Goal: Task Accomplishment & Management: Complete application form

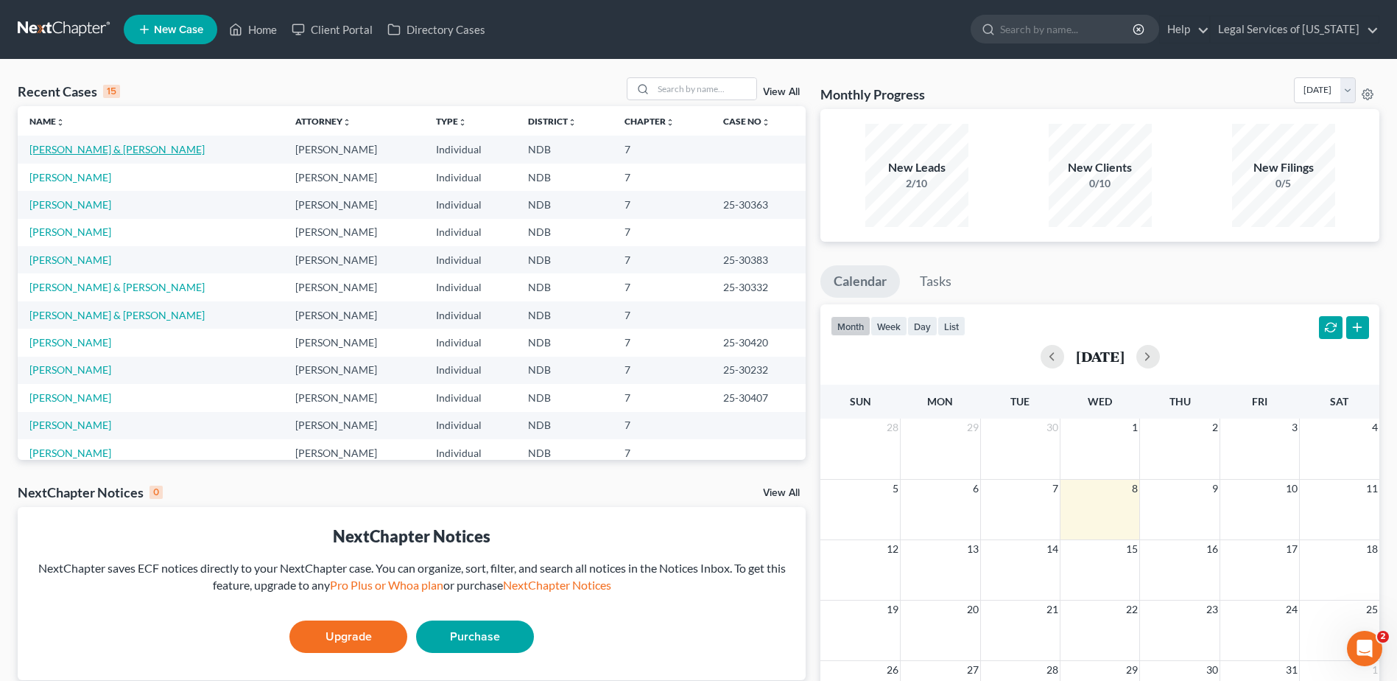
click at [85, 155] on link "[PERSON_NAME] & [PERSON_NAME]" at bounding box center [116, 149] width 175 height 13
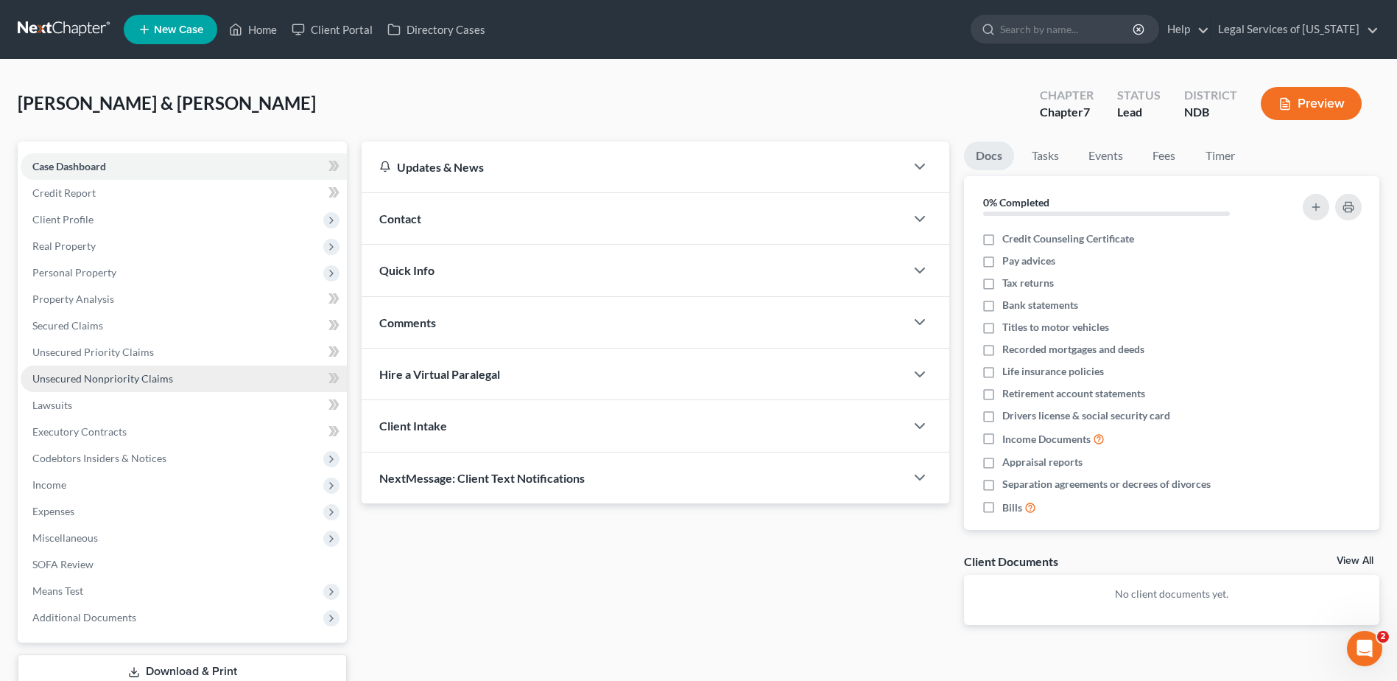
click at [81, 378] on span "Unsecured Nonpriority Claims" at bounding box center [102, 378] width 141 height 13
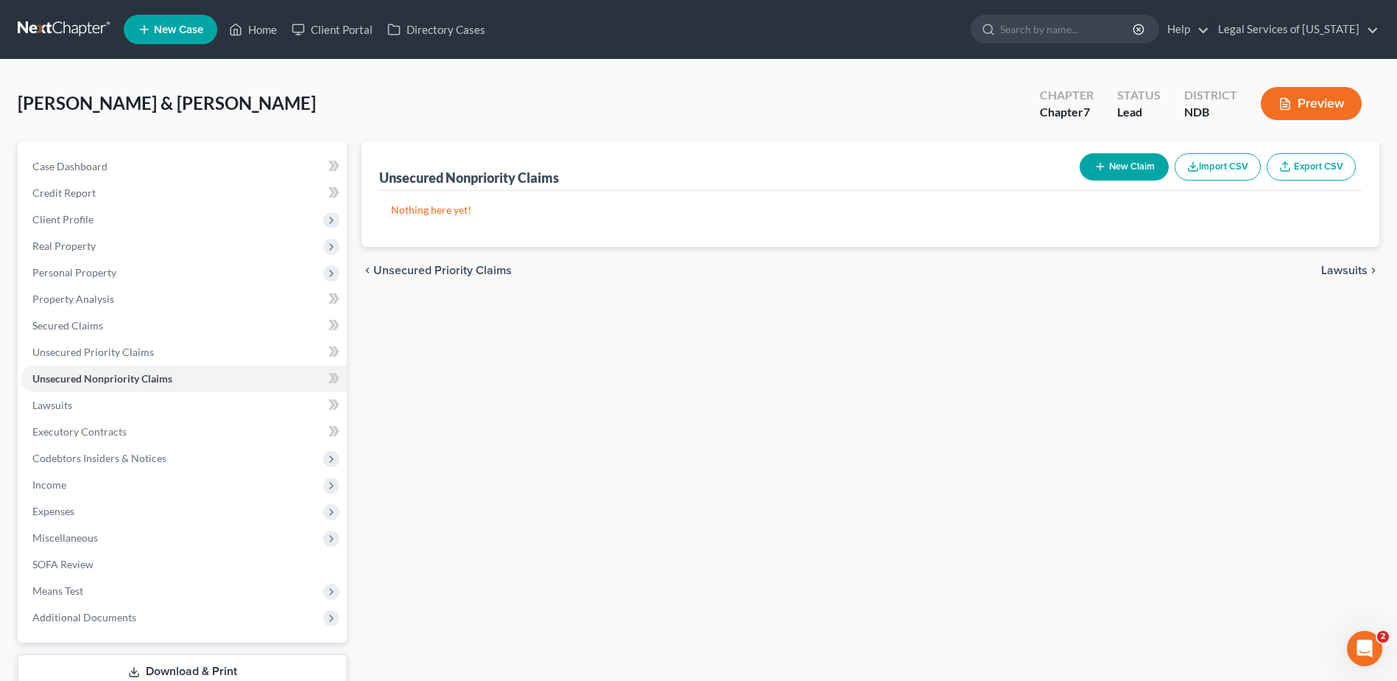
click at [1112, 171] on button "New Claim" at bounding box center [1124, 166] width 89 height 27
select select "2"
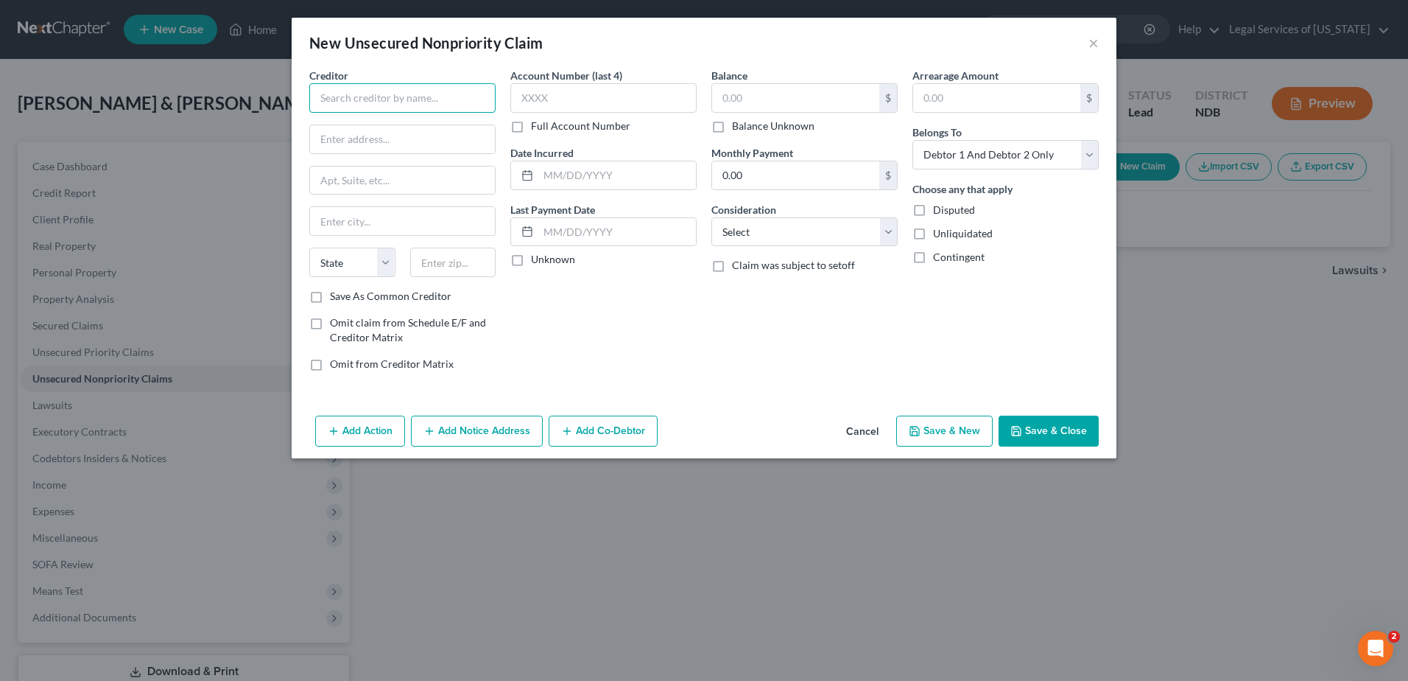
click at [407, 105] on input "text" at bounding box center [402, 97] width 186 height 29
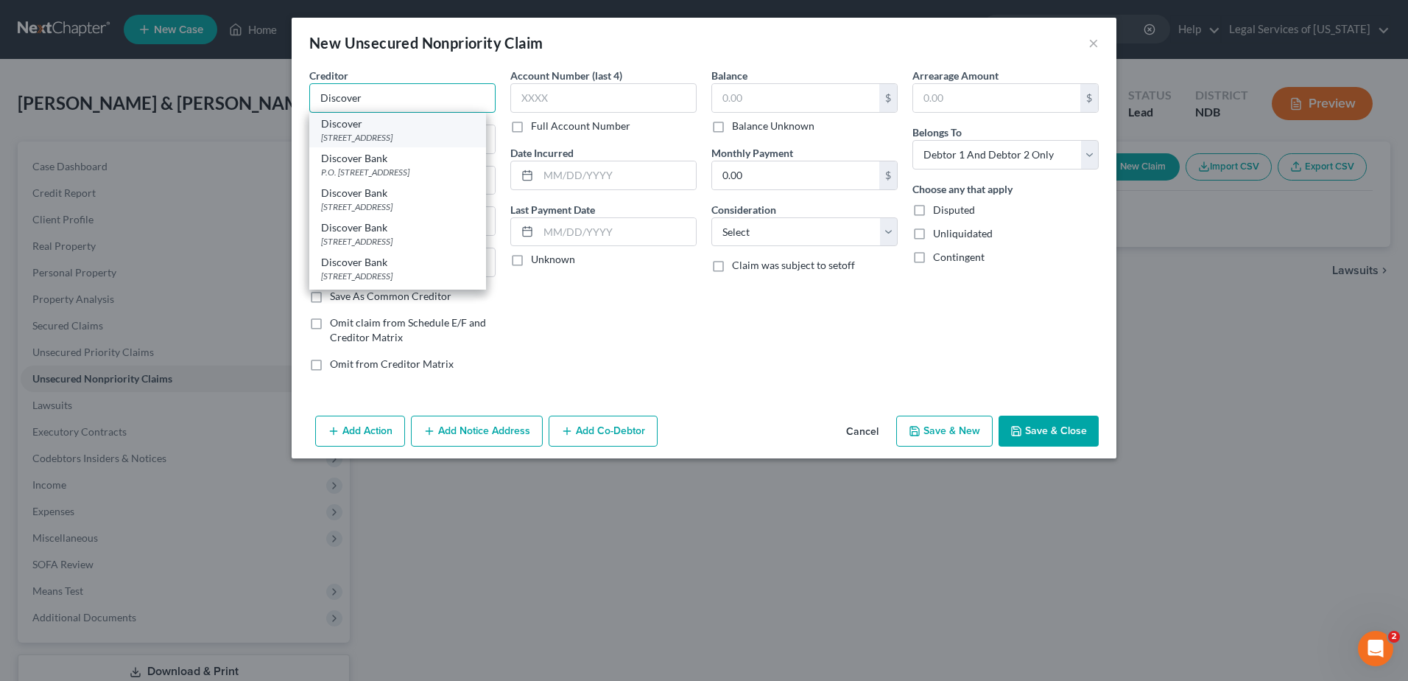
type input "Discover"
click at [435, 138] on div "[STREET_ADDRESS]" at bounding box center [397, 137] width 153 height 13
type input "PO Box 15316"
type input "Wilmington"
select select "7"
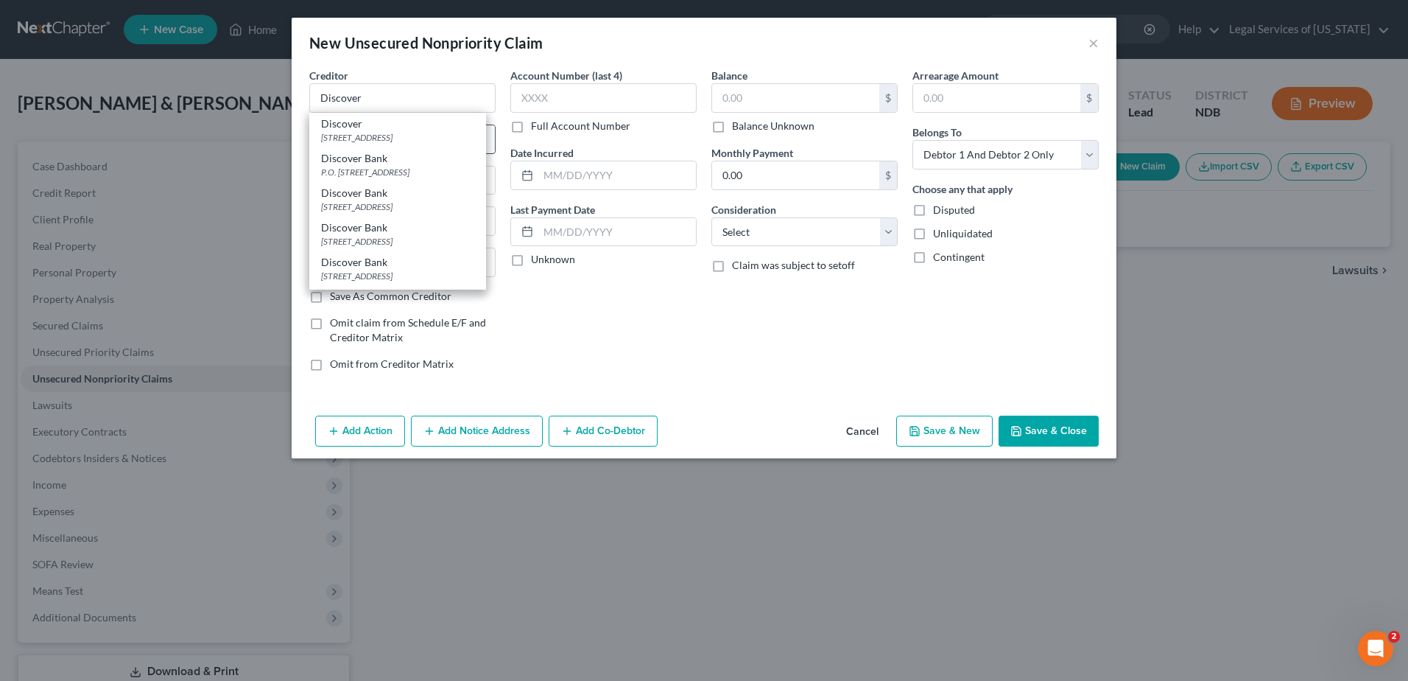
type input "19850"
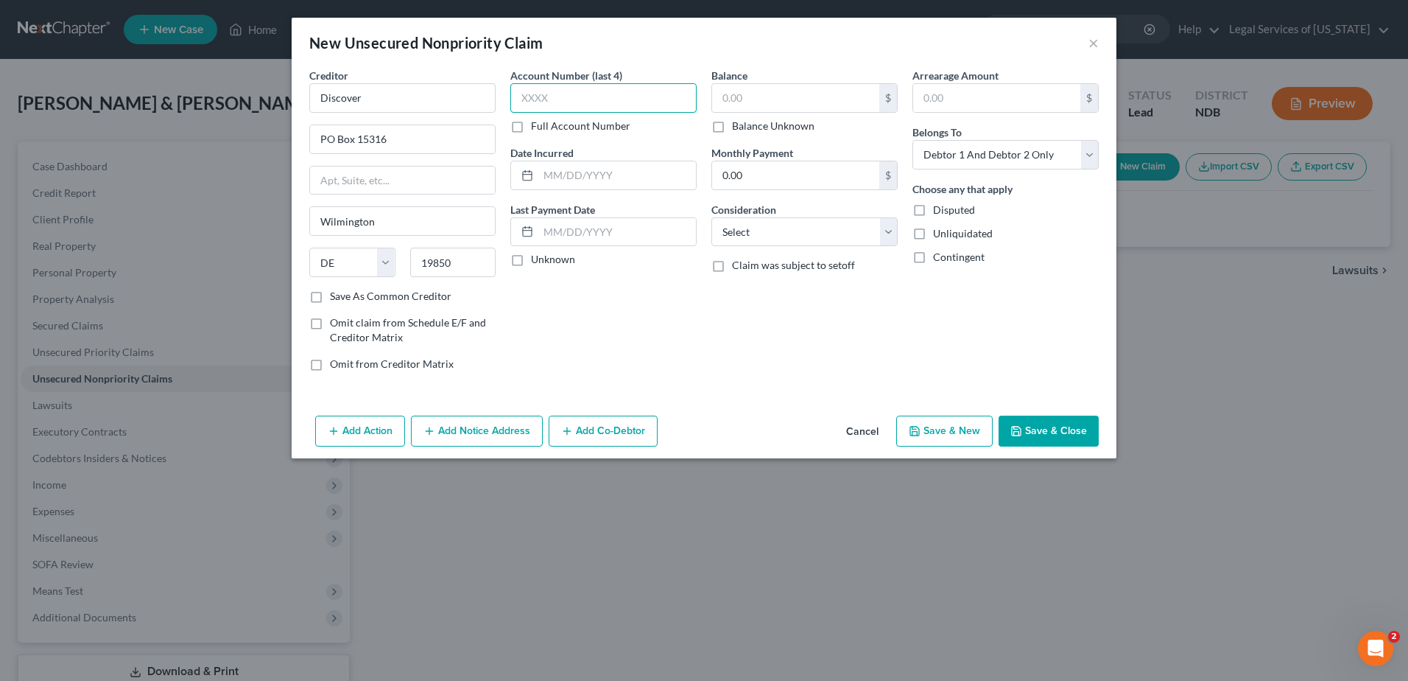
click at [613, 101] on input "text" at bounding box center [604, 97] width 186 height 29
type input "0297"
click at [834, 99] on input "text" at bounding box center [795, 98] width 167 height 28
type input "8,534"
click at [470, 429] on button "Add Notice Address" at bounding box center [477, 430] width 132 height 31
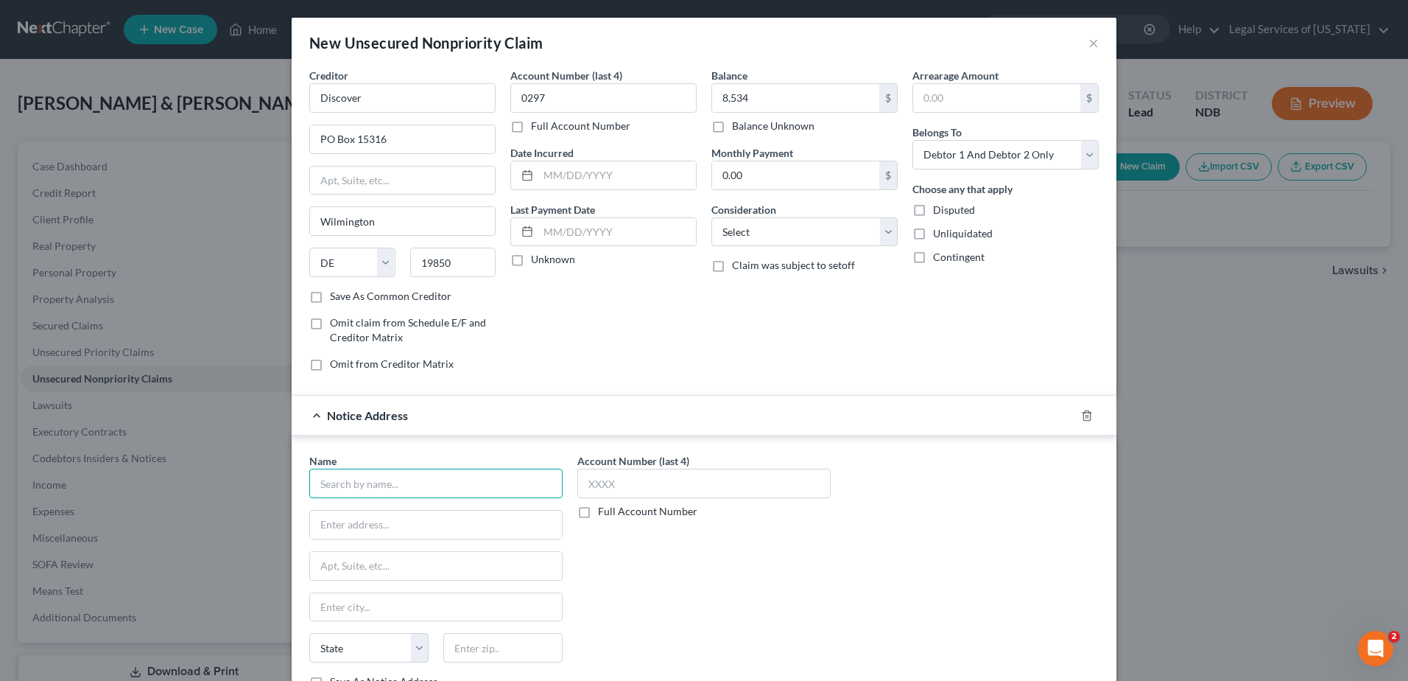
click at [373, 487] on input "text" at bounding box center [435, 483] width 253 height 29
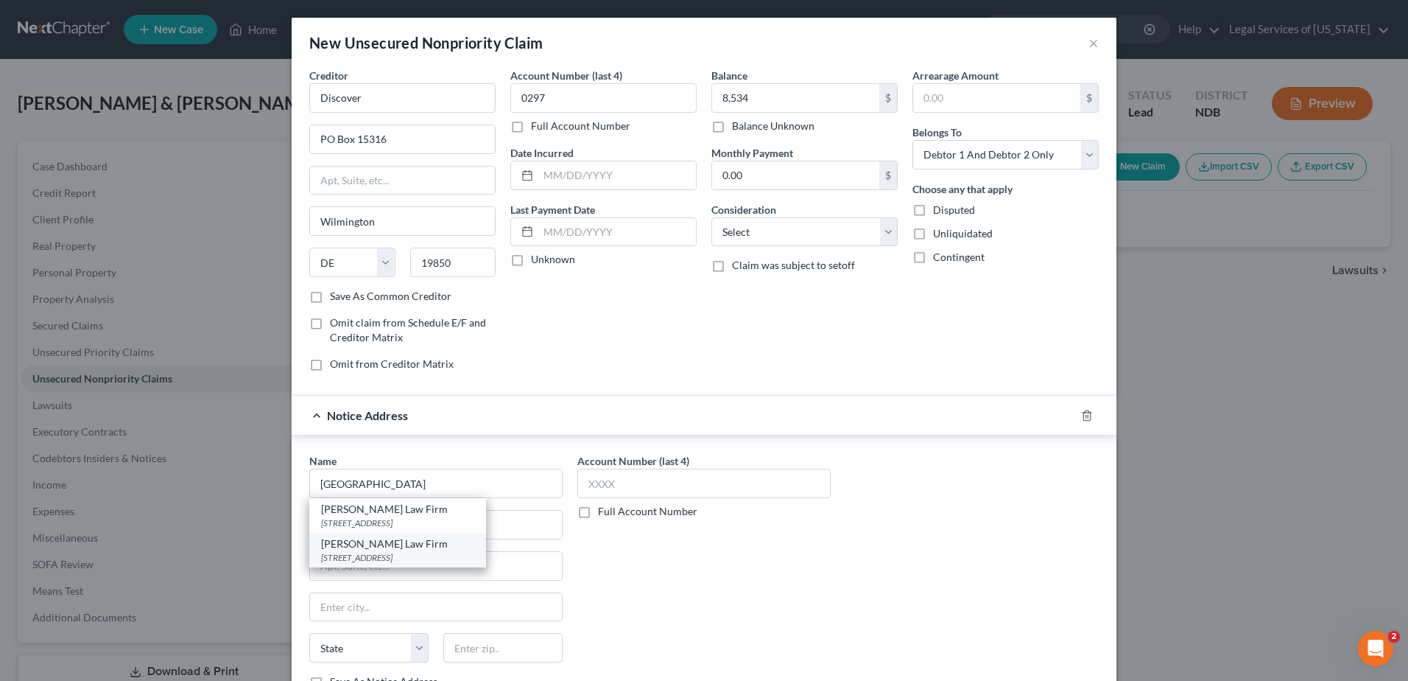
click at [371, 555] on div "[STREET_ADDRESS]" at bounding box center [397, 557] width 153 height 13
type input "[PERSON_NAME] Law Firm"
type input "PO Box 2427"
type input "Fargo"
select select "29"
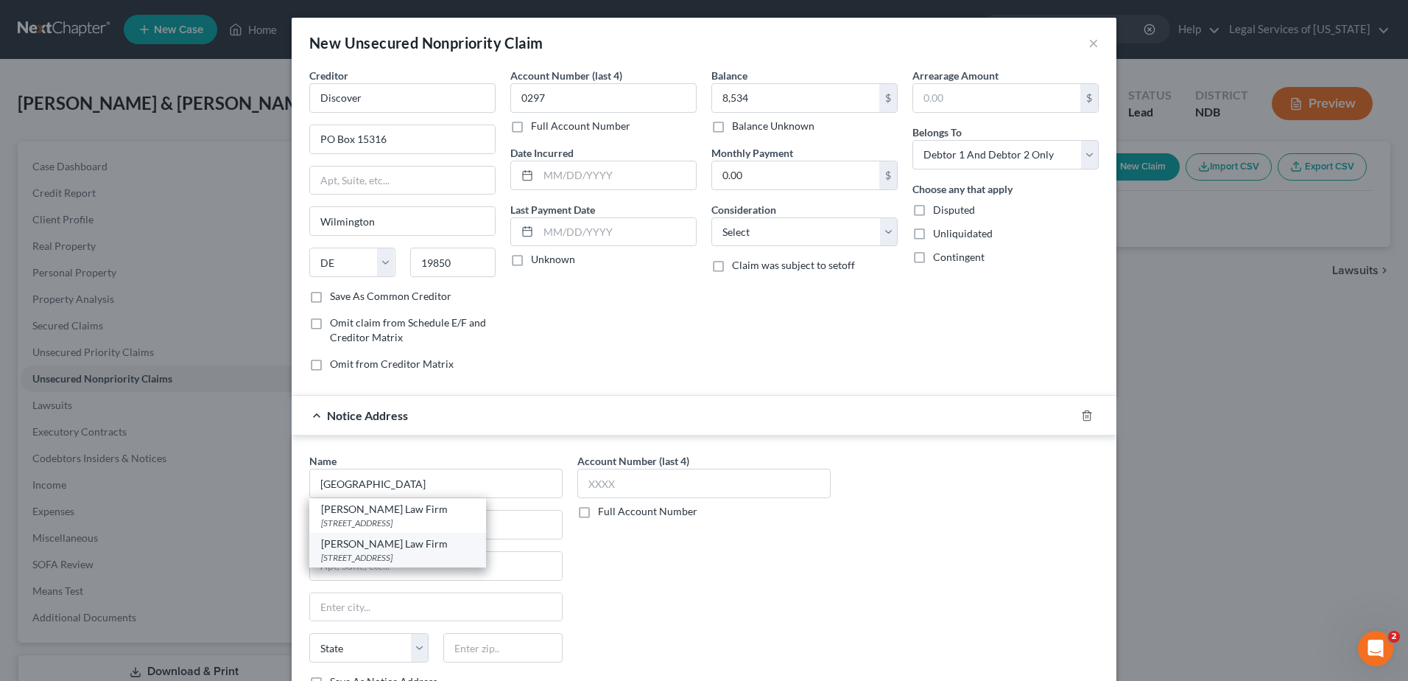
type input "58108-2427"
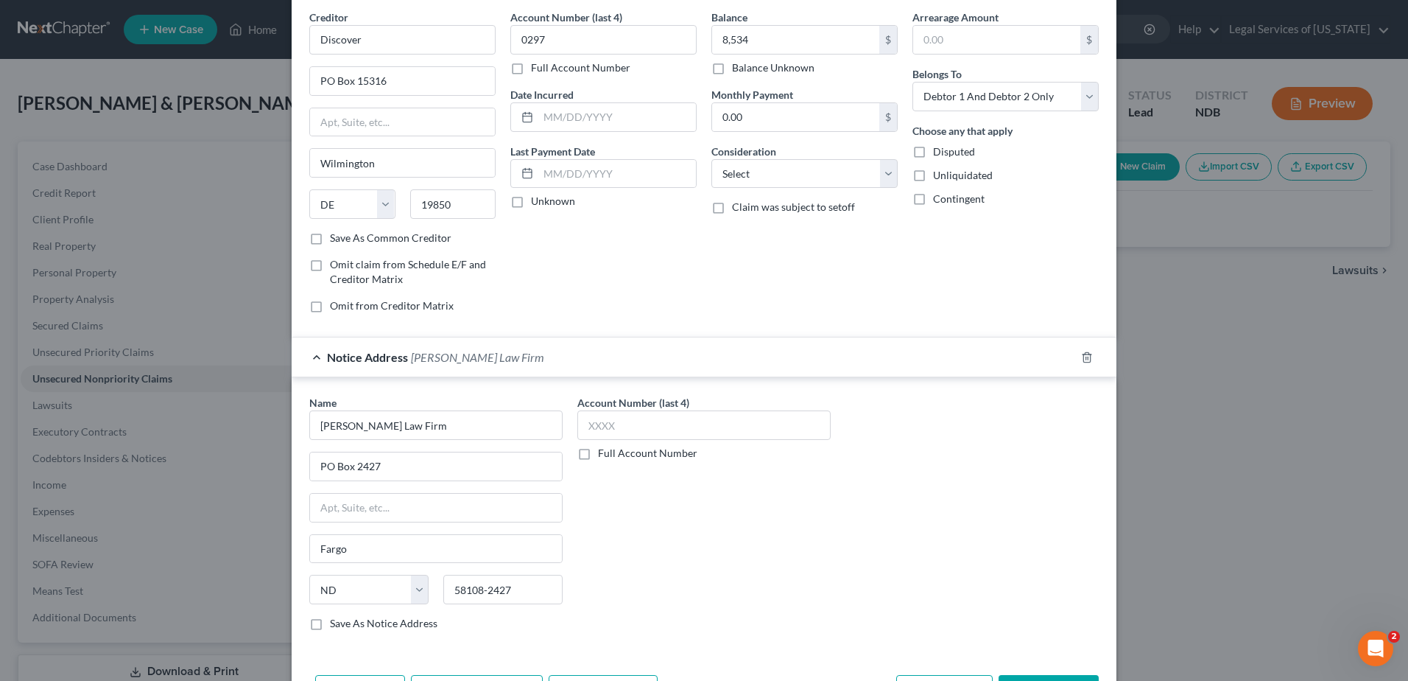
scroll to position [113, 0]
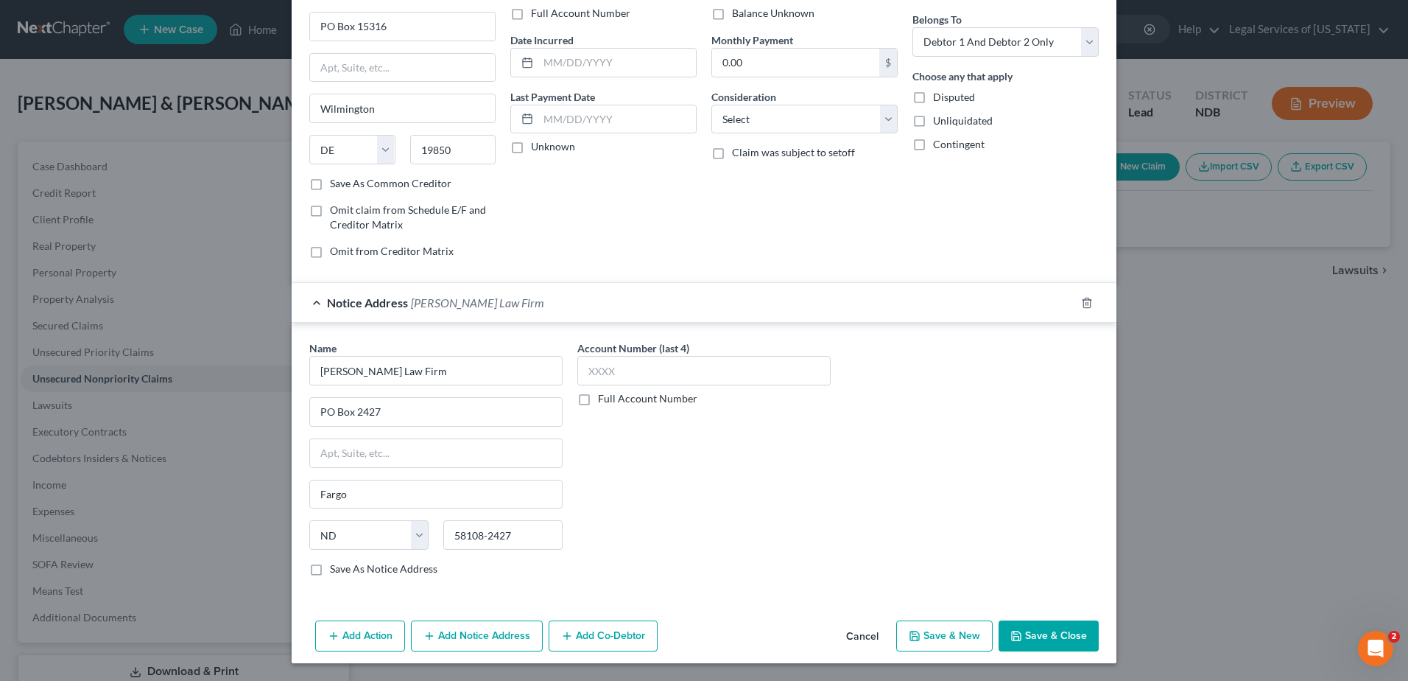
click at [1019, 637] on button "Save & Close" at bounding box center [1049, 635] width 100 height 31
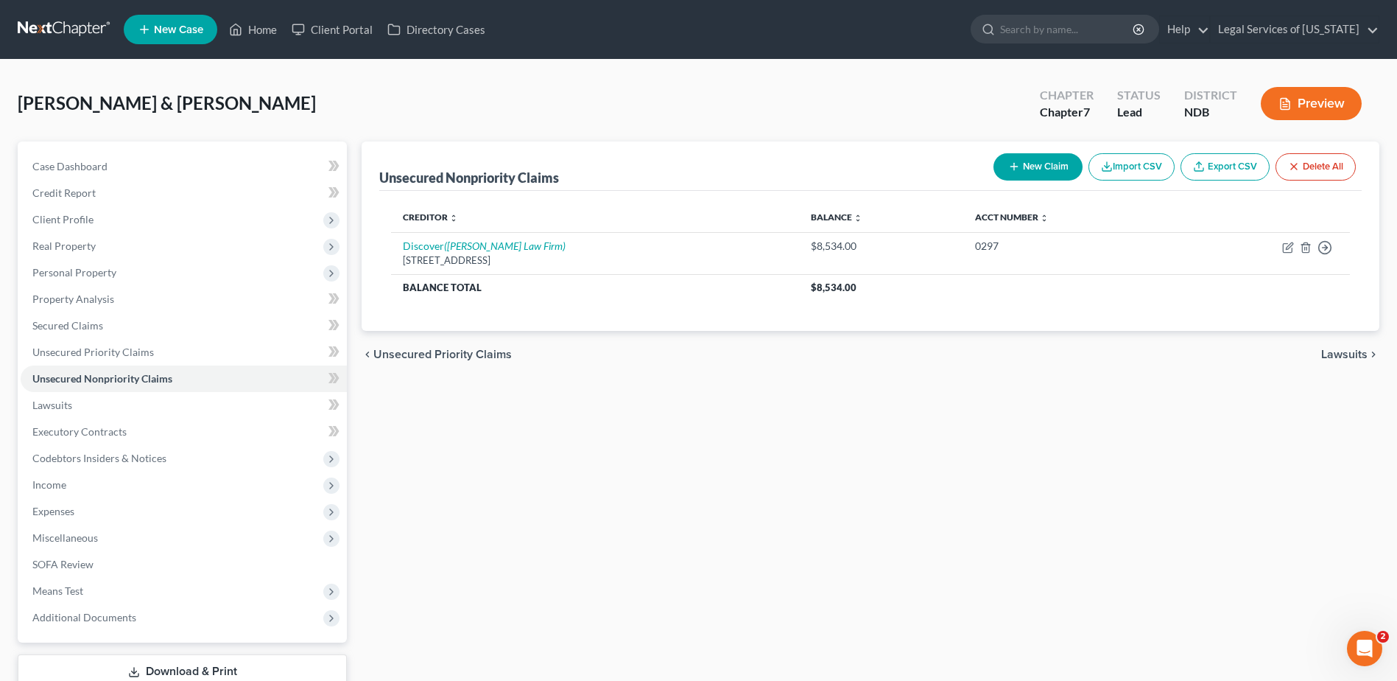
click at [1048, 165] on button "New Claim" at bounding box center [1038, 166] width 89 height 27
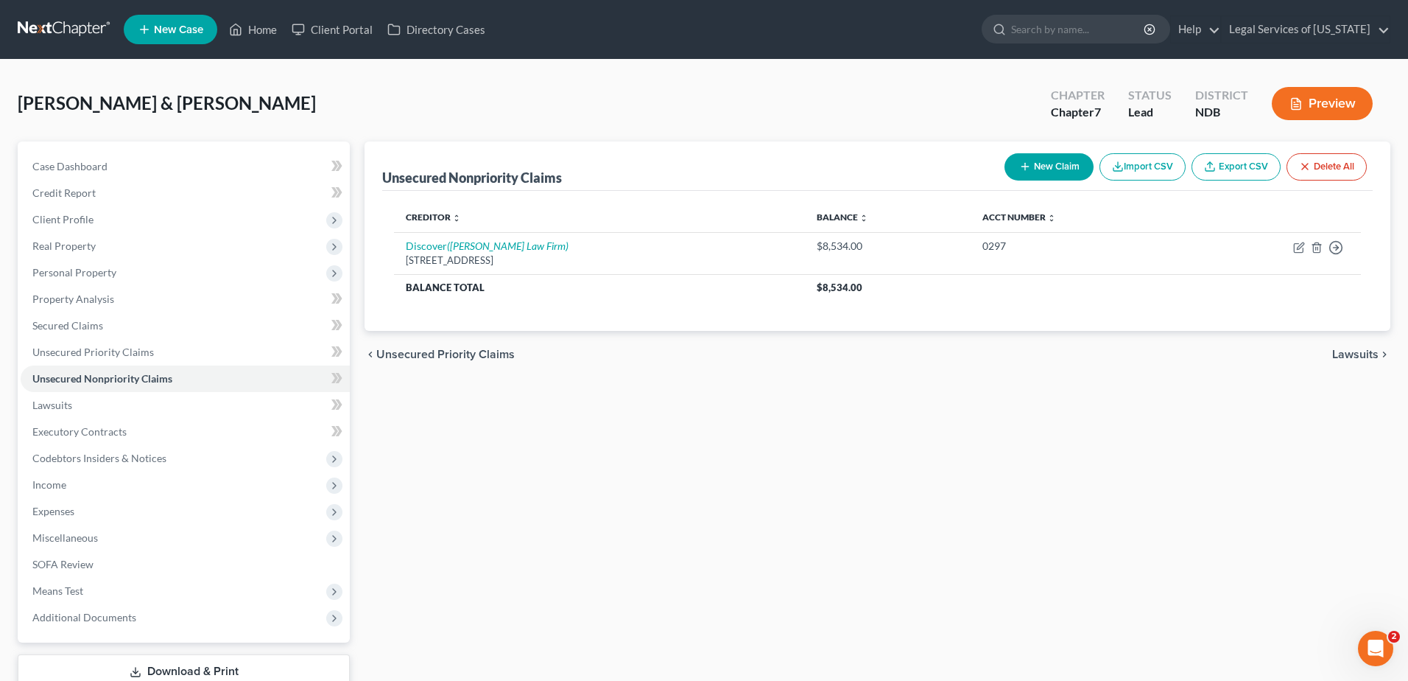
select select "2"
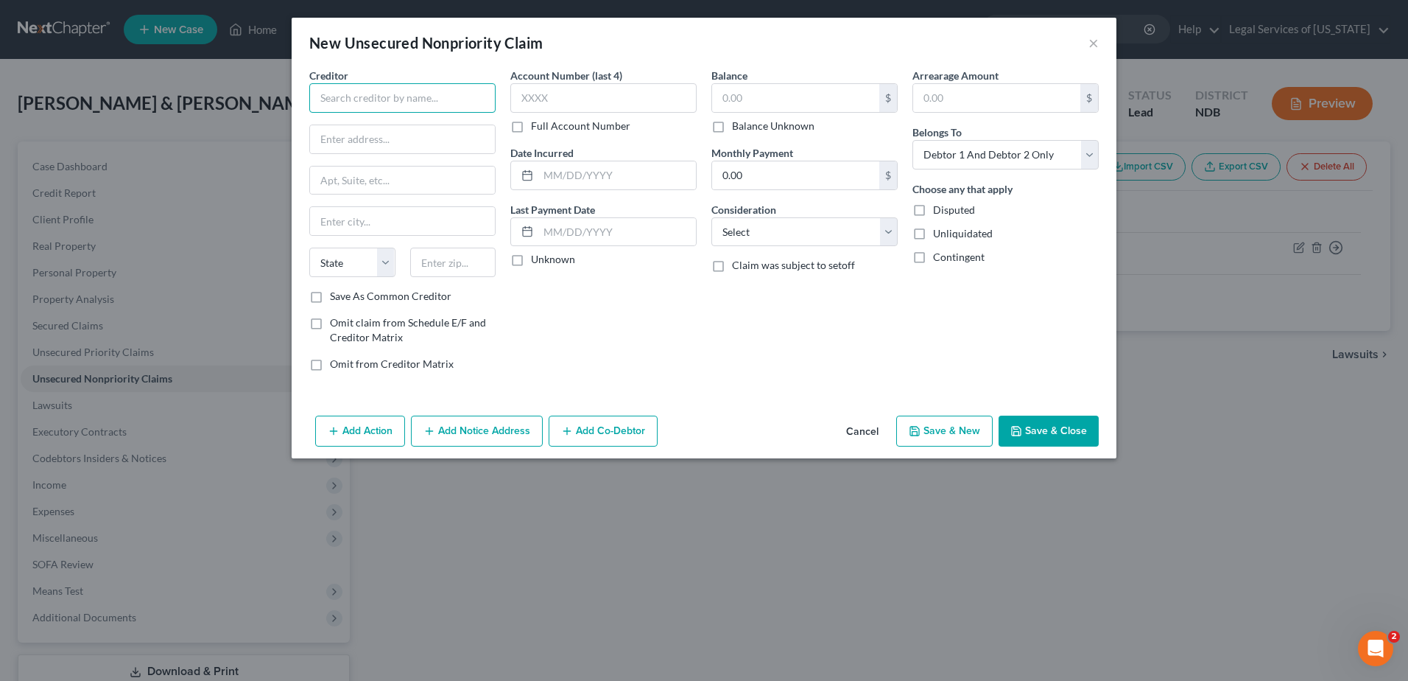
click at [425, 104] on input "text" at bounding box center [402, 97] width 186 height 29
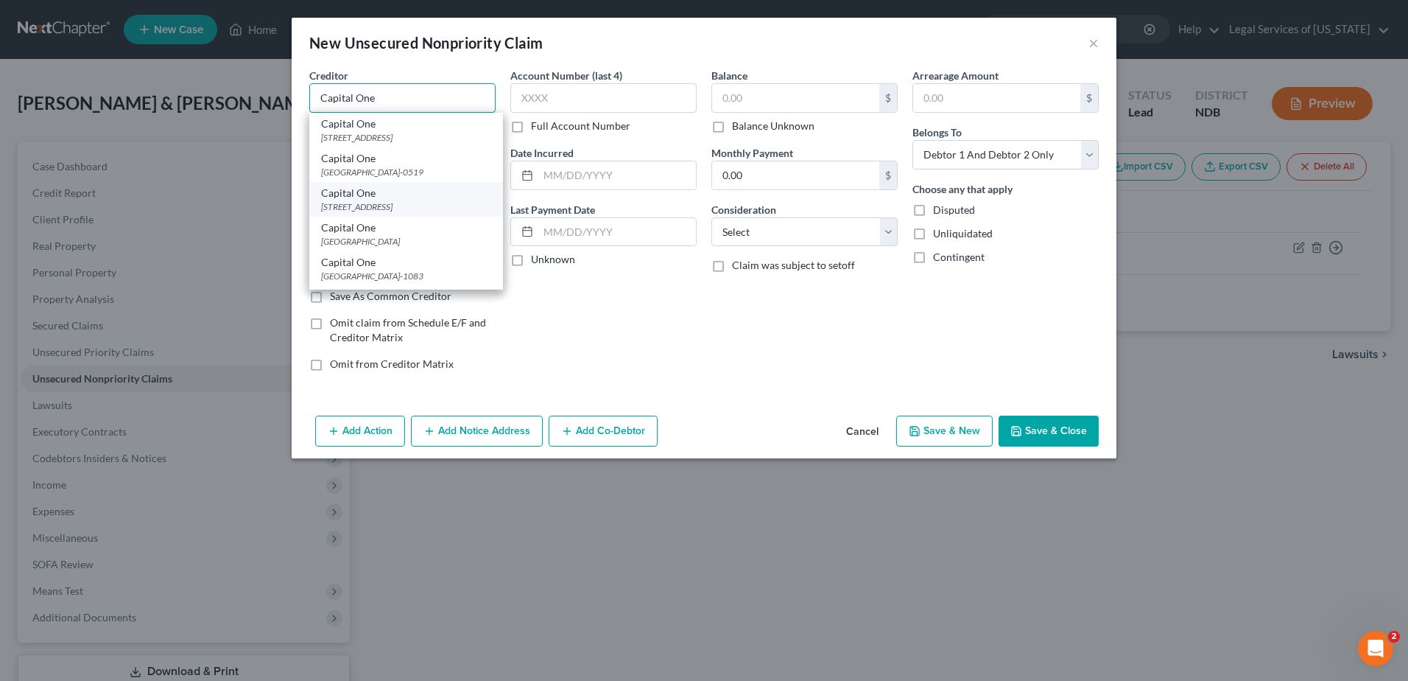
type input "Capital One"
click at [396, 213] on div "[STREET_ADDRESS]" at bounding box center [406, 206] width 170 height 13
type input "PO Box 30285"
type input "[GEOGRAPHIC_DATA]"
select select "46"
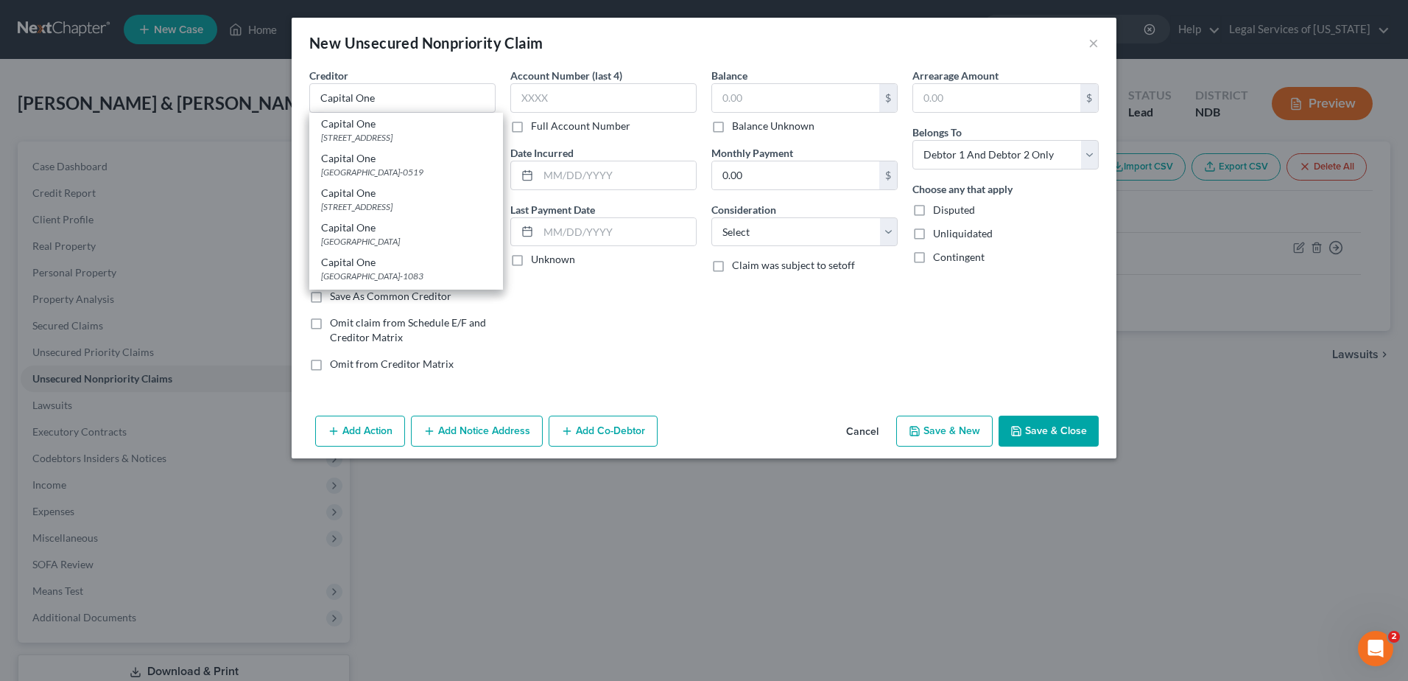
type input "84130-0285"
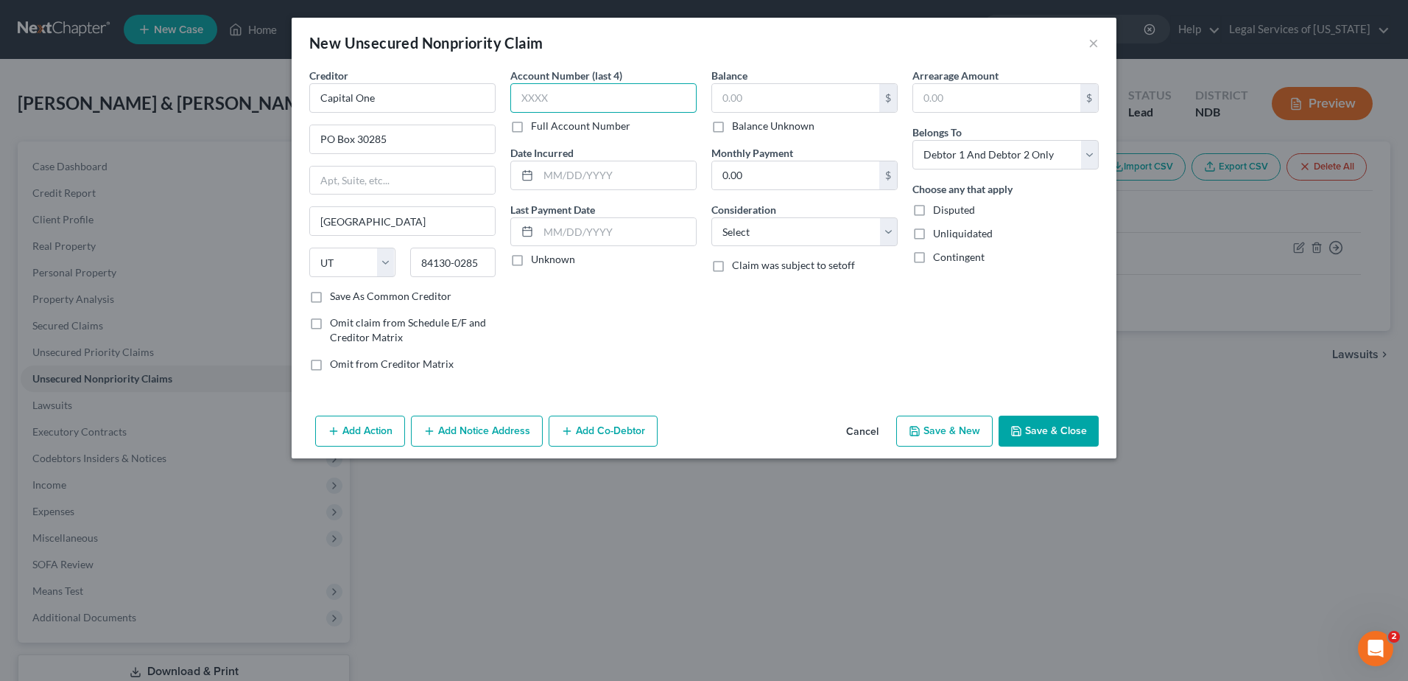
click at [616, 91] on input "text" at bounding box center [604, 97] width 186 height 29
drag, startPoint x: 558, startPoint y: 94, endPoint x: 385, endPoint y: 49, distance: 179.6
click at [484, 94] on div "Creditor * Capital One PO Box 30285 [GEOGRAPHIC_DATA] [US_STATE][GEOGRAPHIC_DAT…" at bounding box center [704, 225] width 804 height 315
type input "3094"
click at [723, 95] on input "text" at bounding box center [795, 98] width 167 height 28
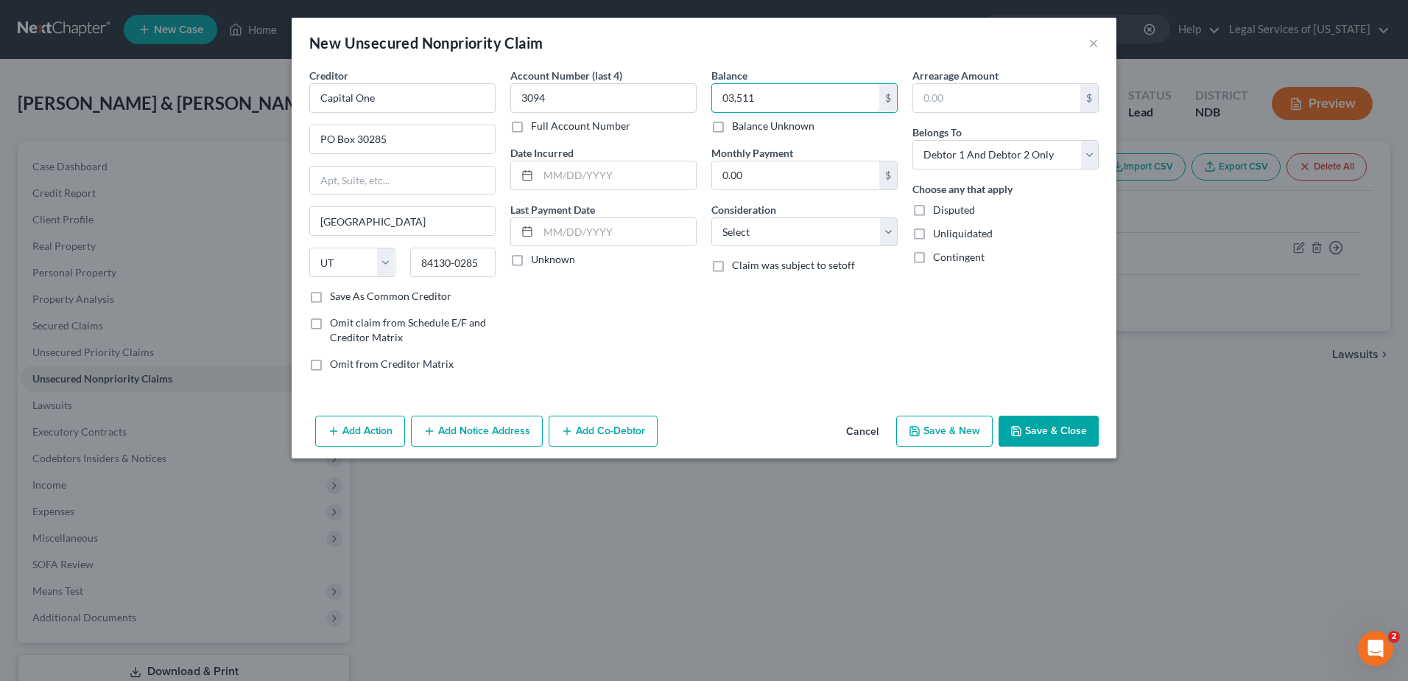
type input "03,511"
type input "3094"
click at [758, 105] on input "text" at bounding box center [795, 98] width 167 height 28
type input "3,511"
click at [1053, 423] on button "Save & Close" at bounding box center [1049, 430] width 100 height 31
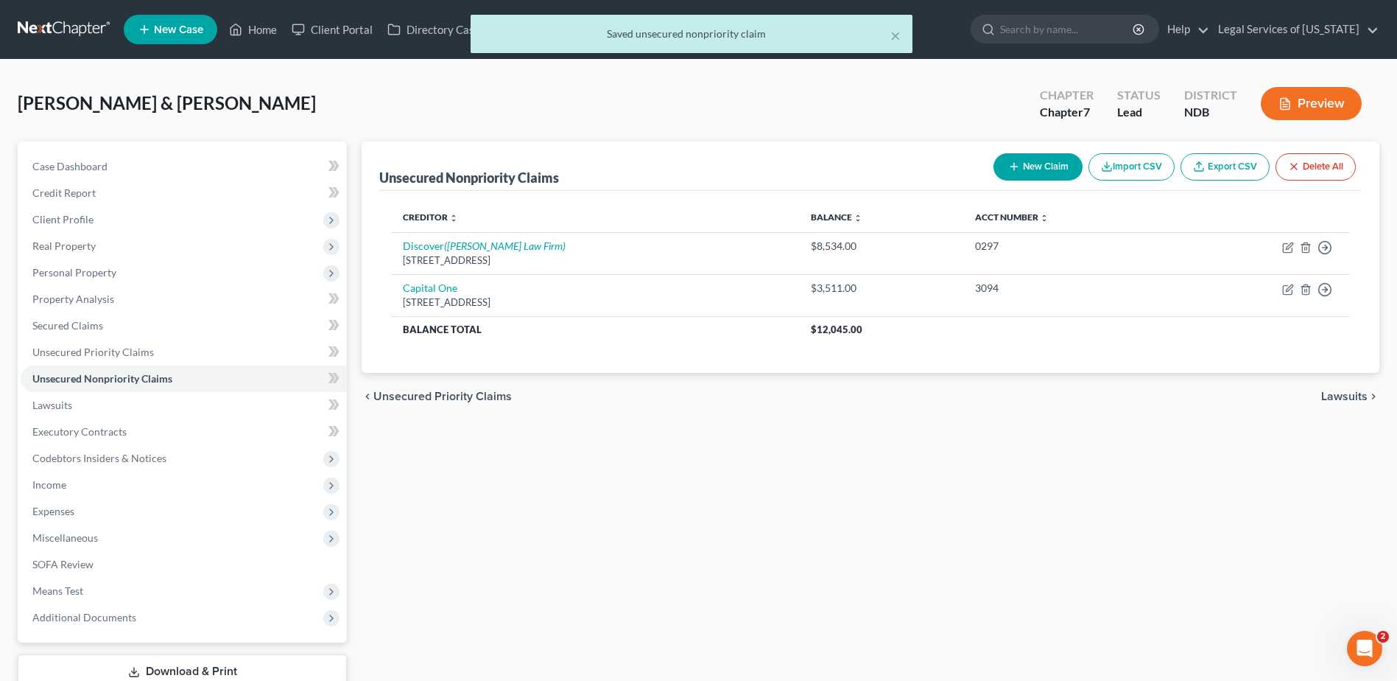
click at [1014, 169] on icon "button" at bounding box center [1014, 167] width 12 height 12
select select "2"
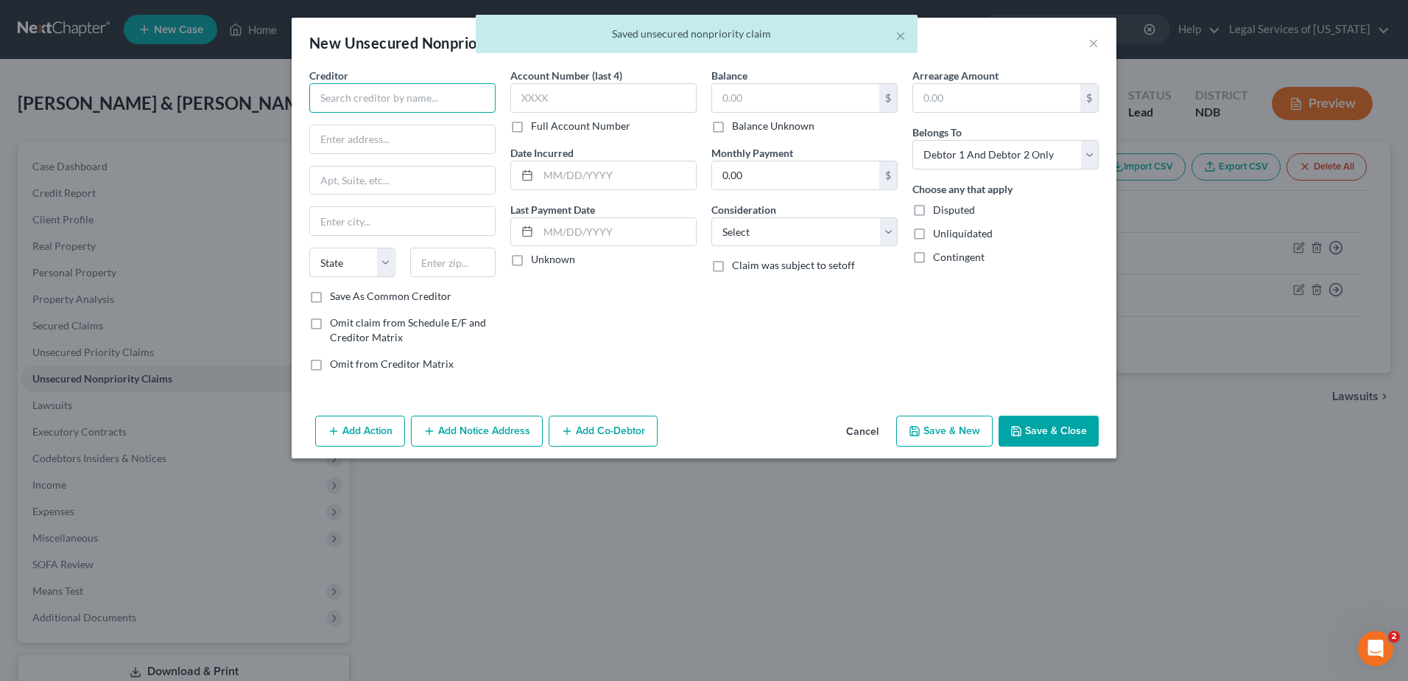
click at [475, 104] on input "text" at bounding box center [402, 97] width 186 height 29
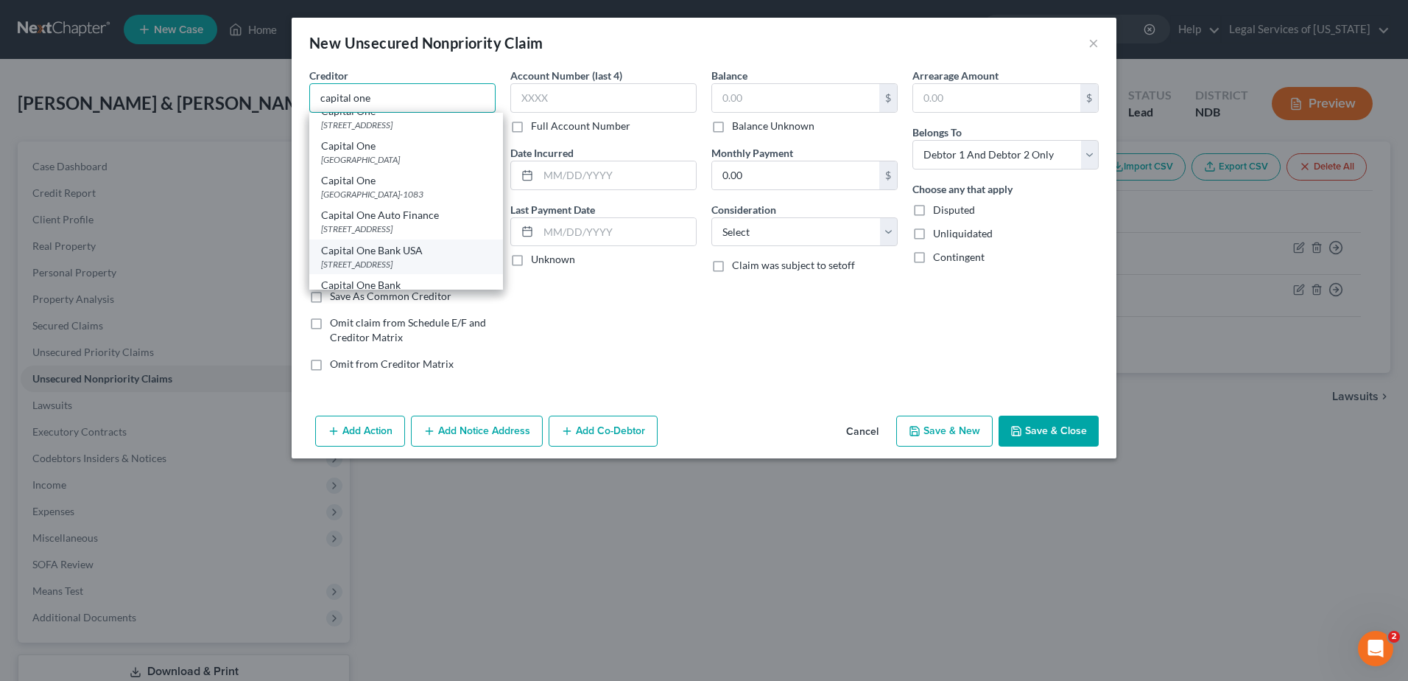
scroll to position [0, 0]
click at [390, 134] on div "[STREET_ADDRESS]" at bounding box center [406, 137] width 170 height 13
type input "Capital One"
type input "PO Box 31293"
type input "[GEOGRAPHIC_DATA]"
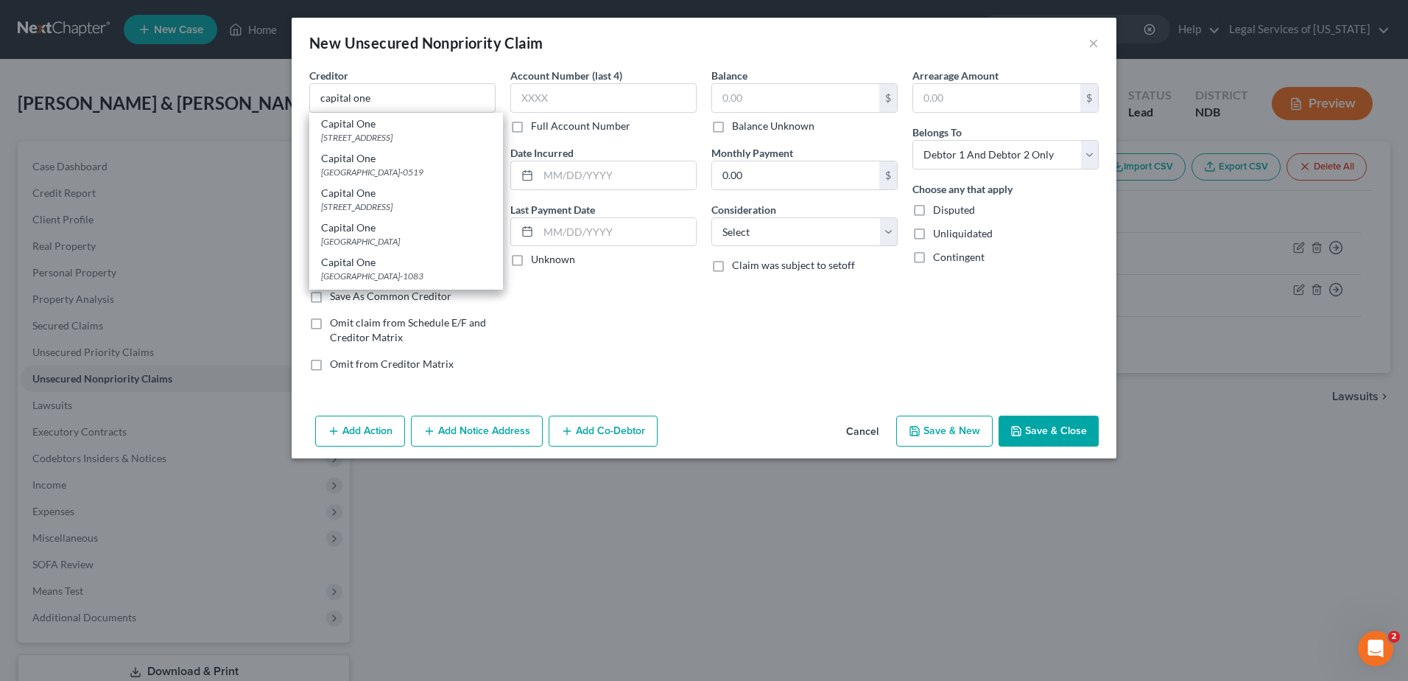
select select "46"
type input "84131"
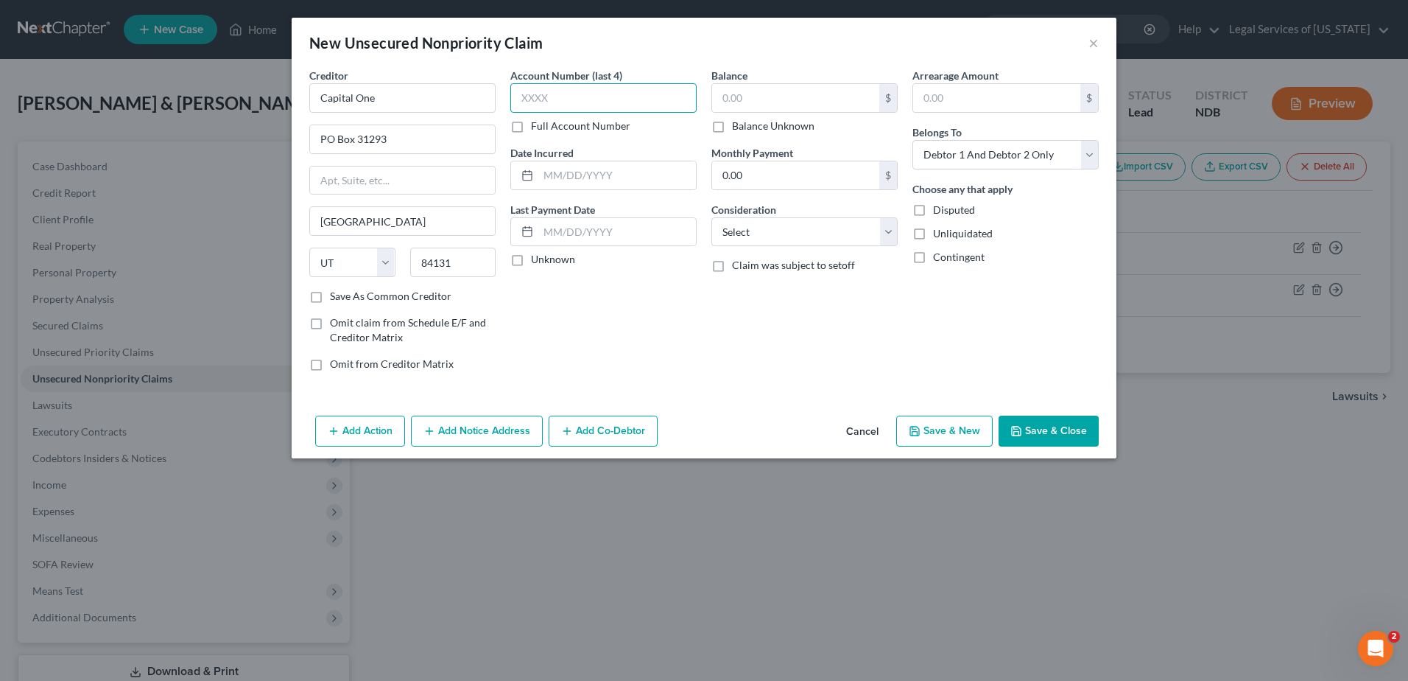
click at [575, 99] on input "text" at bounding box center [604, 97] width 186 height 29
type input "7035"
click at [821, 105] on input "text" at bounding box center [795, 98] width 167 height 28
type input "3,000"
click at [1026, 424] on button "Save & Close" at bounding box center [1049, 430] width 100 height 31
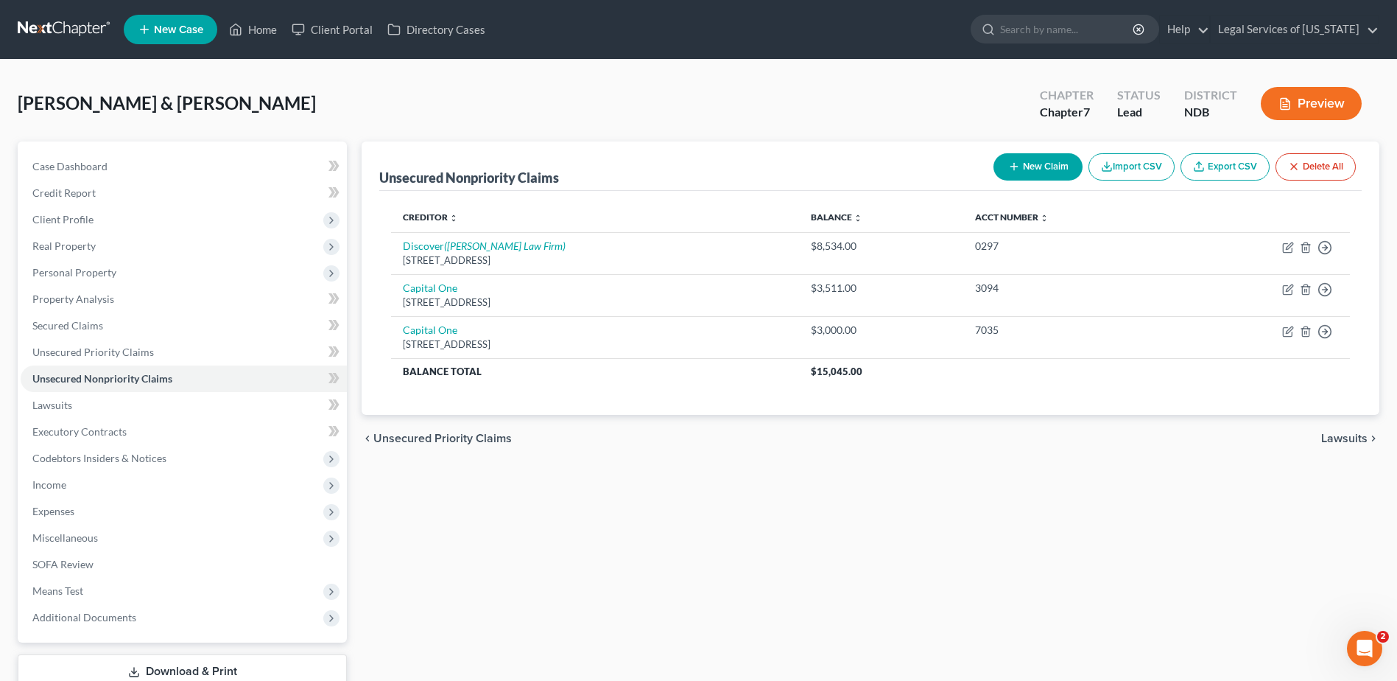
click at [1031, 159] on button "New Claim" at bounding box center [1038, 166] width 89 height 27
select select "2"
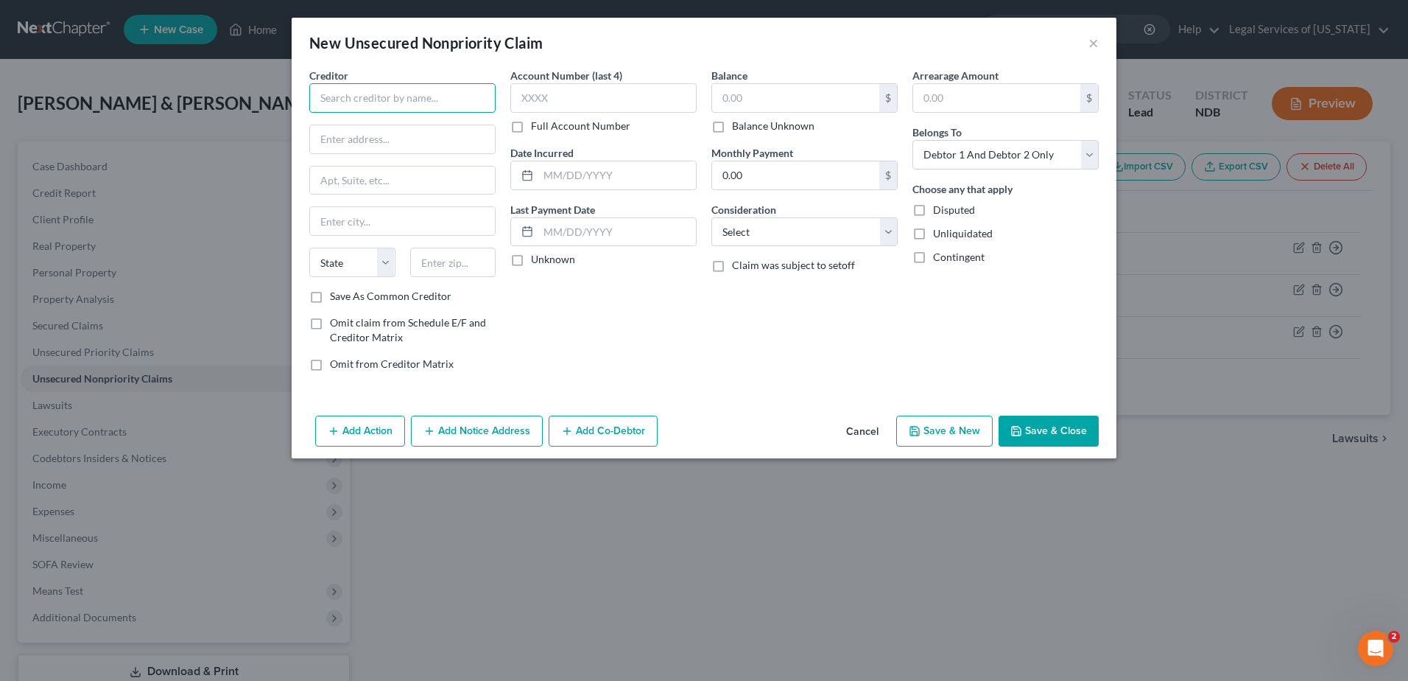
click at [418, 110] on input "text" at bounding box center [402, 97] width 186 height 29
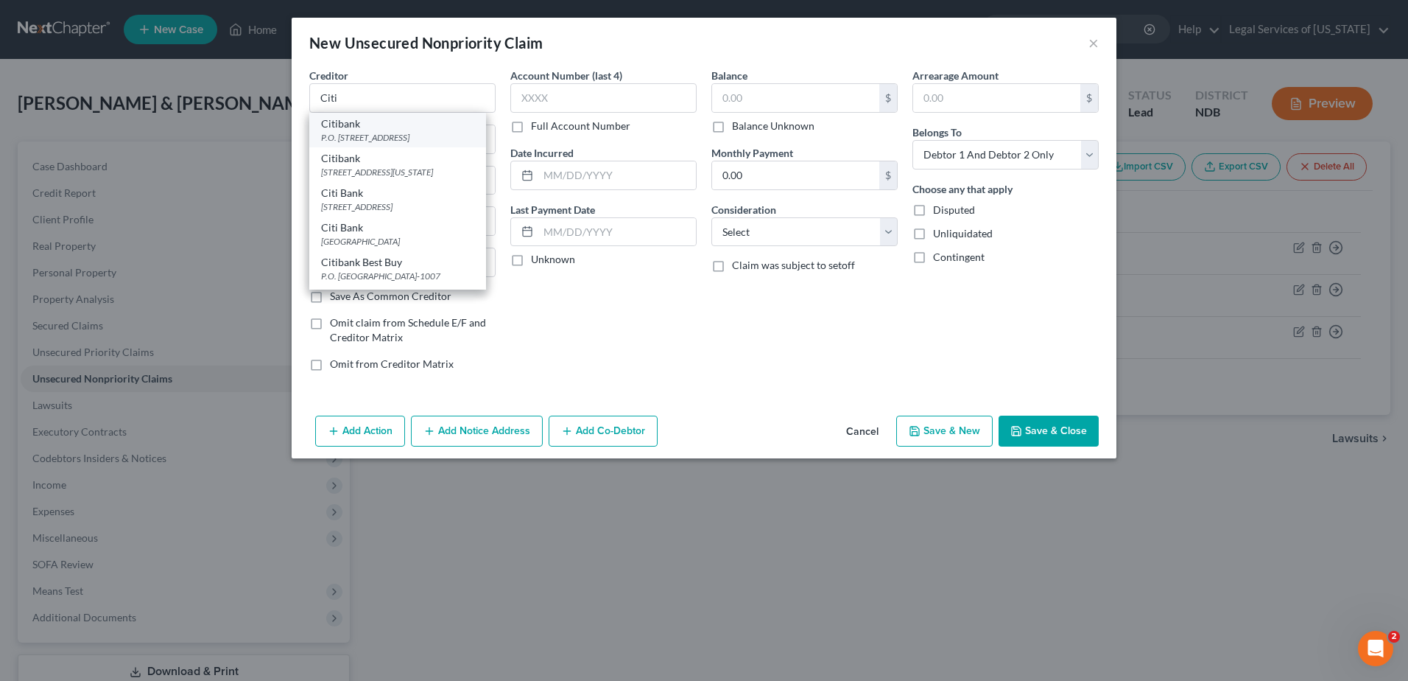
click at [429, 134] on div "P.O. [STREET_ADDRESS]" at bounding box center [397, 137] width 153 height 13
type input "Citibank"
type input "P.O. Box 6500"
type input "[GEOGRAPHIC_DATA]"
select select "43"
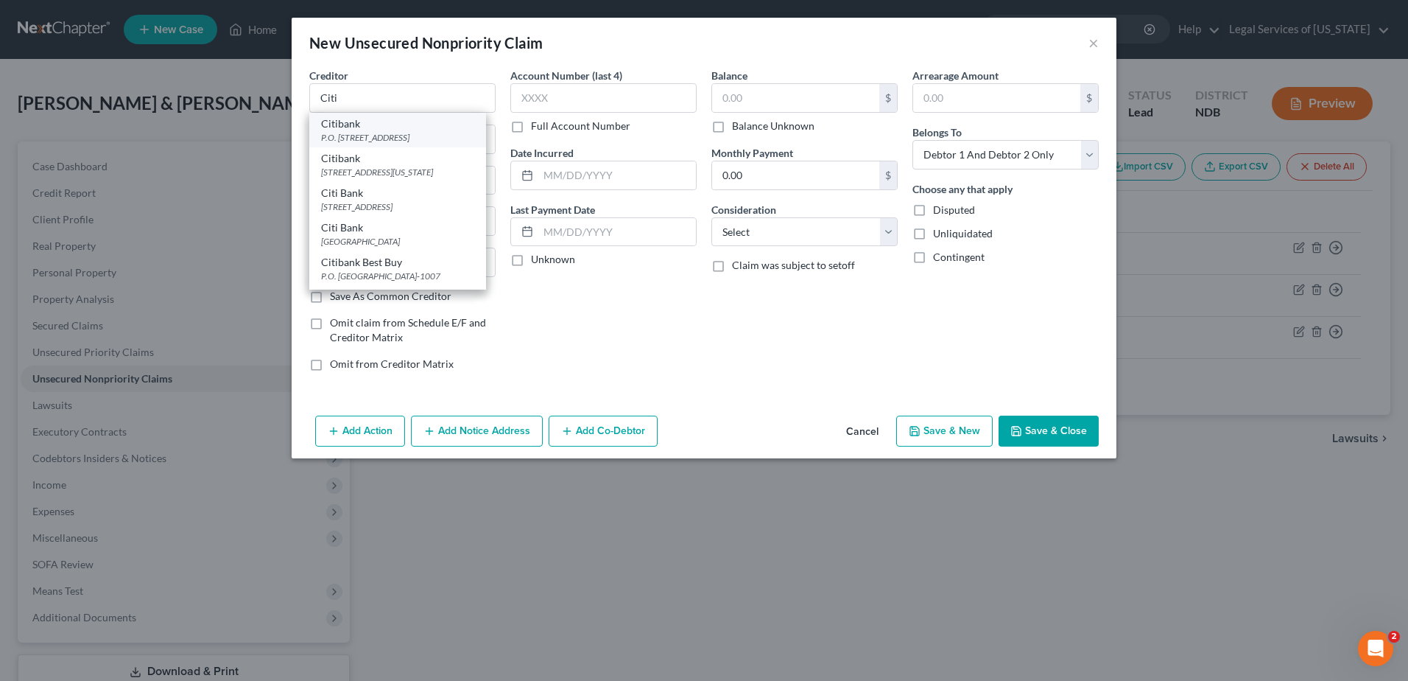
type input "57117"
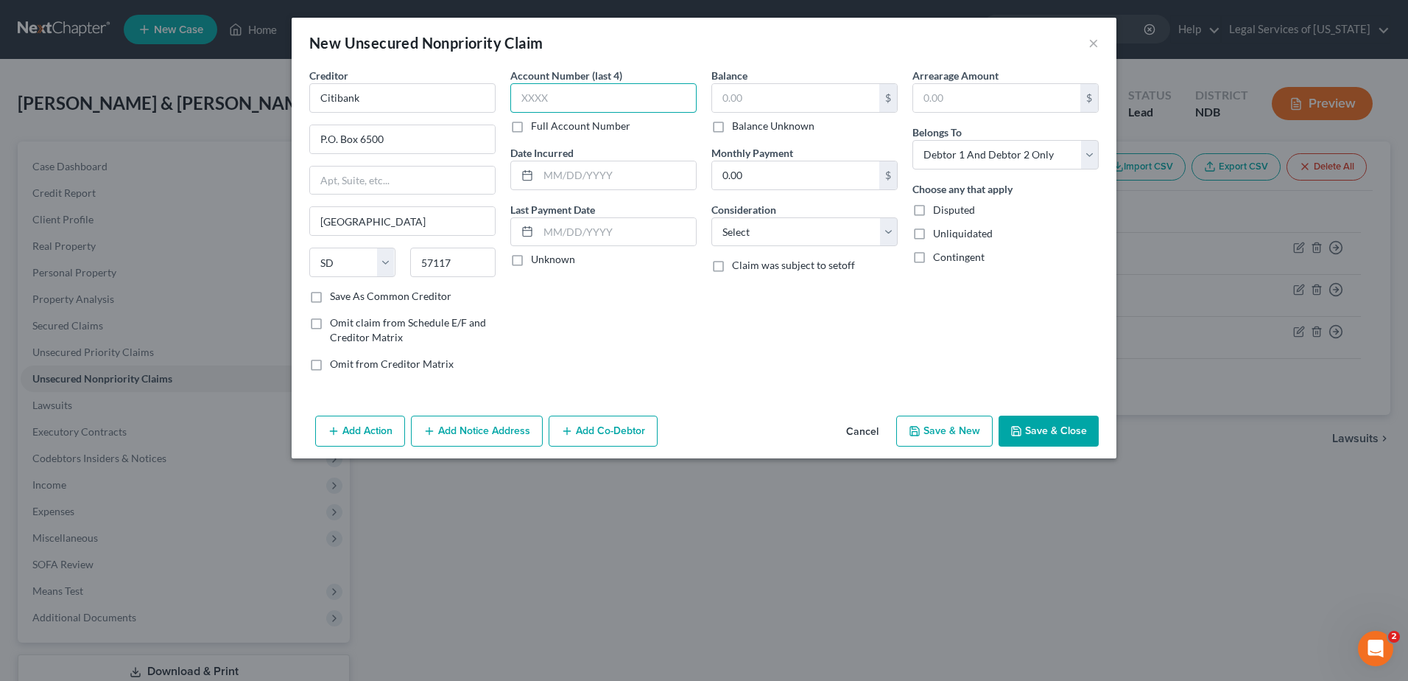
click at [601, 97] on input "text" at bounding box center [604, 97] width 186 height 29
type input "2291"
click at [740, 102] on input "text" at bounding box center [795, 98] width 167 height 28
type input "9,362"
click at [1039, 438] on button "Save & Close" at bounding box center [1049, 430] width 100 height 31
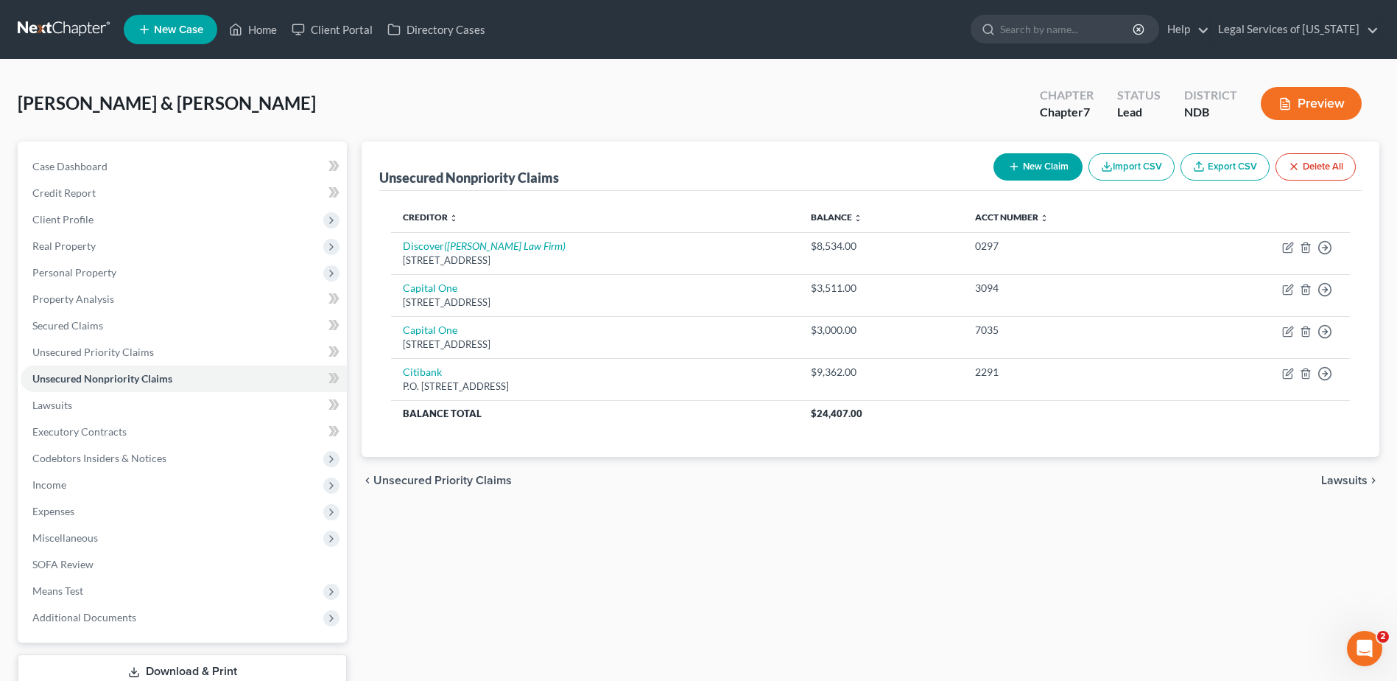
click at [1056, 170] on button "New Claim" at bounding box center [1038, 166] width 89 height 27
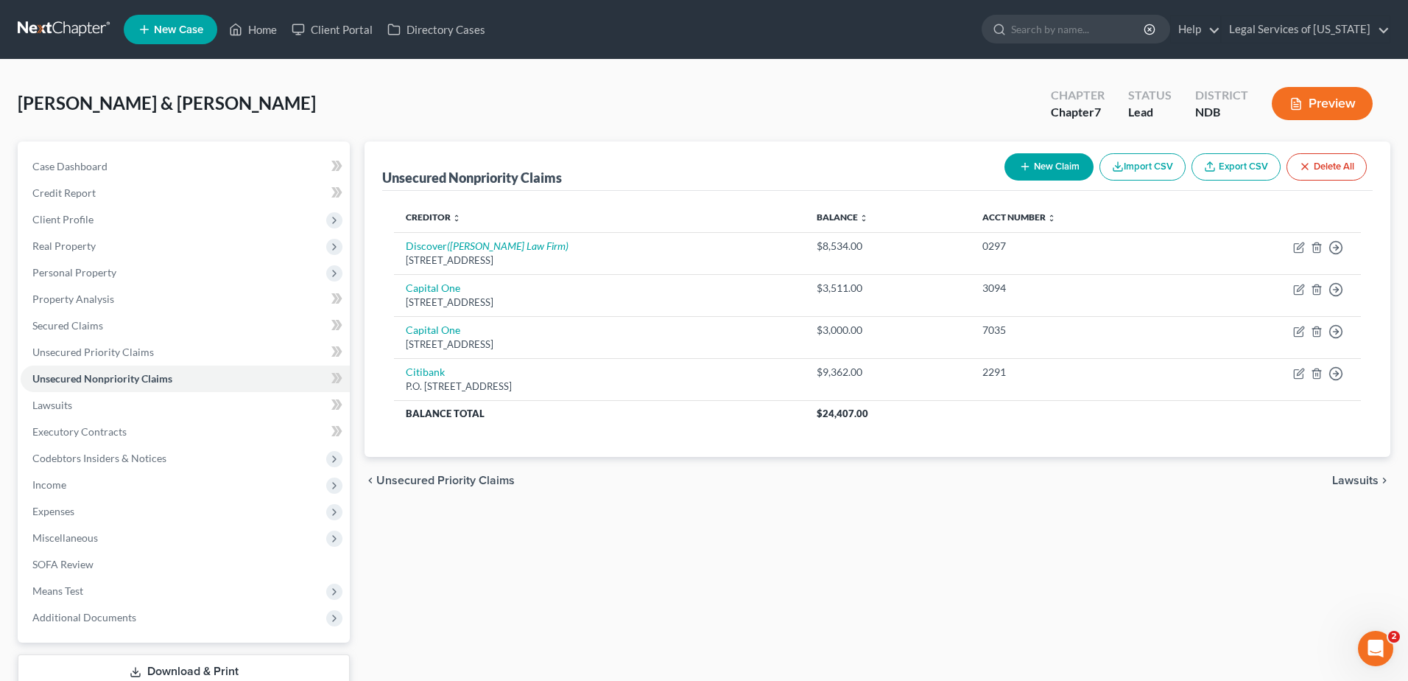
select select "2"
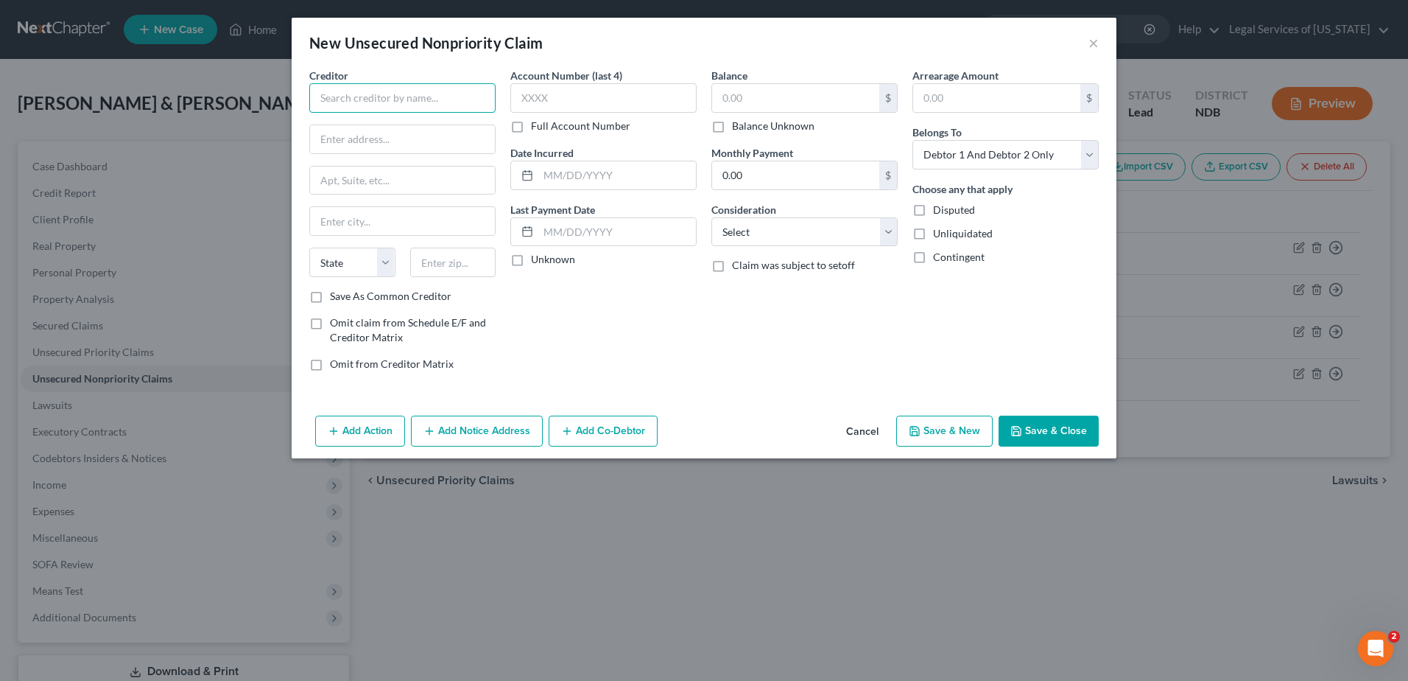
click at [455, 108] on input "text" at bounding box center [402, 97] width 186 height 29
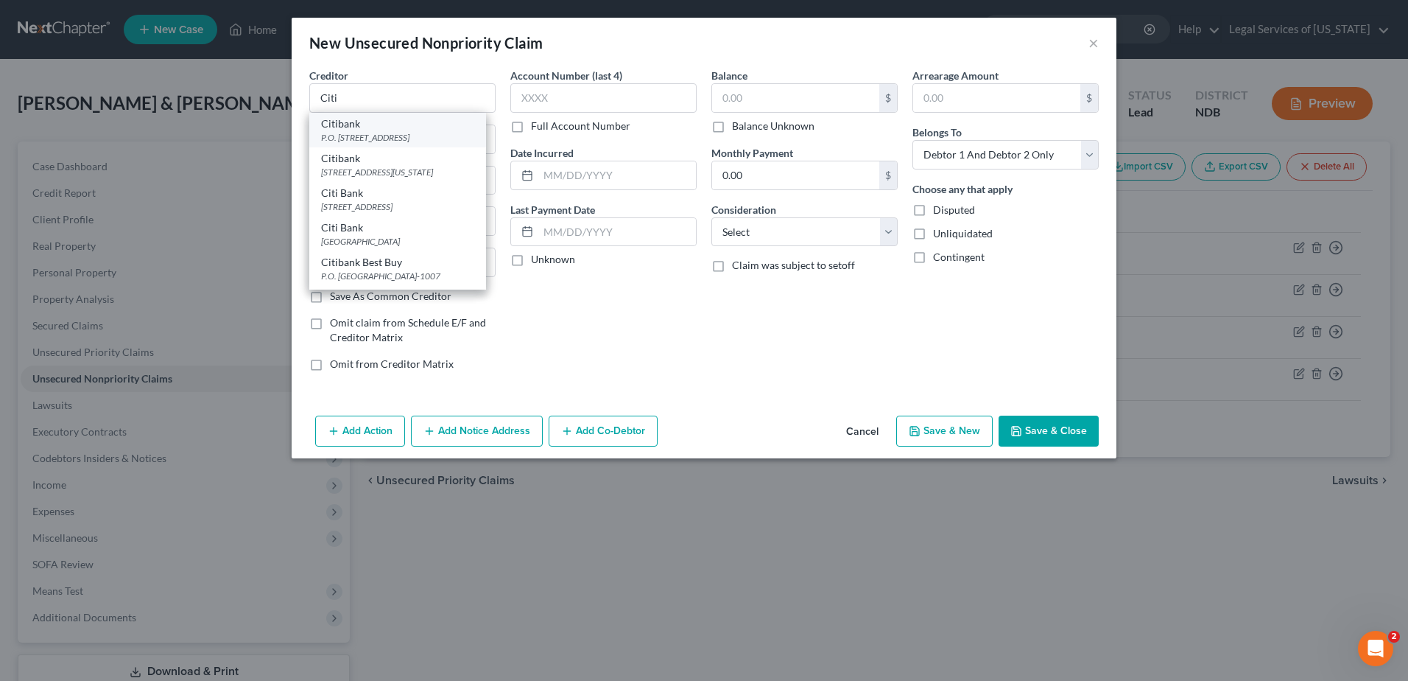
click at [427, 126] on div "Citibank" at bounding box center [397, 123] width 153 height 15
type input "Citibank"
type input "P.O. Box 6500"
type input "[GEOGRAPHIC_DATA]"
select select "43"
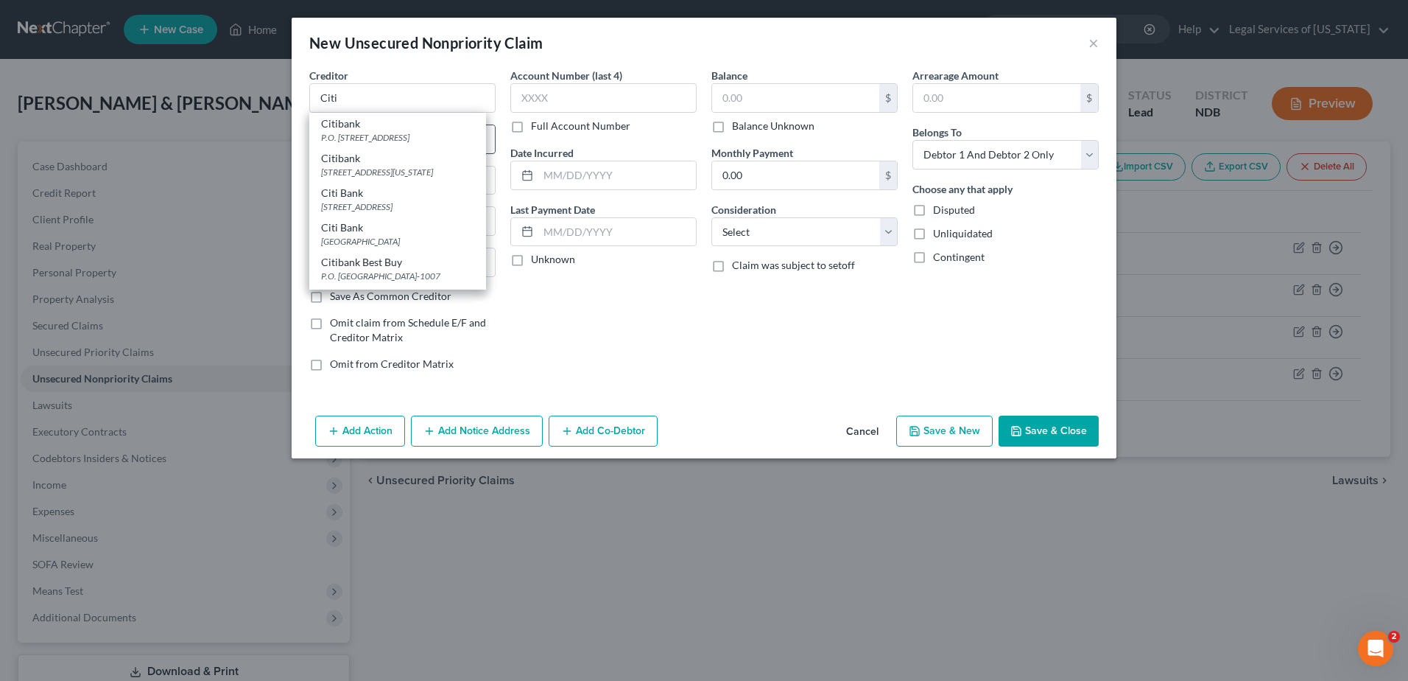
type input "57117"
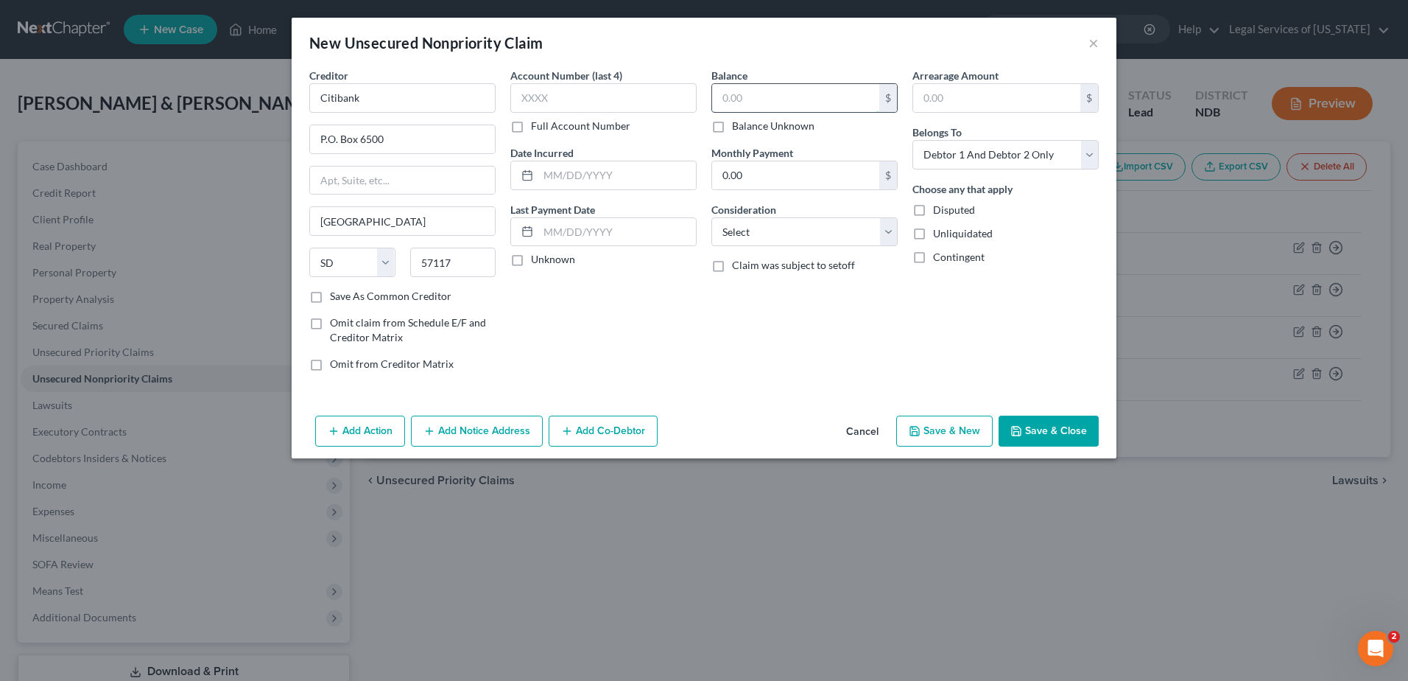
click at [761, 85] on input "text" at bounding box center [795, 98] width 167 height 28
type input "5,620"
click at [559, 100] on input "text" at bounding box center [604, 97] width 186 height 29
type input "5620"
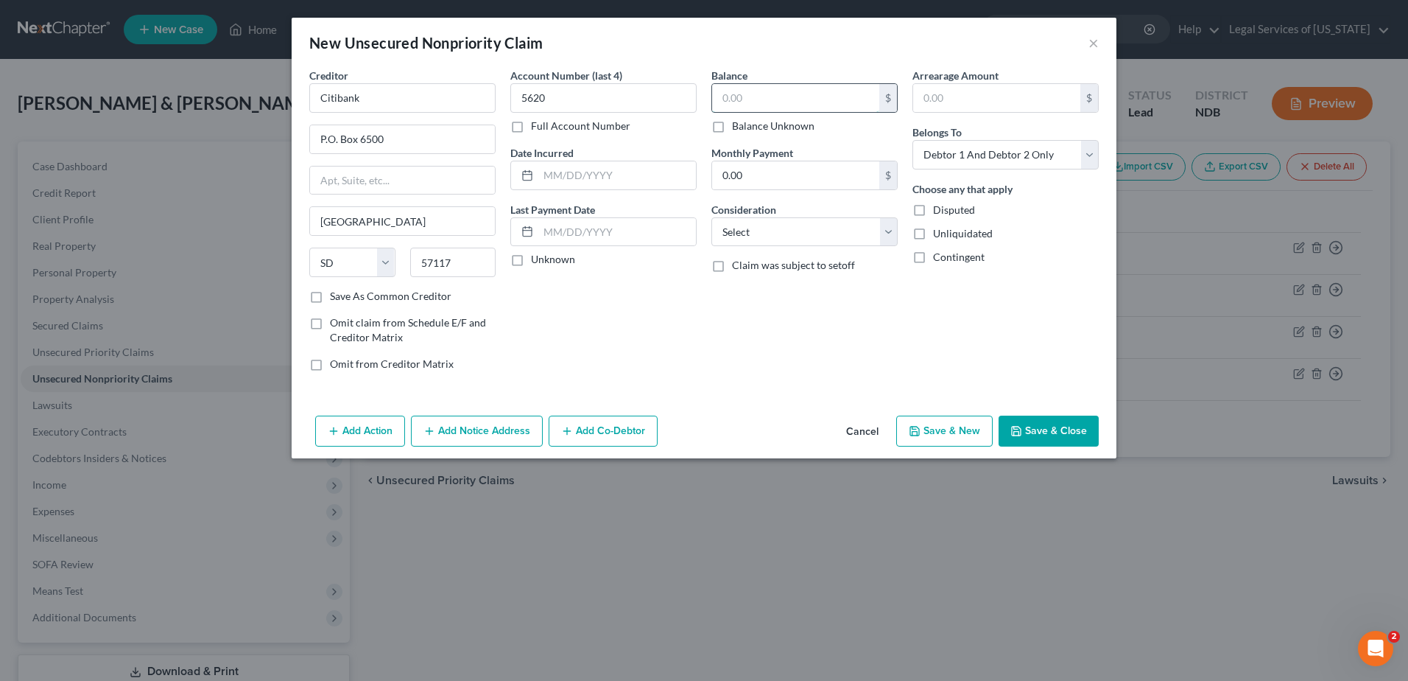
click at [735, 97] on input "text" at bounding box center [795, 98] width 167 height 28
click at [1049, 438] on button "Save & Close" at bounding box center [1049, 430] width 100 height 31
type input "1,514.00"
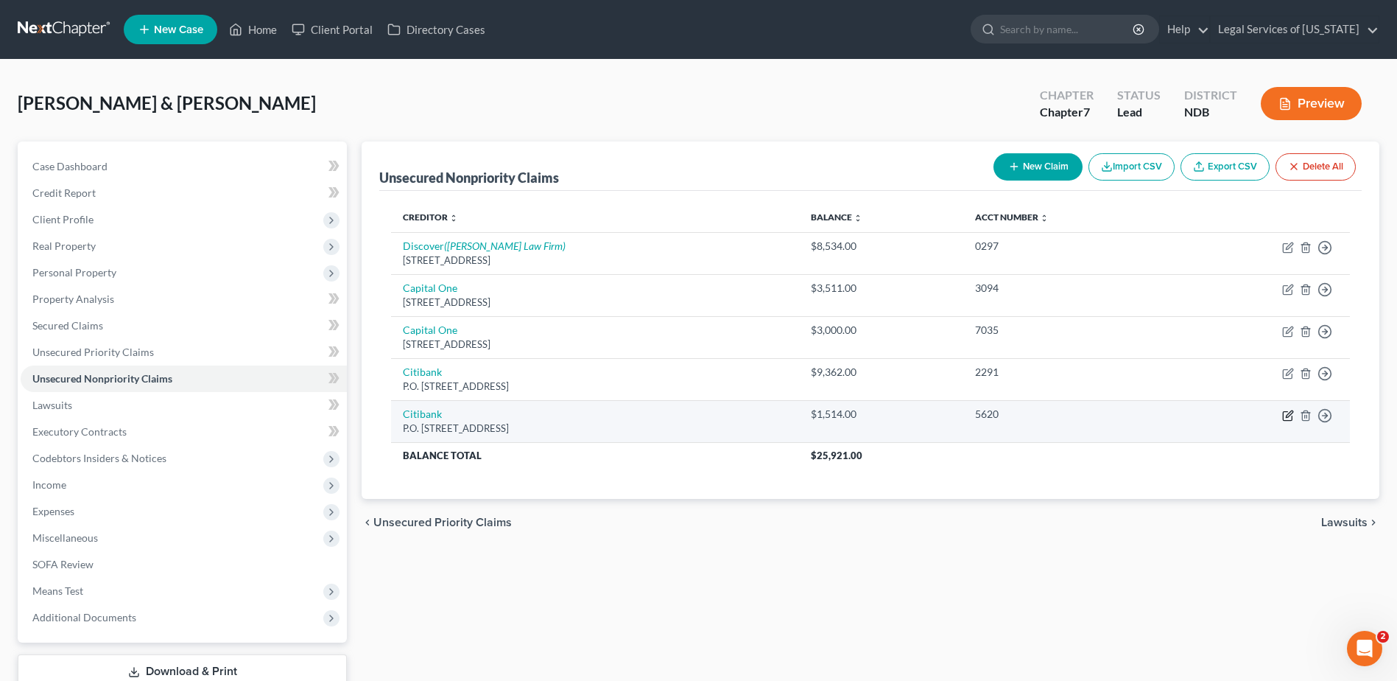
click at [1288, 416] on icon "button" at bounding box center [1289, 416] width 12 height 12
select select "43"
select select "2"
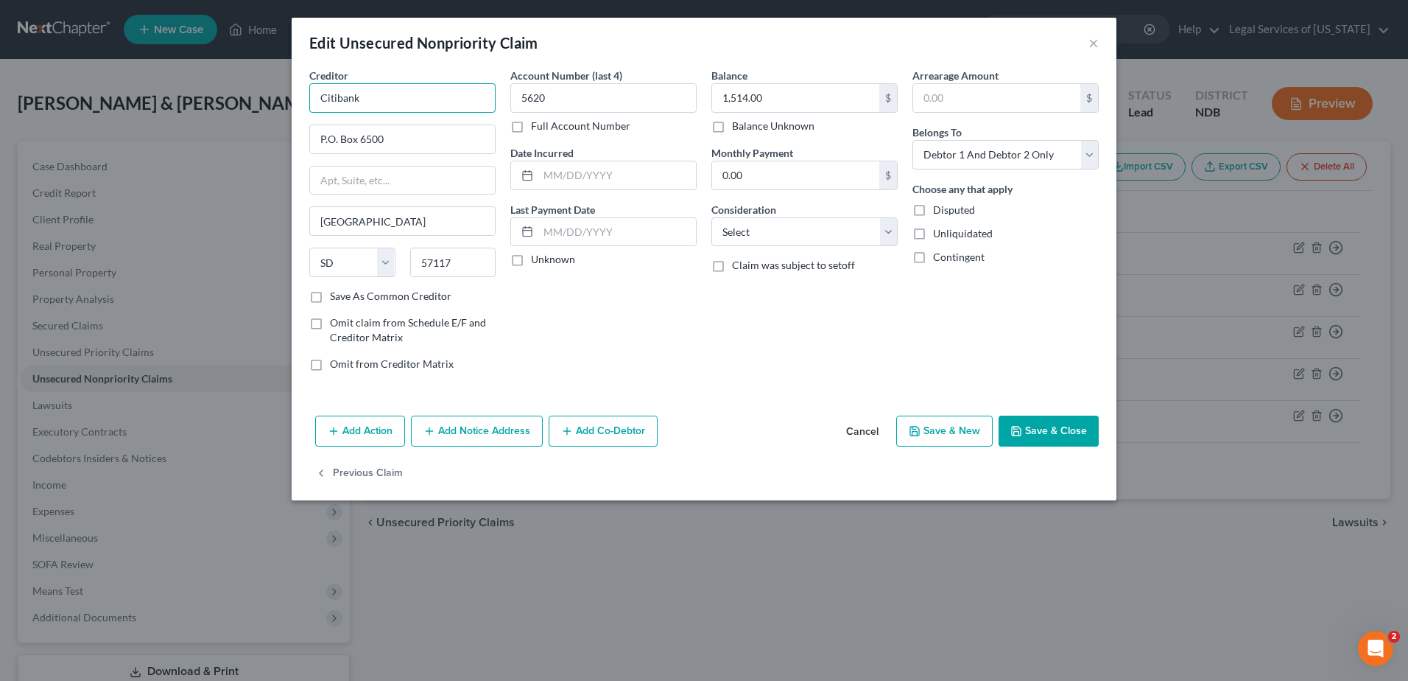
click at [387, 100] on input "Citibank" at bounding box center [402, 97] width 186 height 29
drag, startPoint x: 397, startPoint y: 136, endPoint x: 194, endPoint y: 138, distance: 202.6
click at [196, 138] on div "Edit Unsecured Nonpriority Claim × Creditor * Citibank P.O. [GEOGRAPHIC_DATA] […" at bounding box center [704, 340] width 1408 height 681
click at [395, 140] on input "P.O. Box 6500" at bounding box center [402, 139] width 185 height 28
click at [393, 140] on input "P.O. Box 6500" at bounding box center [402, 139] width 185 height 28
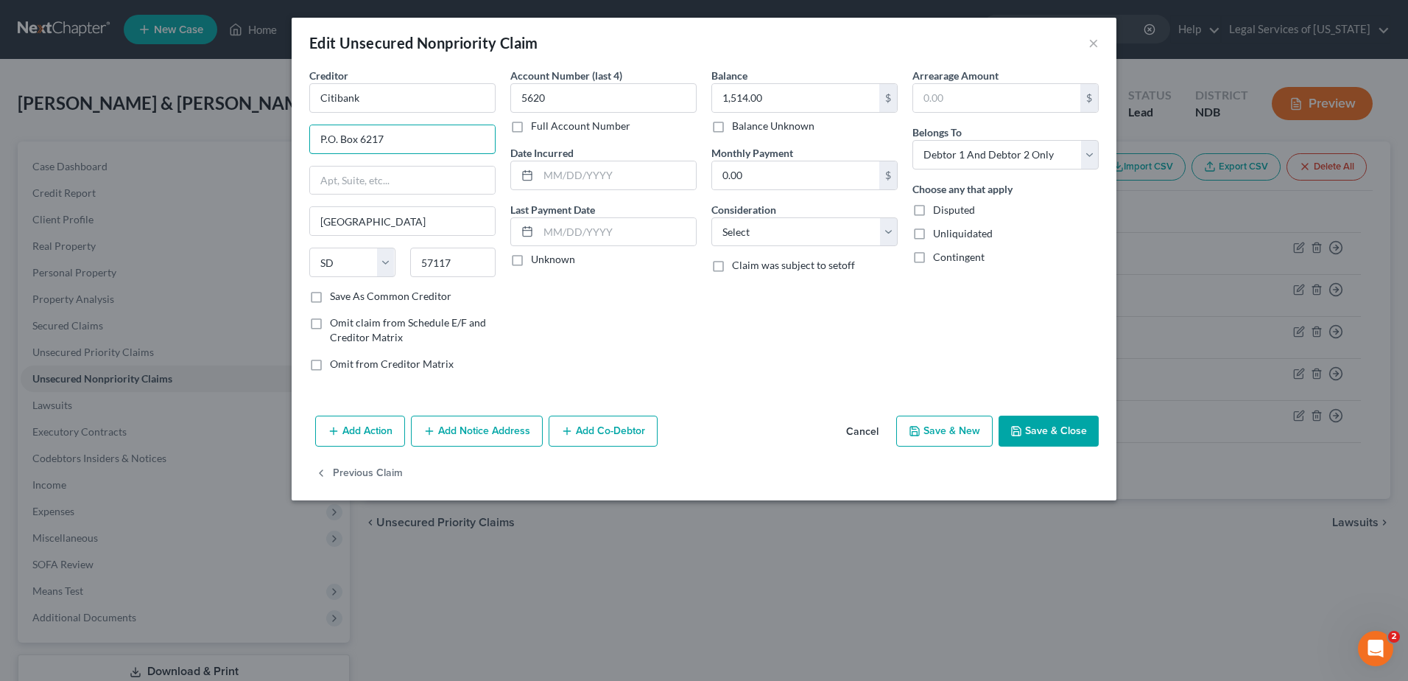
type input "P.O. Box 6217"
click at [1025, 424] on button "Save & Close" at bounding box center [1049, 430] width 100 height 31
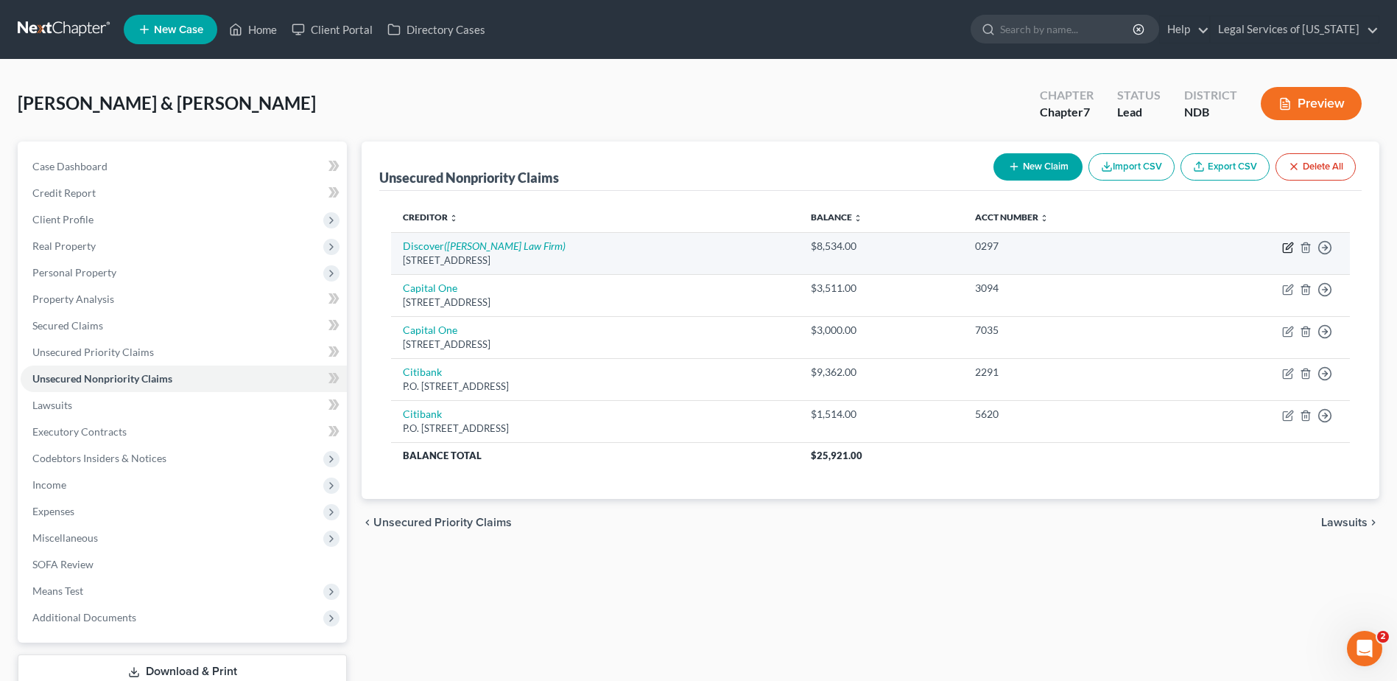
click at [1288, 249] on icon "button" at bounding box center [1289, 248] width 12 height 12
select select "7"
select select "2"
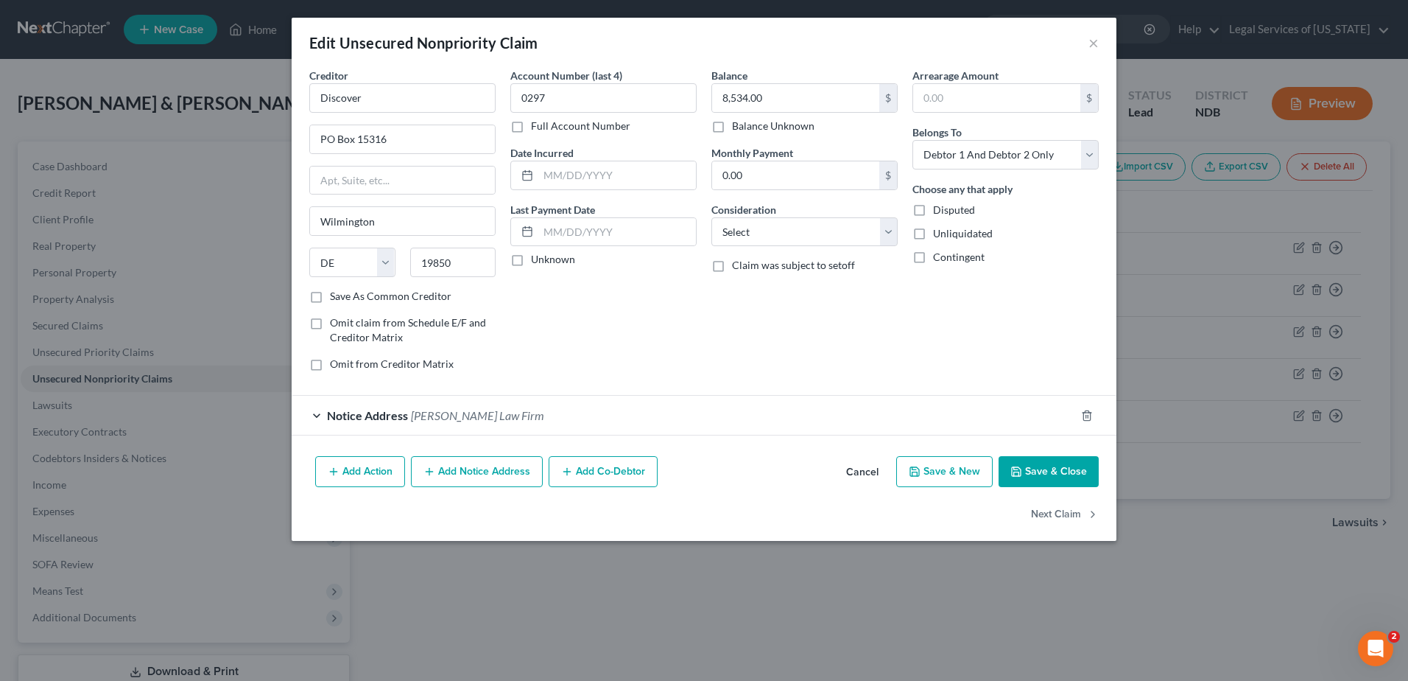
click at [493, 466] on button "Add Notice Address" at bounding box center [477, 471] width 132 height 31
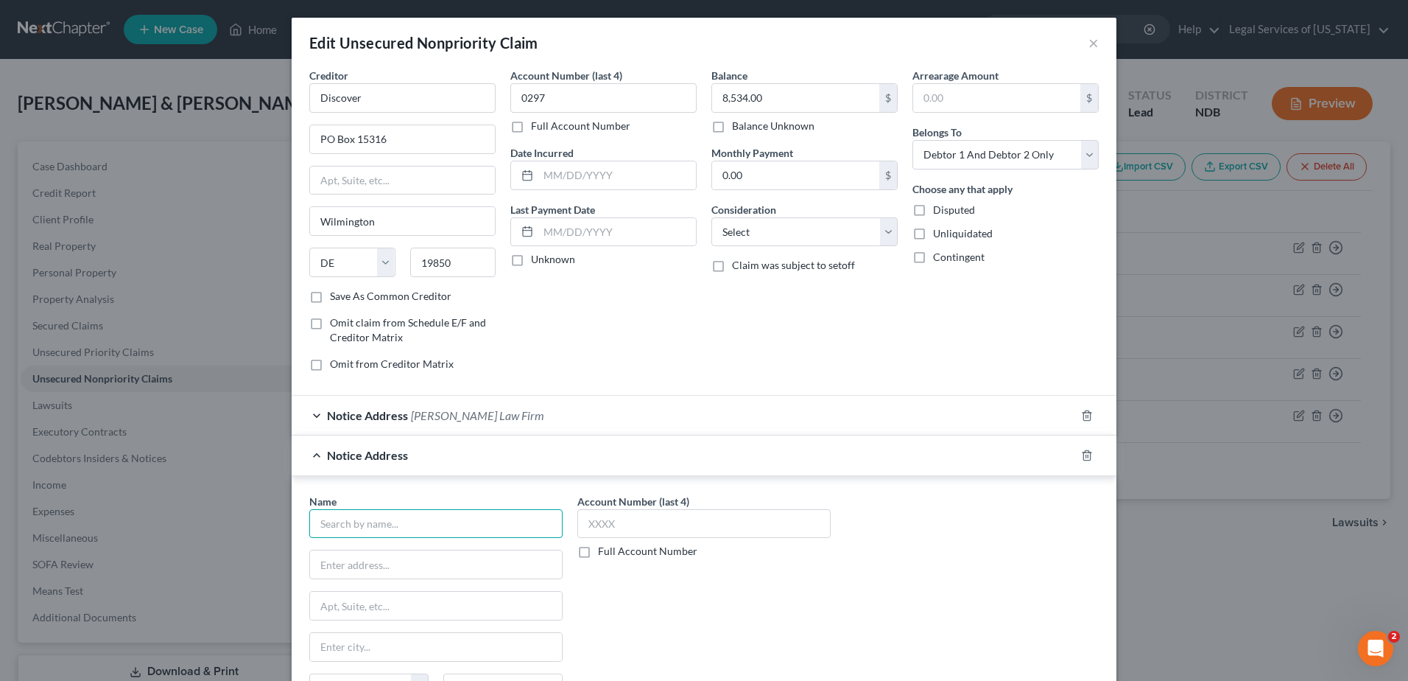
click at [404, 522] on input "text" at bounding box center [435, 523] width 253 height 29
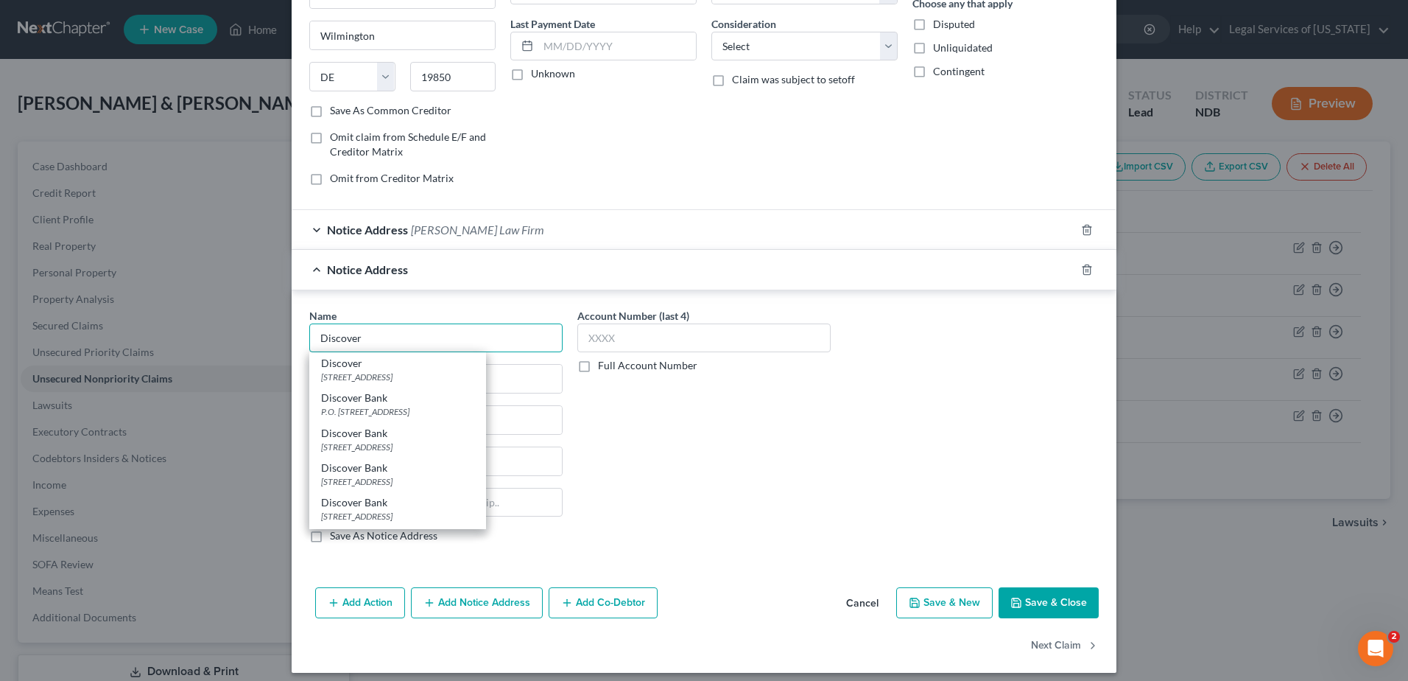
scroll to position [195, 0]
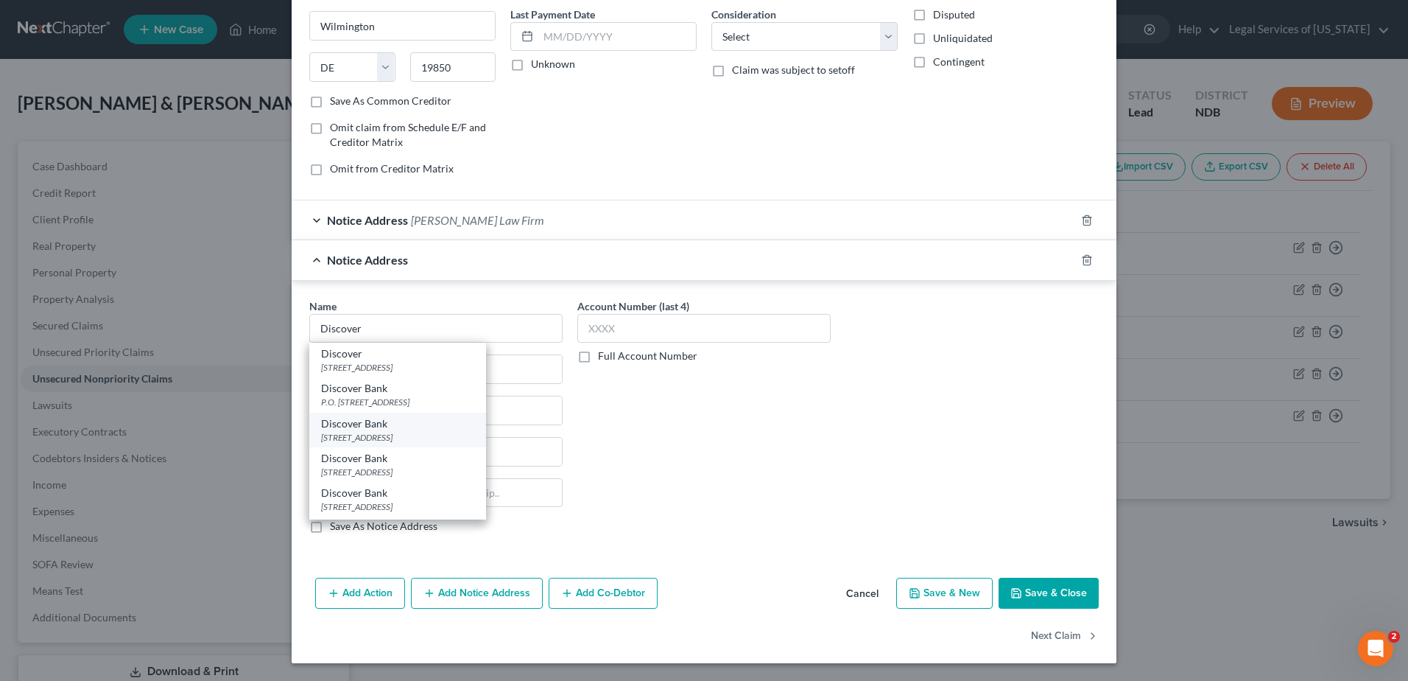
click at [422, 437] on div "[STREET_ADDRESS]" at bounding box center [397, 437] width 153 height 13
type input "Discover Bank"
type input "PO Box 6103"
type input "[PERSON_NAME] Stream"
select select "14"
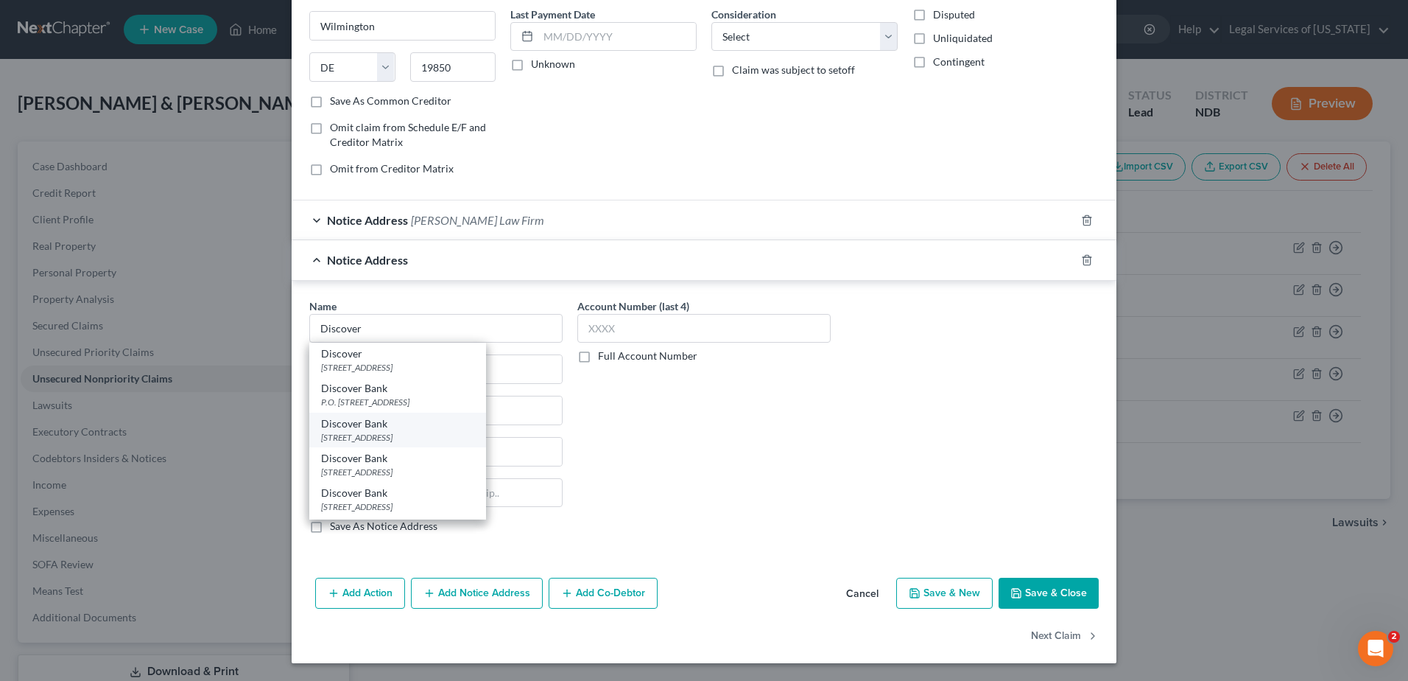
type input "60197-6103"
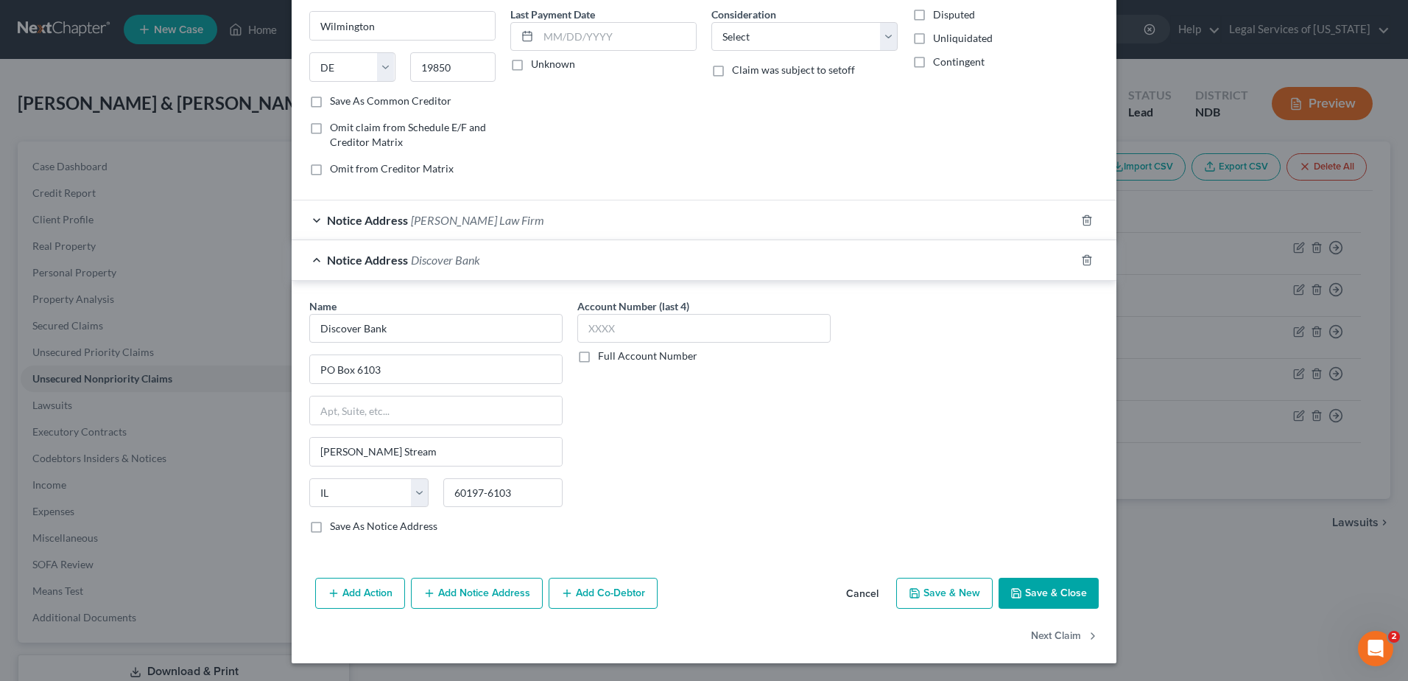
click at [1026, 597] on button "Save & Close" at bounding box center [1049, 593] width 100 height 31
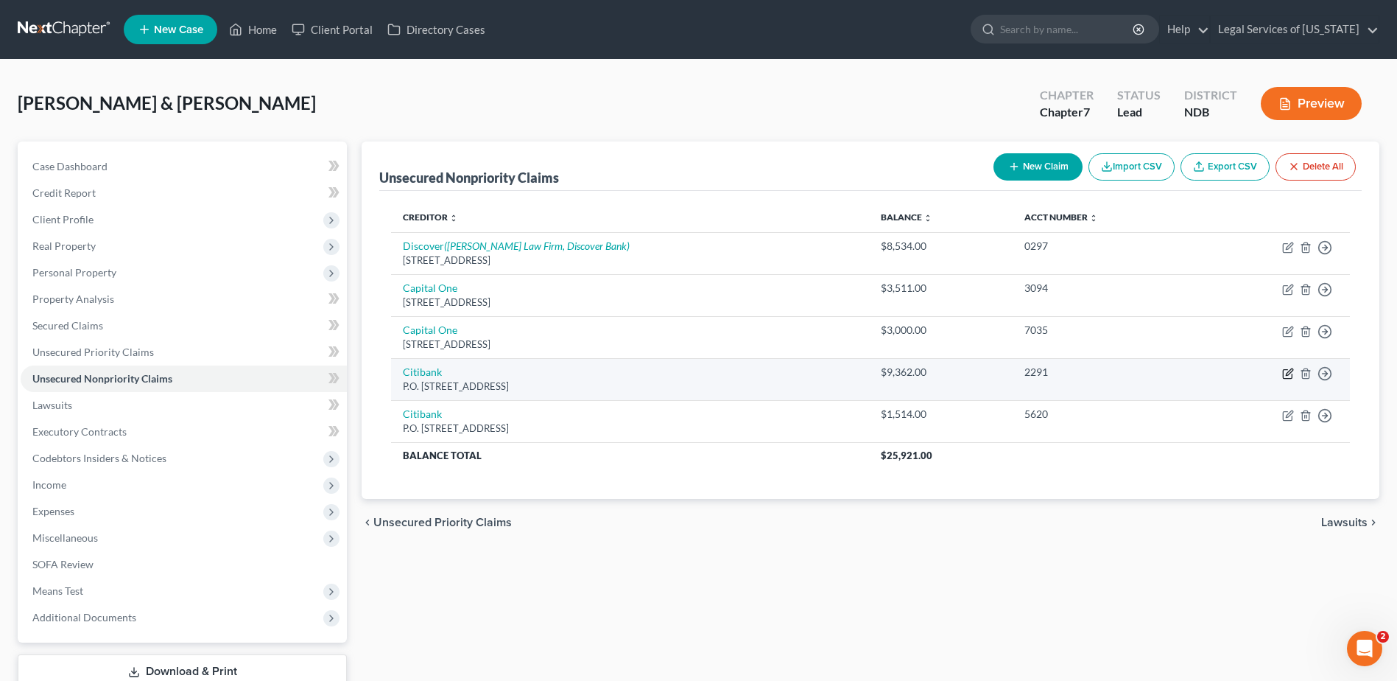
click at [1288, 376] on icon "button" at bounding box center [1289, 374] width 12 height 12
select select "43"
select select "2"
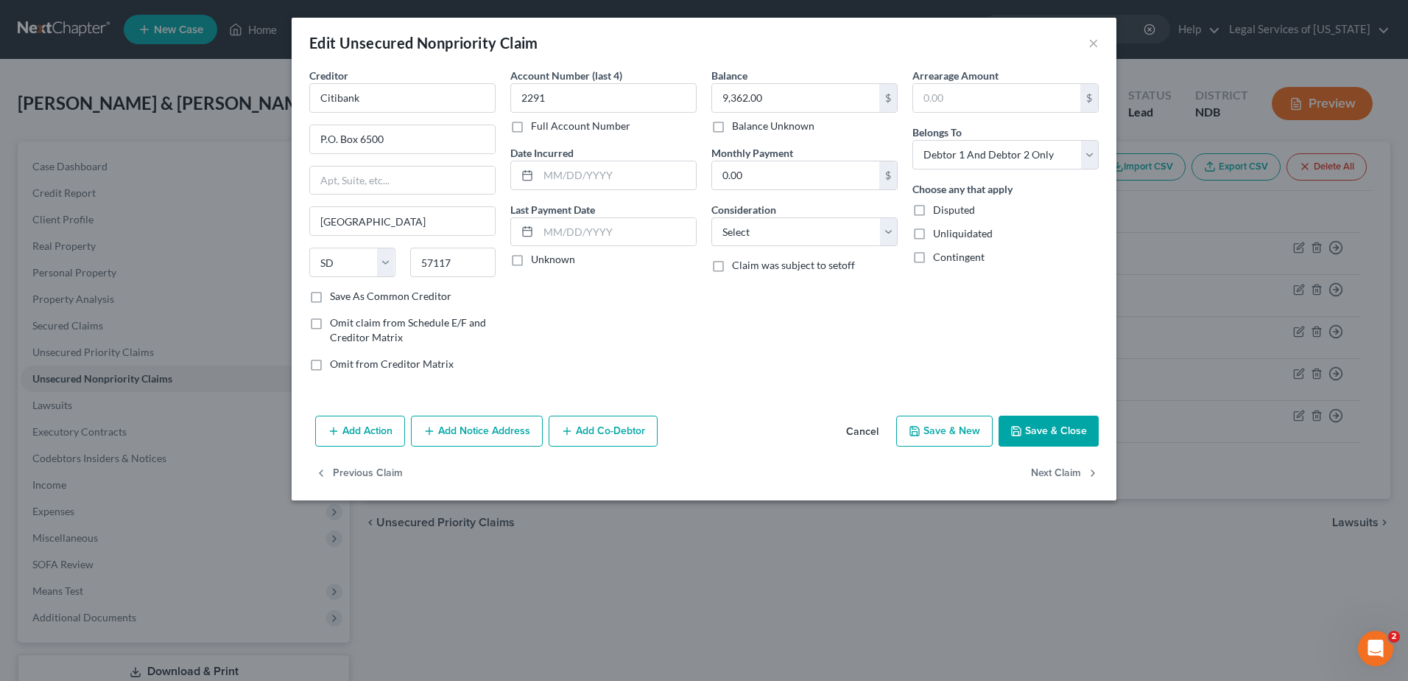
click at [494, 437] on button "Add Notice Address" at bounding box center [477, 430] width 132 height 31
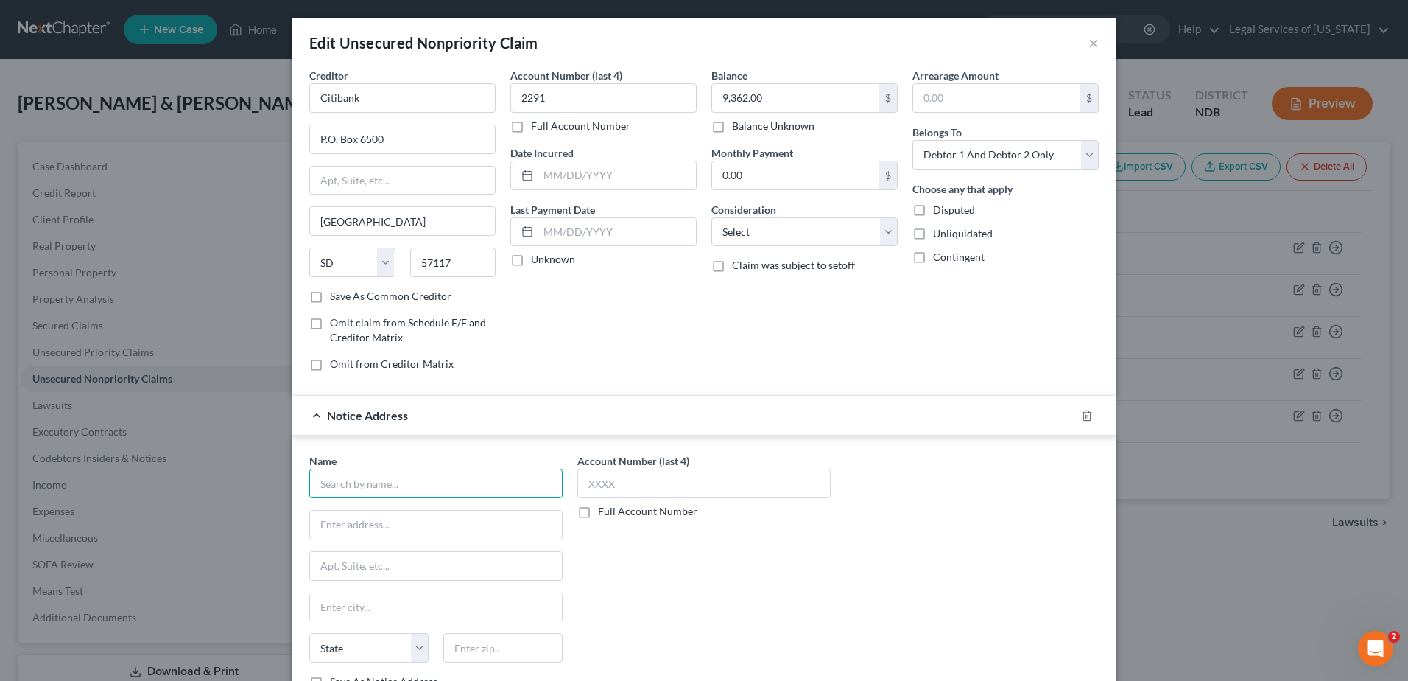
click at [376, 483] on input "text" at bounding box center [435, 483] width 253 height 29
type input "c"
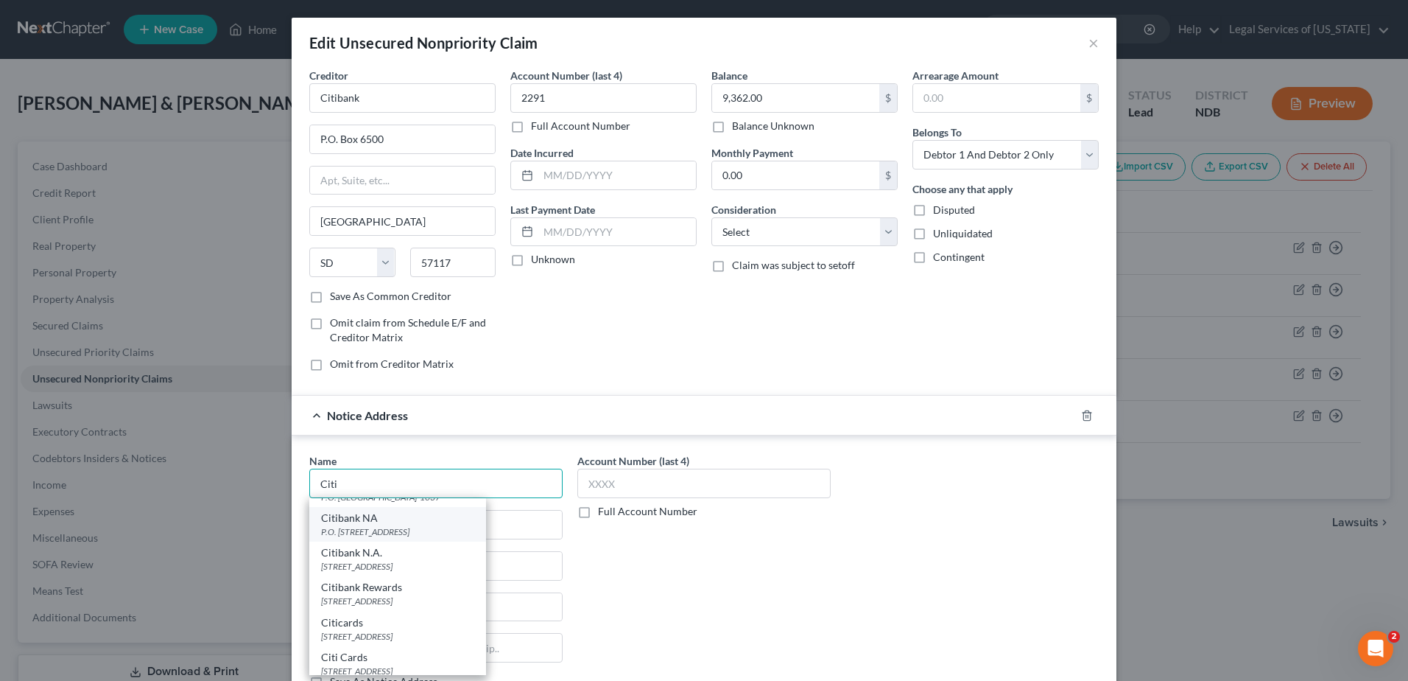
scroll to position [295, 0]
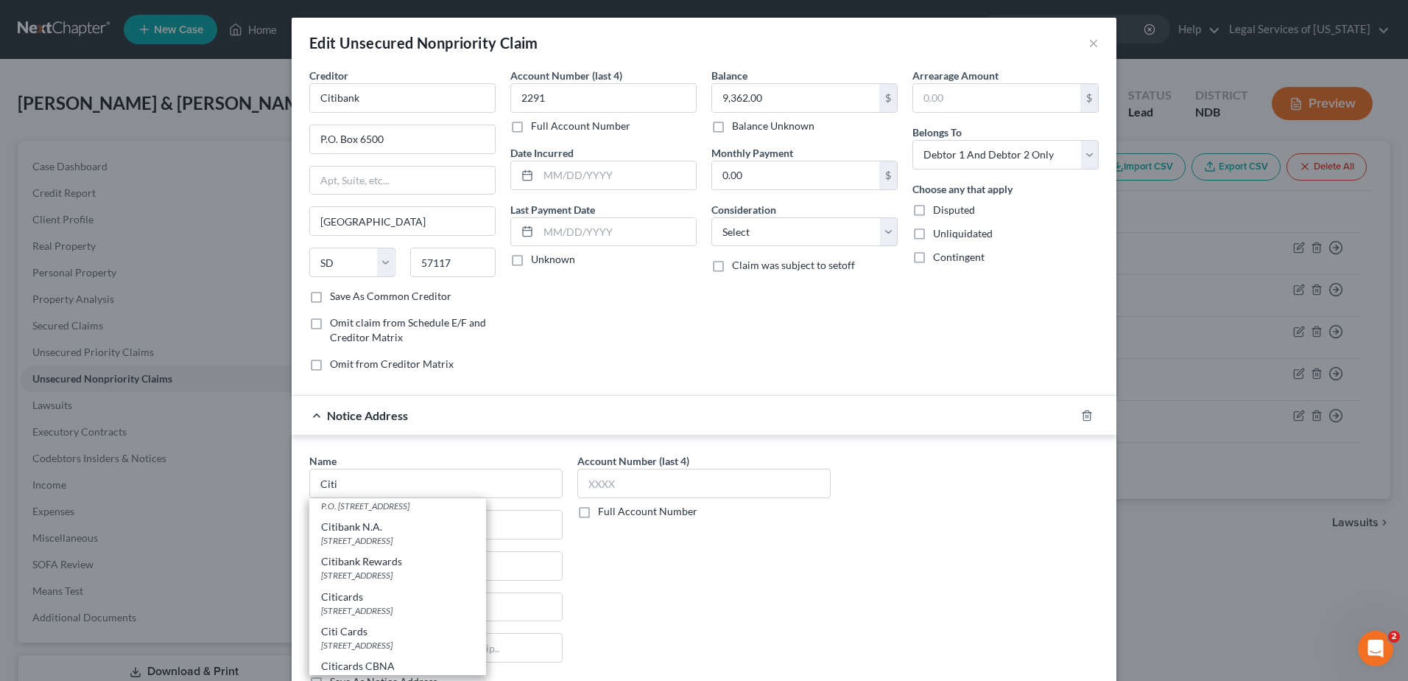
click at [390, 641] on div "[STREET_ADDRESS]" at bounding box center [397, 645] width 153 height 13
type input "Citi Cards"
type input "PO Box 6052"
type input "[PERSON_NAME] Stream"
select select "14"
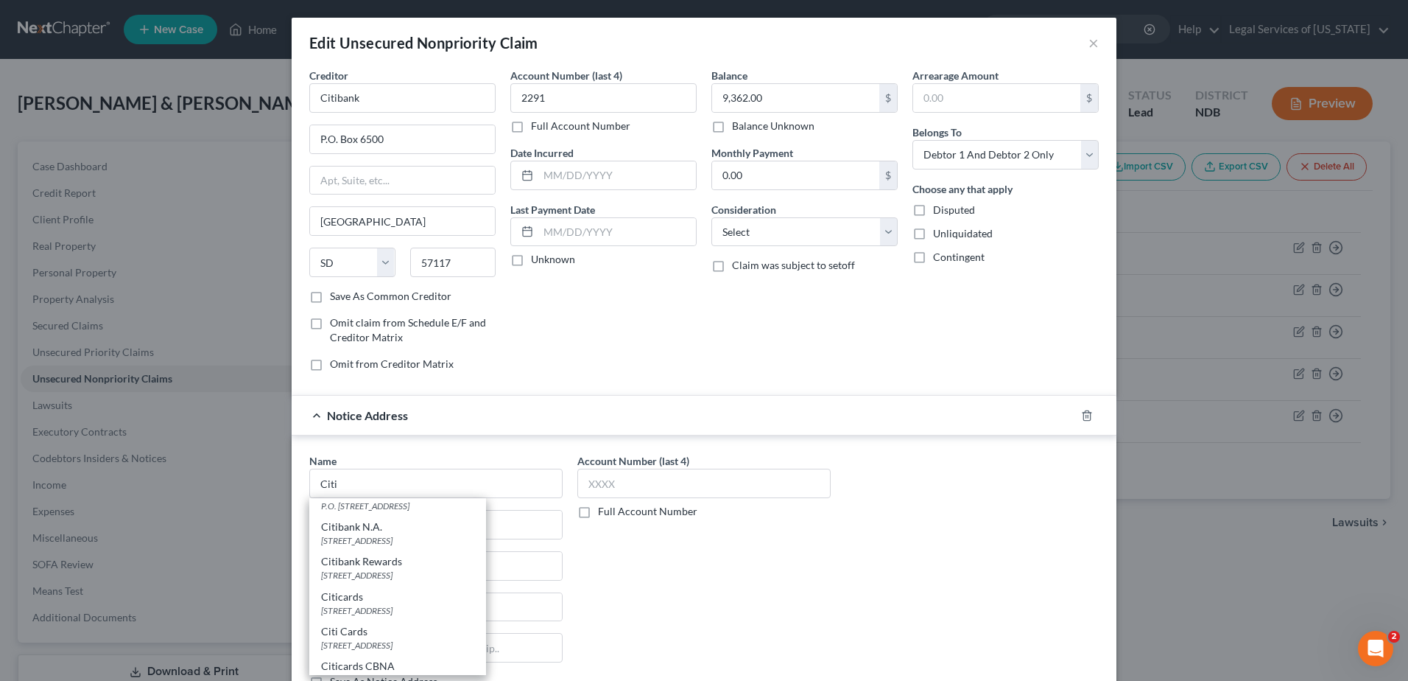
type input "60197-6052"
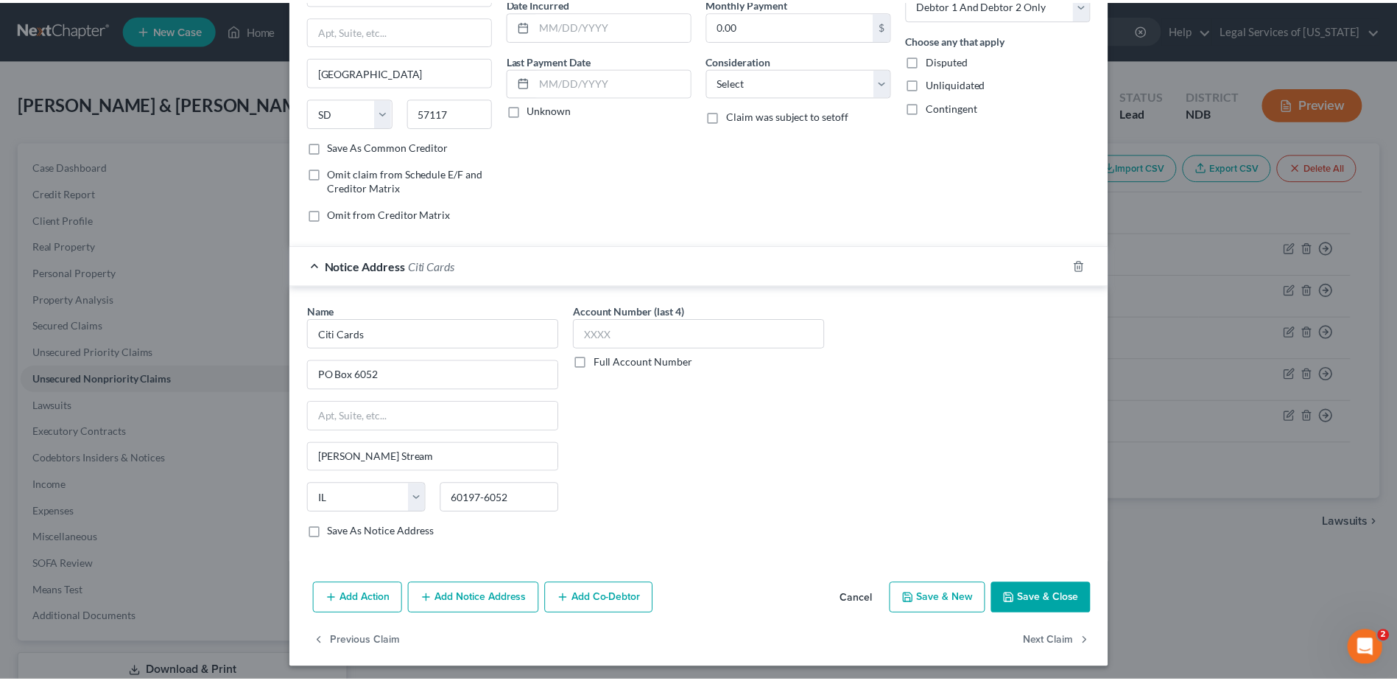
scroll to position [155, 0]
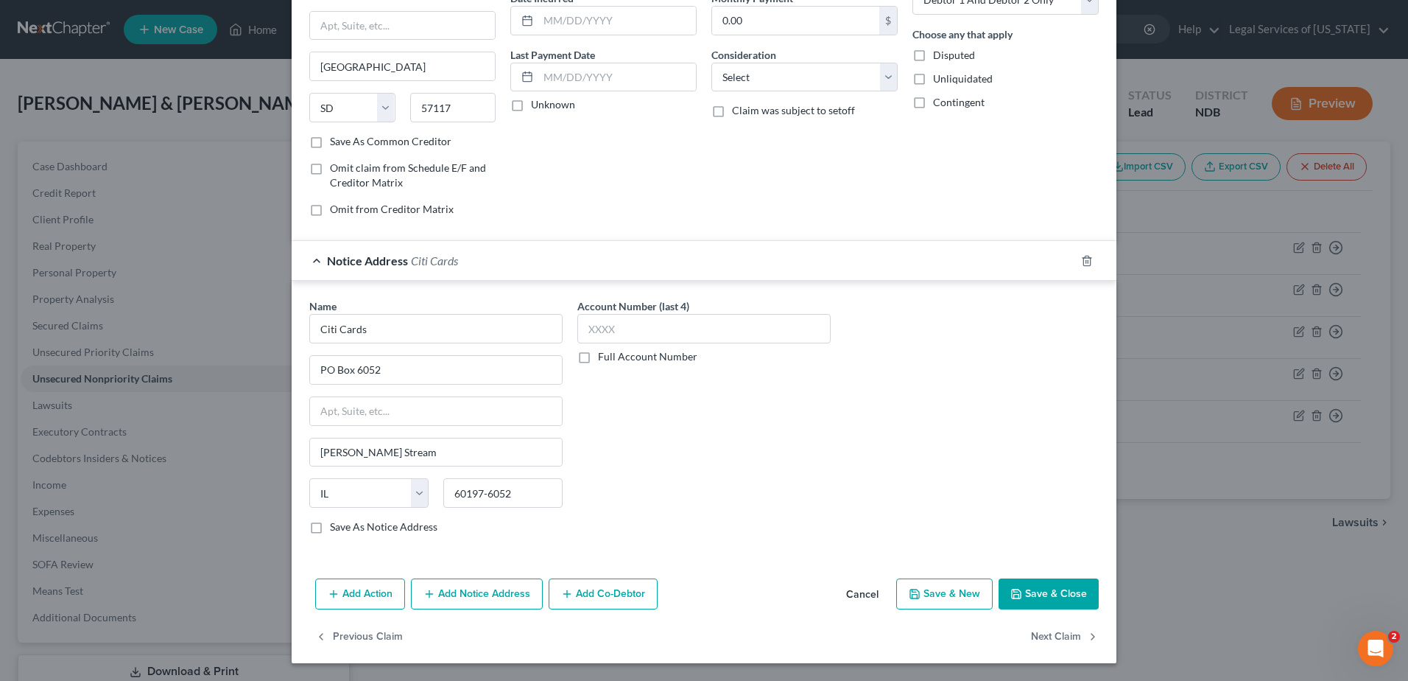
click at [1014, 600] on button "Save & Close" at bounding box center [1049, 593] width 100 height 31
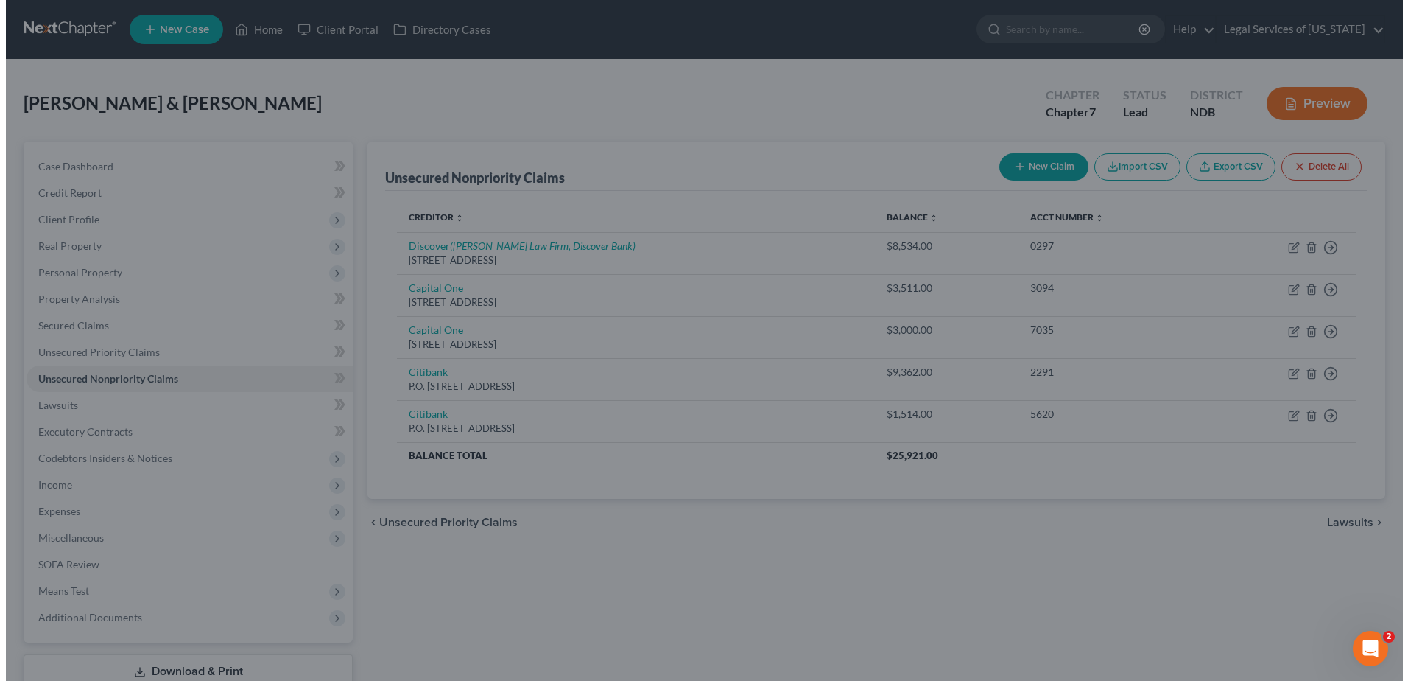
scroll to position [0, 0]
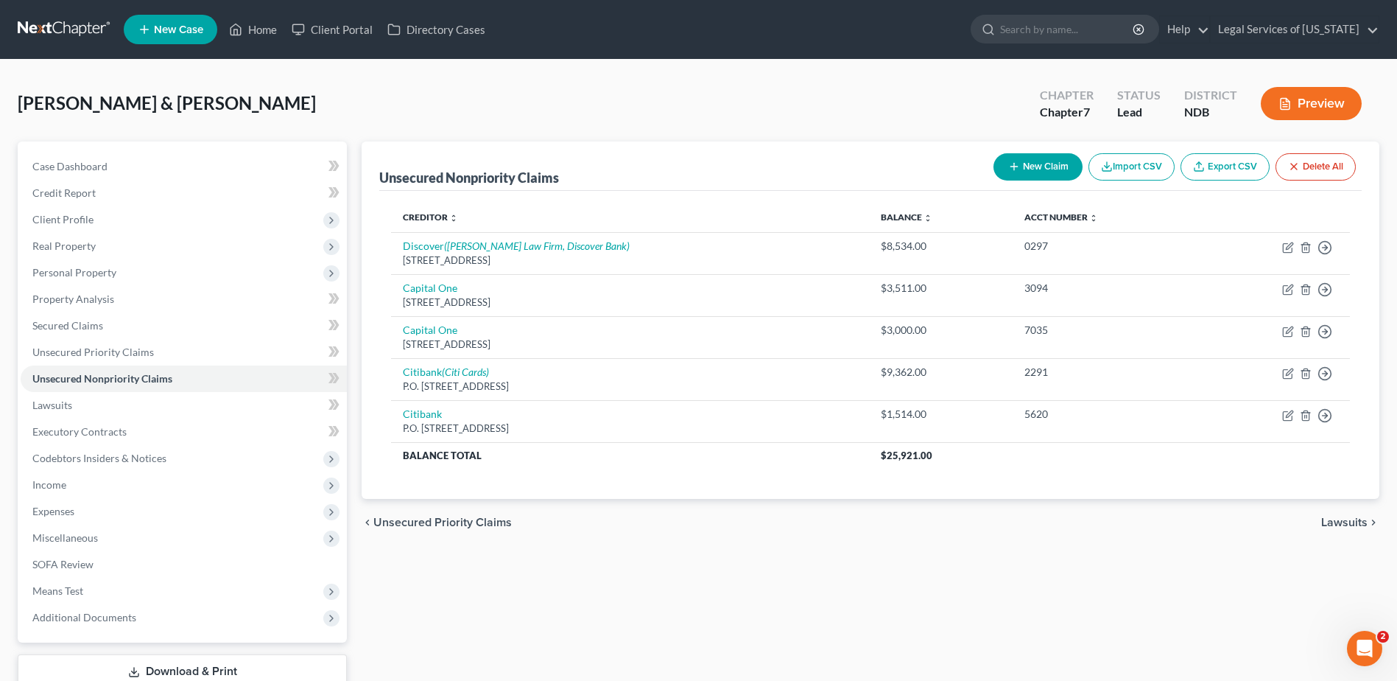
click at [1346, 522] on span "Lawsuits" at bounding box center [1345, 522] width 46 height 12
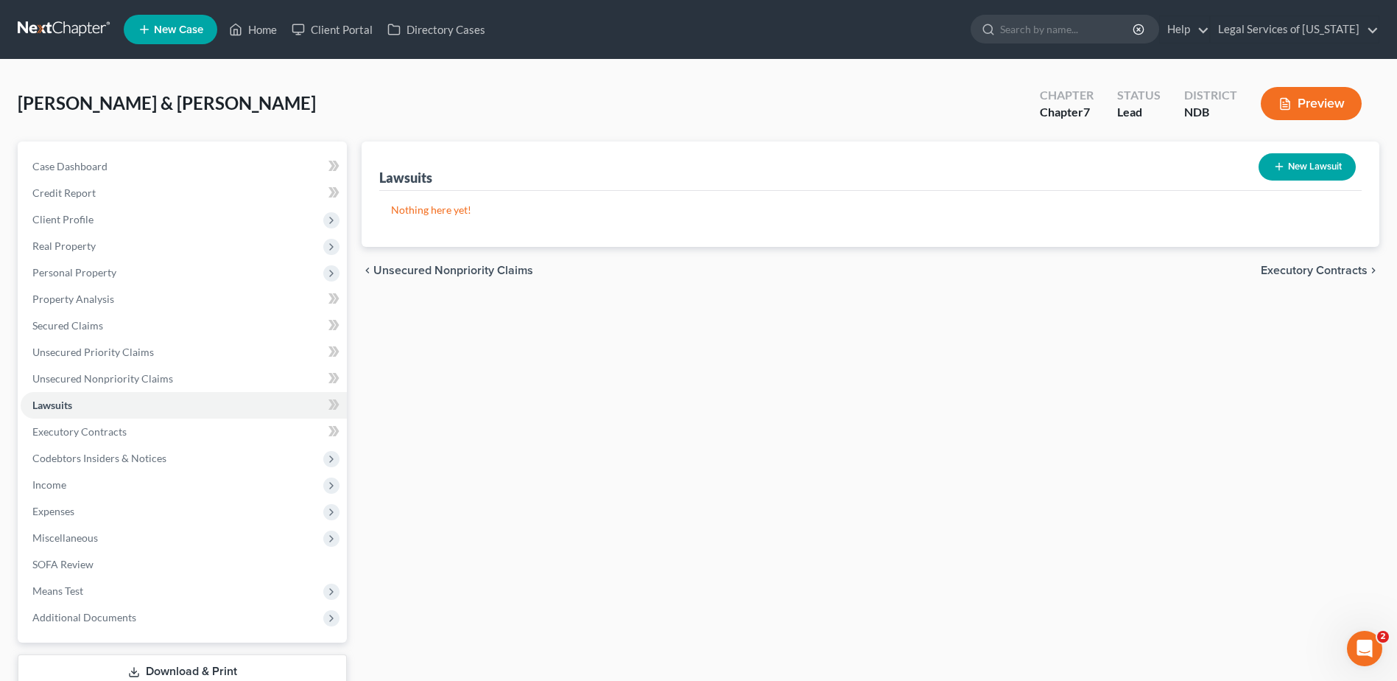
click at [1334, 164] on button "New Lawsuit" at bounding box center [1307, 166] width 97 height 27
select select "0"
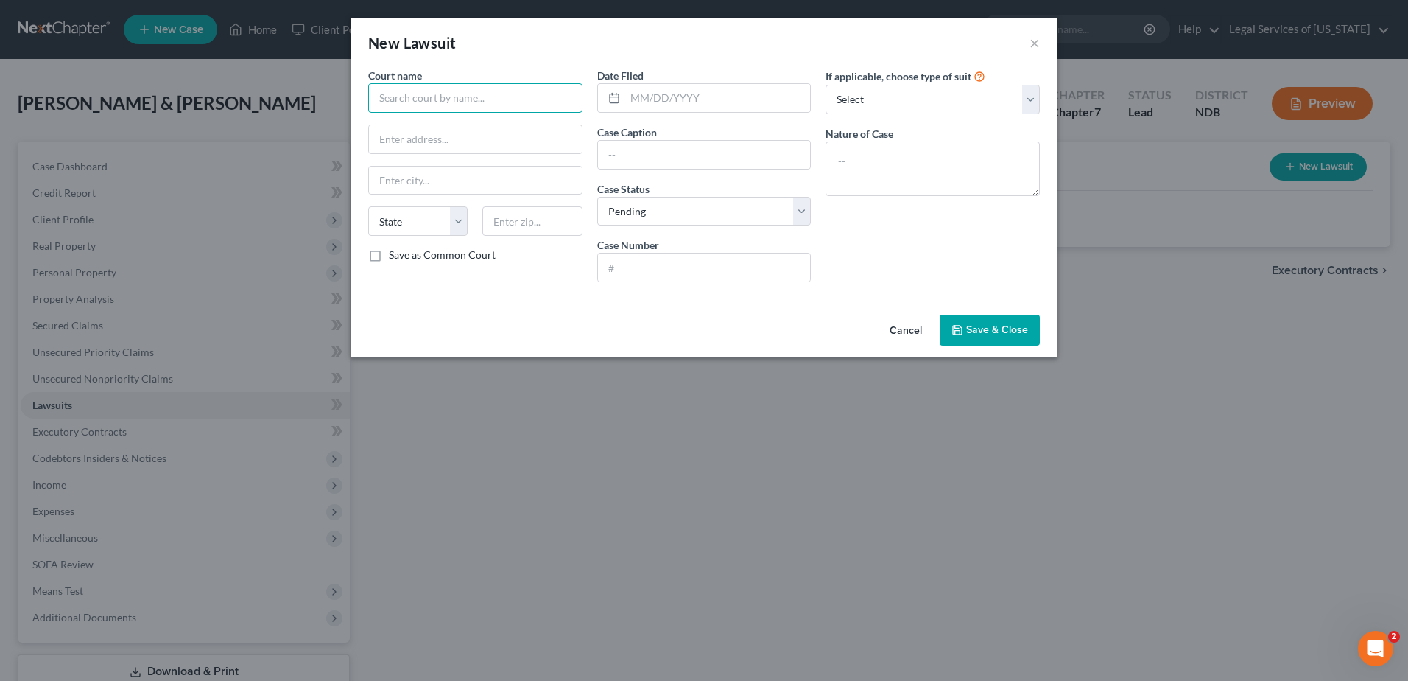
click at [468, 104] on input "text" at bounding box center [475, 97] width 214 height 29
type input "Grand Forks District Court"
type input "58201"
type input "Grand Forks"
select select "29"
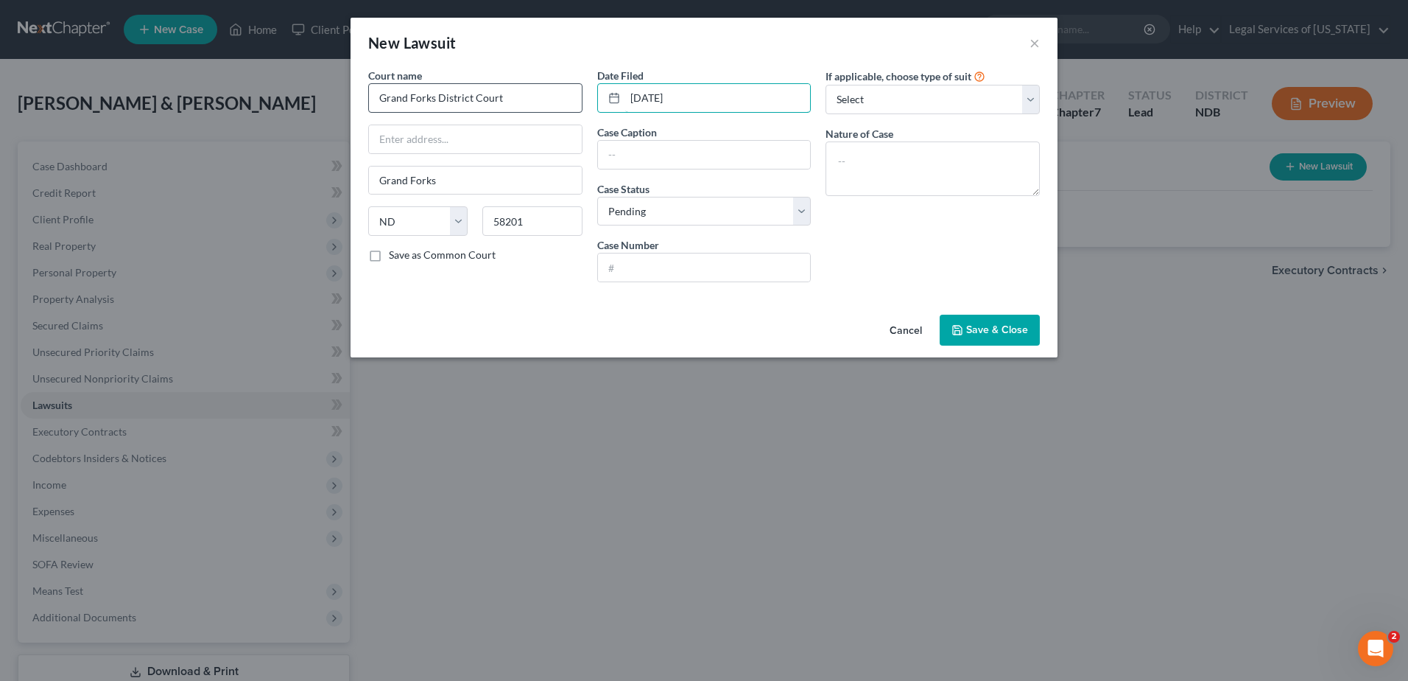
type input "[DATE]"
click at [1026, 101] on select "Select Repossession Garnishment Foreclosure Attached, Seized, Or Levied Other" at bounding box center [933, 99] width 214 height 29
select select "4"
click at [826, 85] on select "Select Repossession Garnishment Foreclosure Attached, Seized, Or Levied Other" at bounding box center [933, 99] width 214 height 29
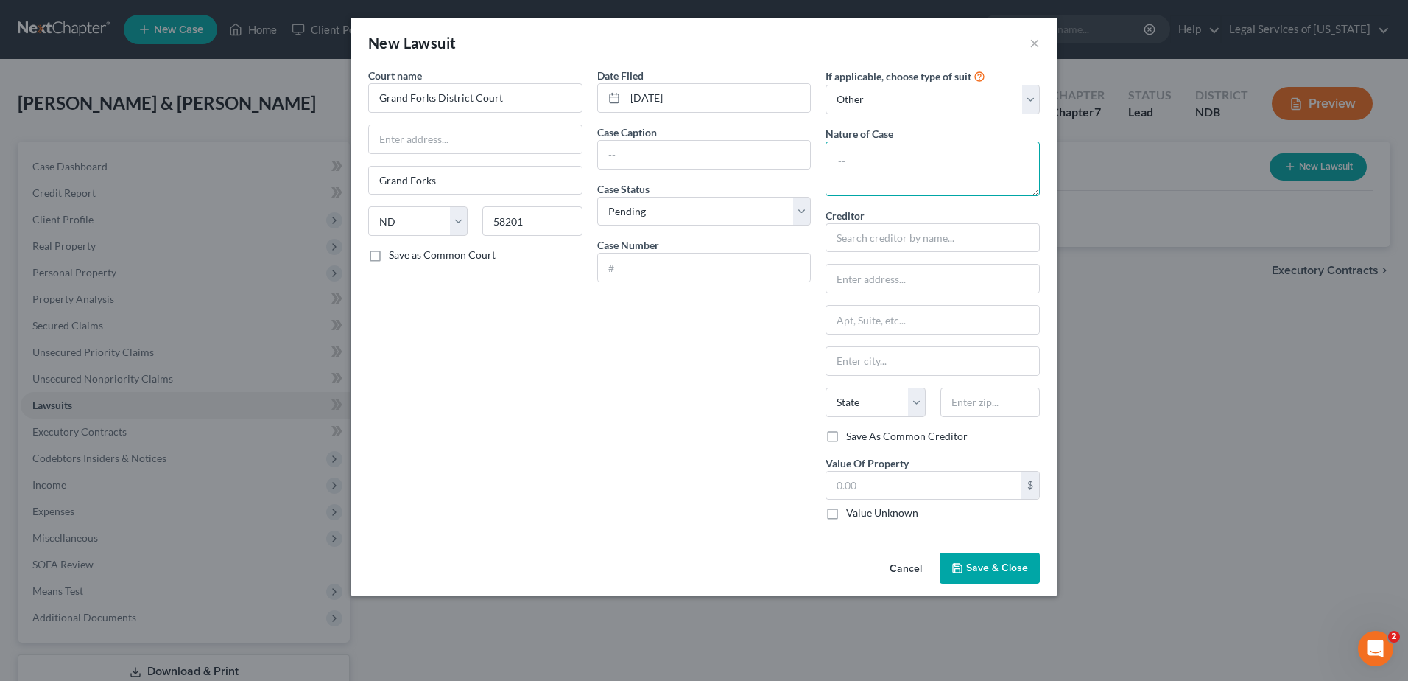
click at [888, 155] on textarea at bounding box center [933, 168] width 214 height 55
type textarea "collection action"
click at [641, 155] on input "text" at bounding box center [704, 155] width 213 height 28
type input "Captial One NA, successor by merger to Discover Bank vs [PERSON_NAME]"
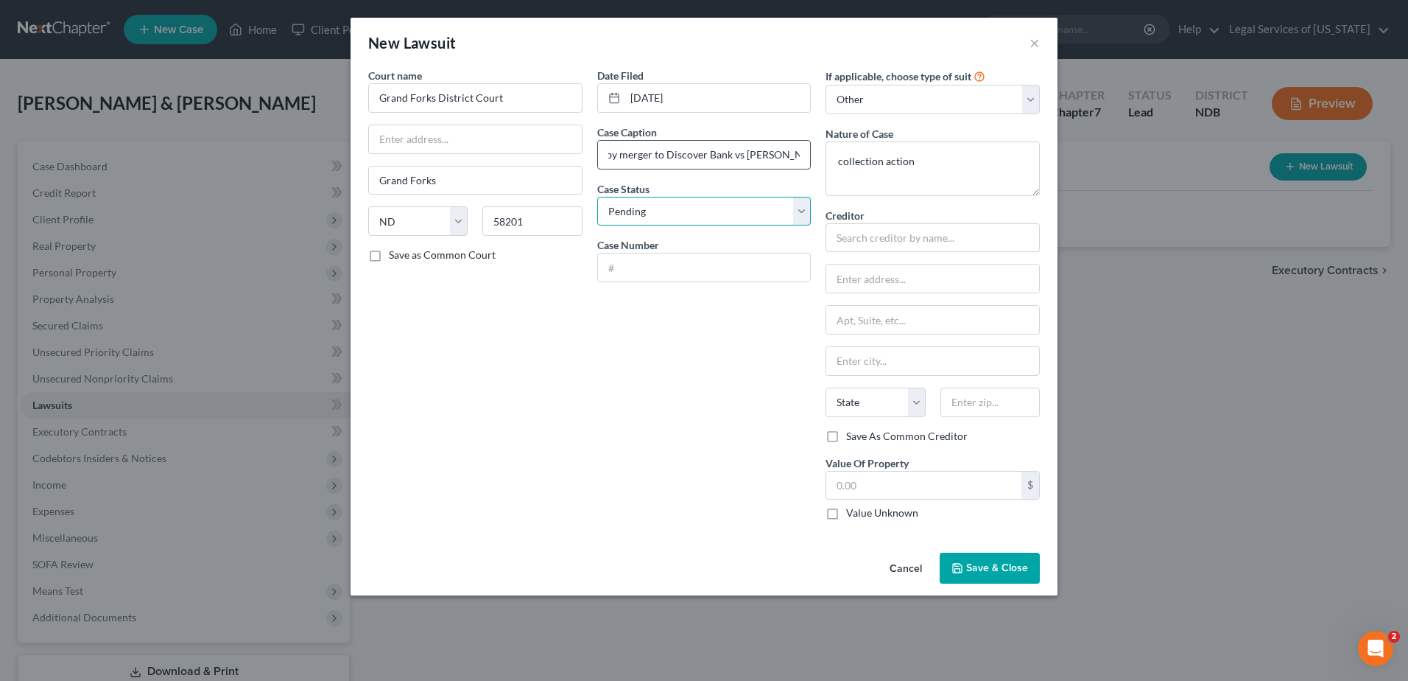
scroll to position [0, 0]
click at [799, 214] on select "Select Pending On Appeal Concluded" at bounding box center [704, 211] width 214 height 29
select select "2"
click at [597, 197] on select "Select Pending On Appeal Concluded" at bounding box center [704, 211] width 214 height 29
click at [664, 263] on input "text" at bounding box center [704, 267] width 213 height 28
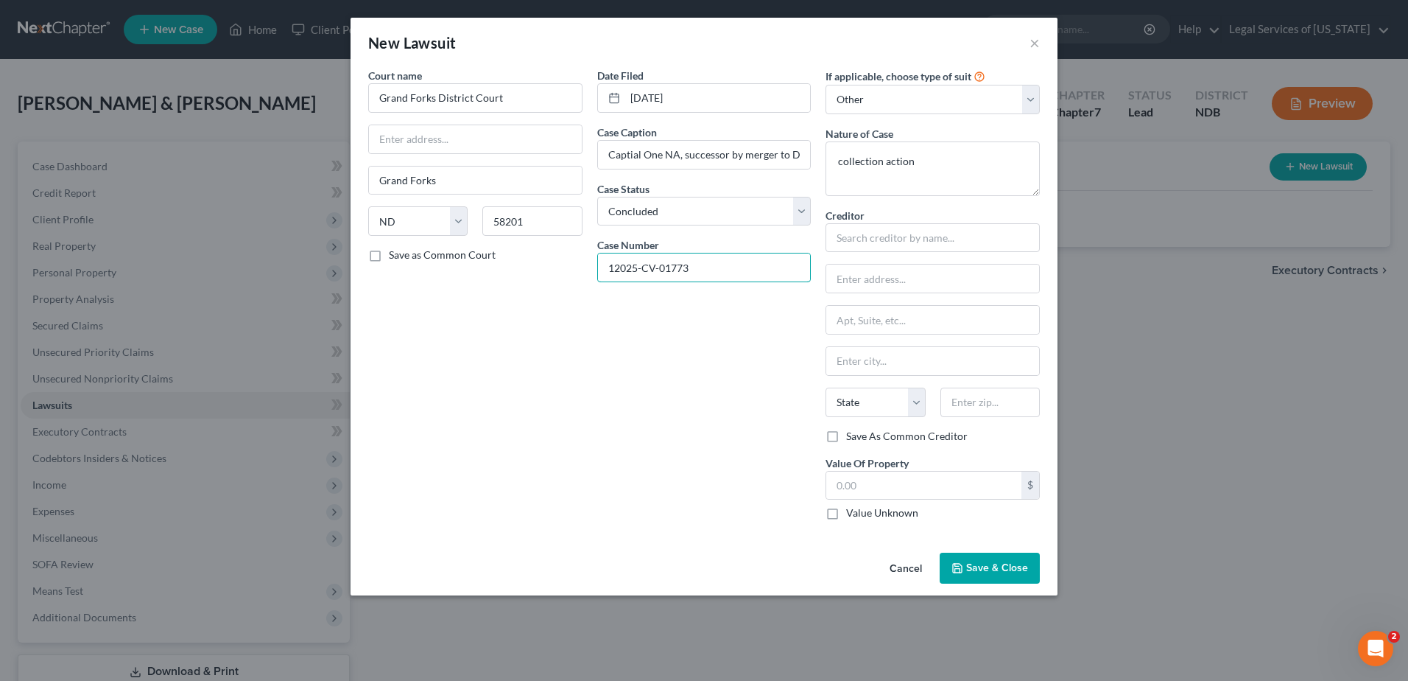
type input "12025-CV-01773"
click at [897, 238] on input "text" at bounding box center [933, 237] width 214 height 29
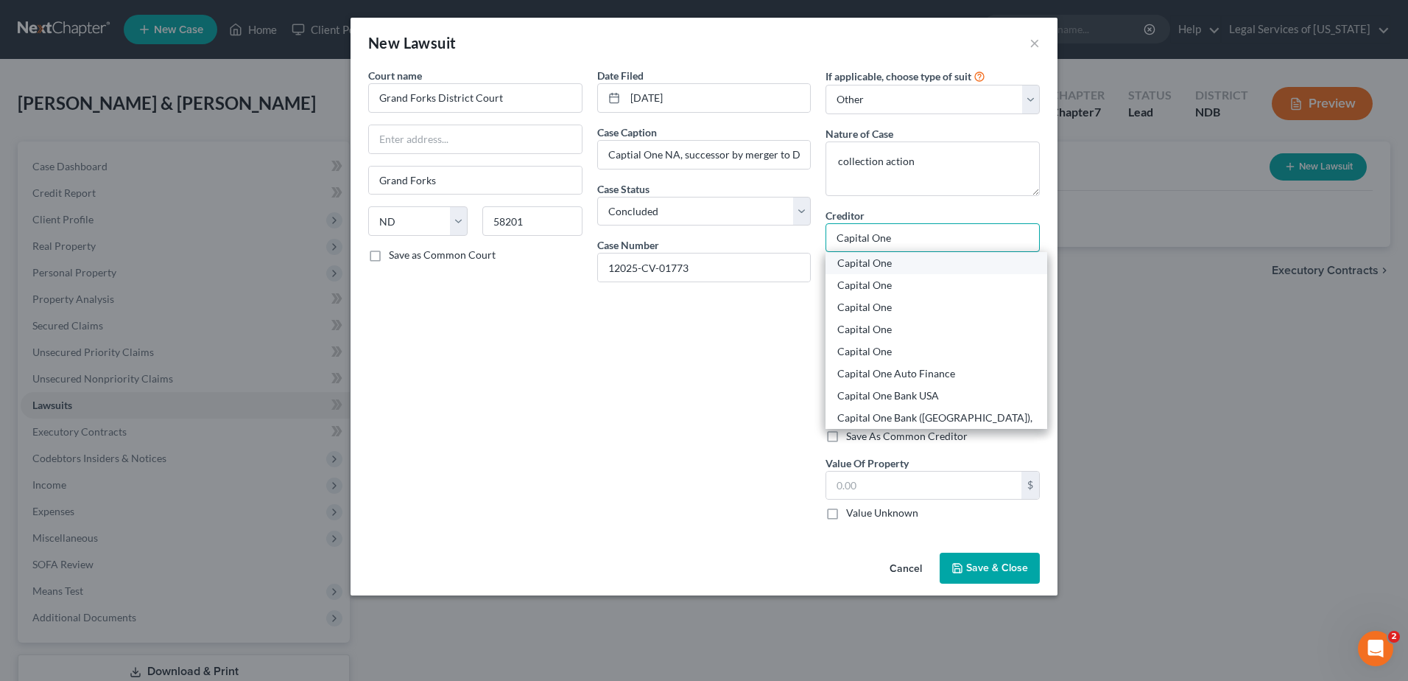
type input "Capital One"
click at [881, 264] on div "Capital One" at bounding box center [937, 263] width 198 height 15
type input "PO Box 31293"
type input "[GEOGRAPHIC_DATA]"
select select "46"
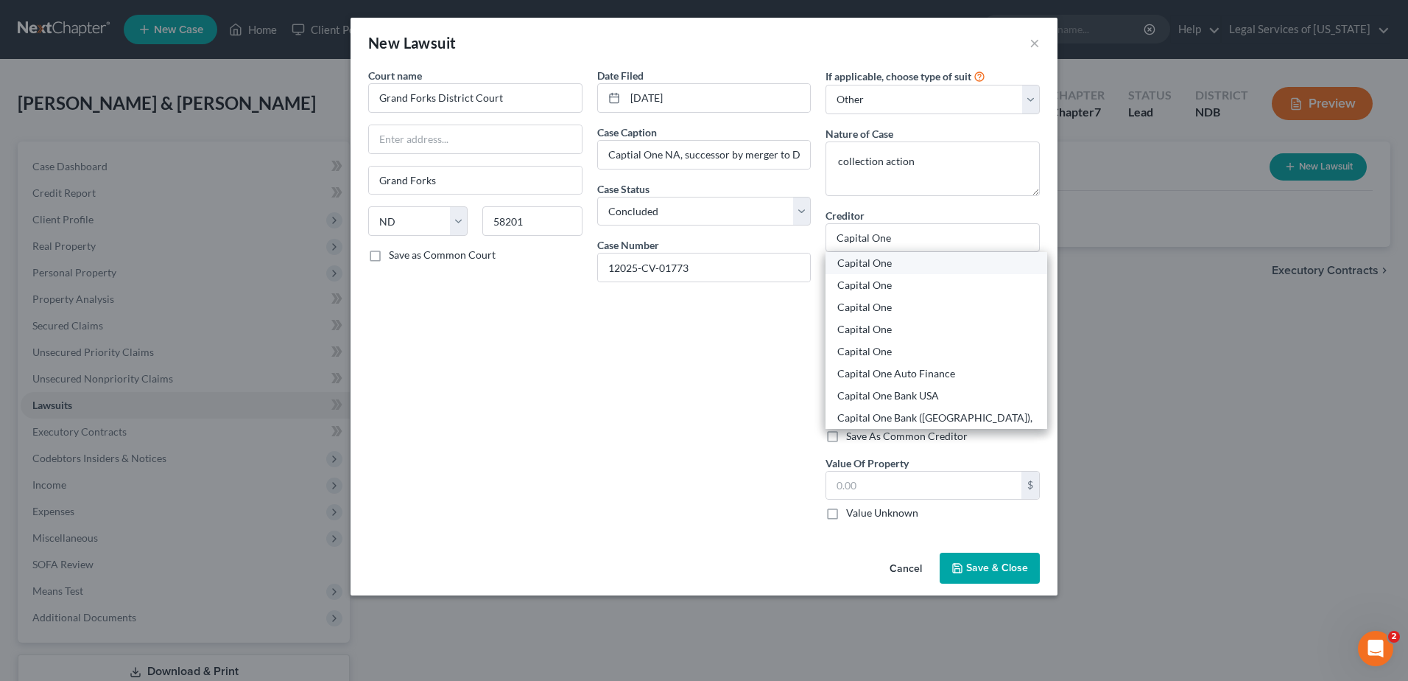
type input "84131"
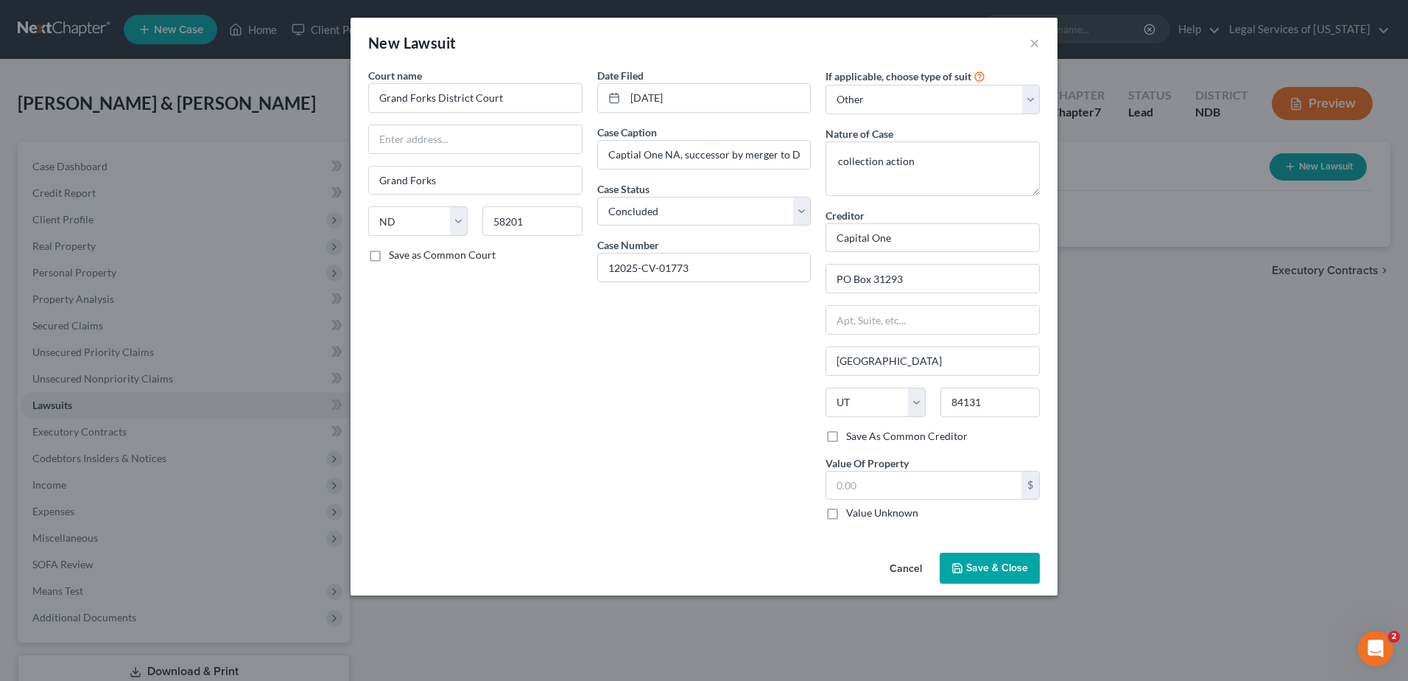
click at [972, 573] on span "Save & Close" at bounding box center [997, 567] width 62 height 13
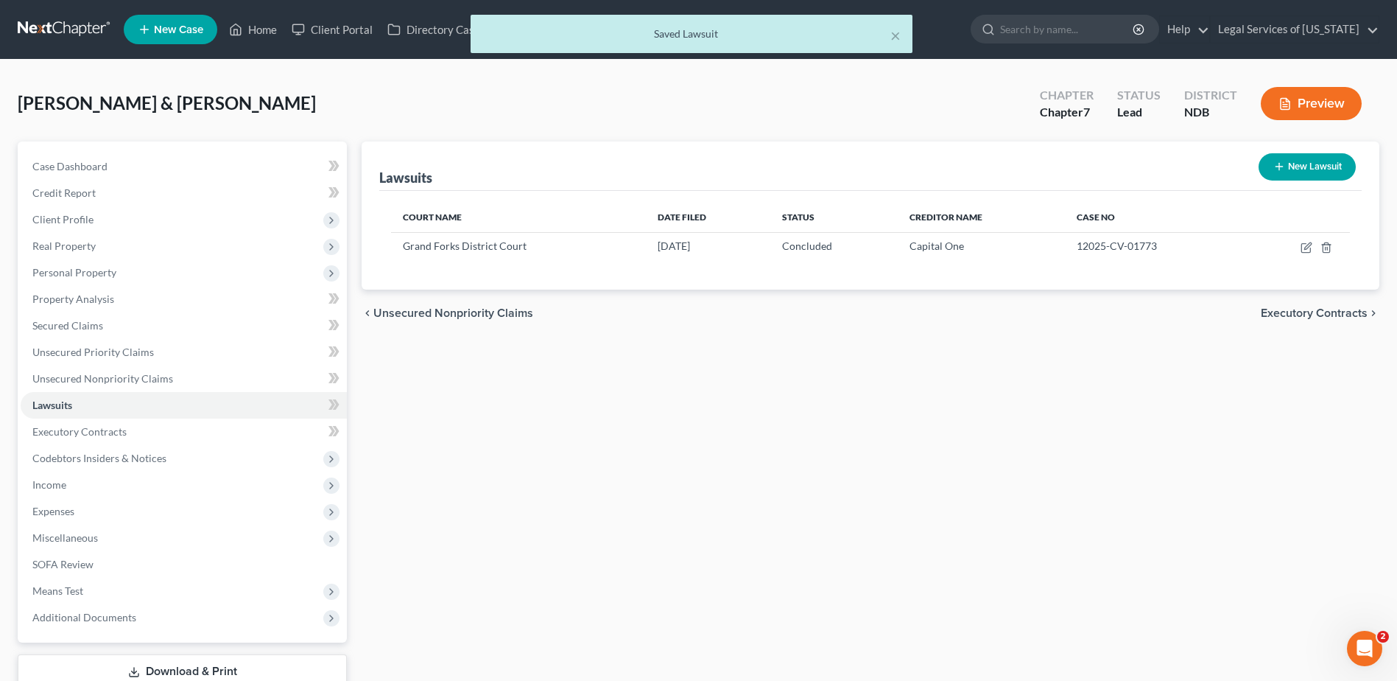
click at [1282, 315] on span "Executory Contracts" at bounding box center [1314, 313] width 107 height 12
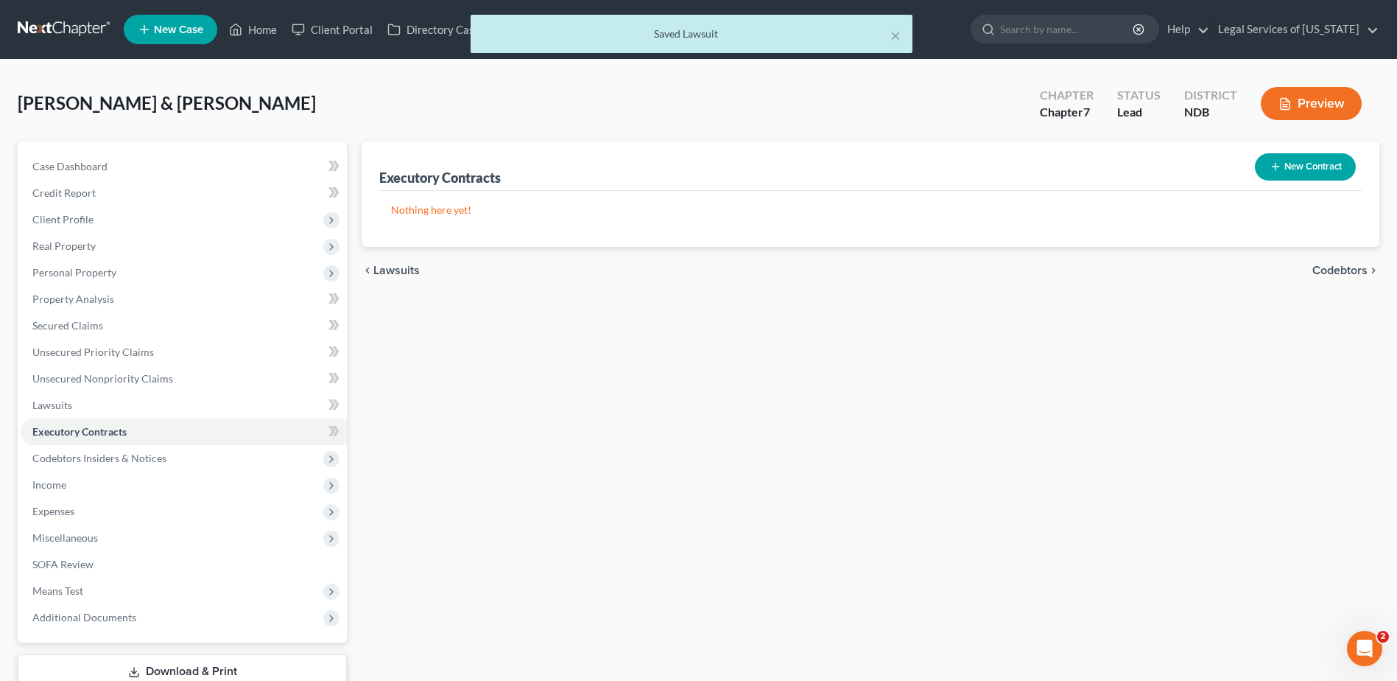
click at [1350, 270] on span "Codebtors" at bounding box center [1340, 270] width 55 height 12
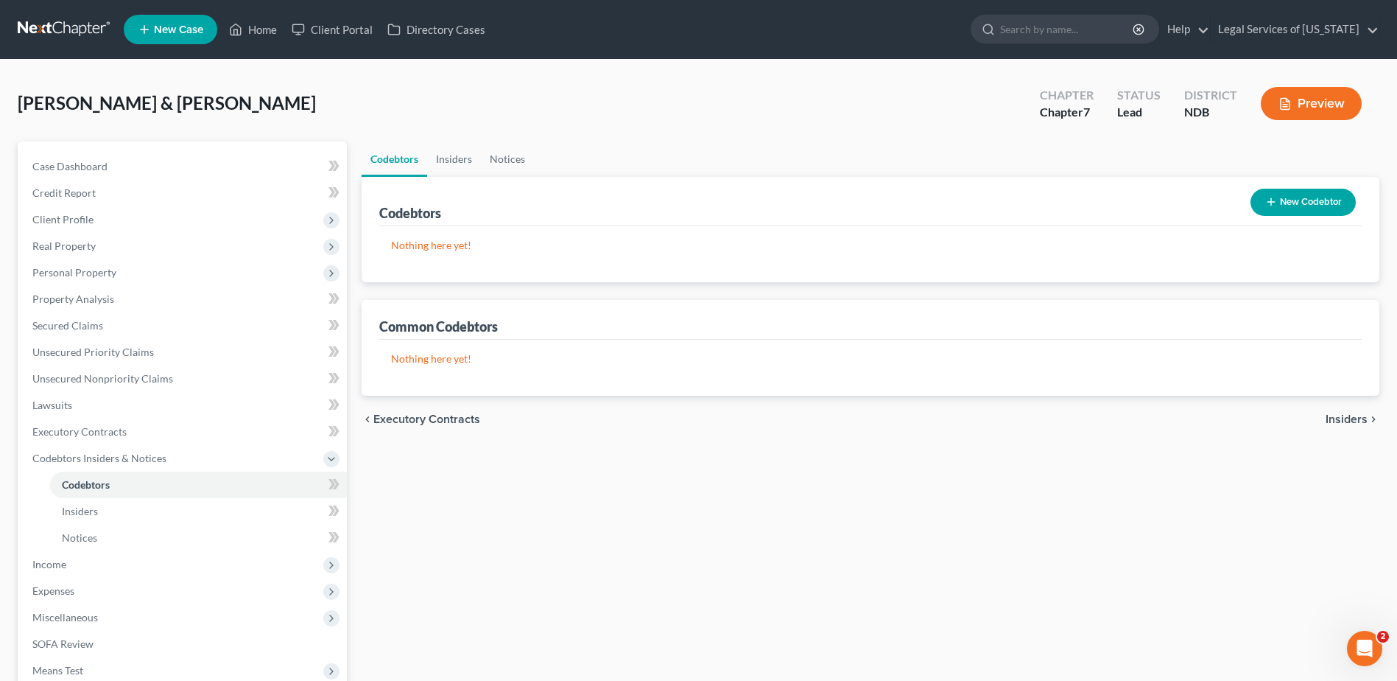
click at [1345, 423] on span "Insiders" at bounding box center [1347, 419] width 42 height 12
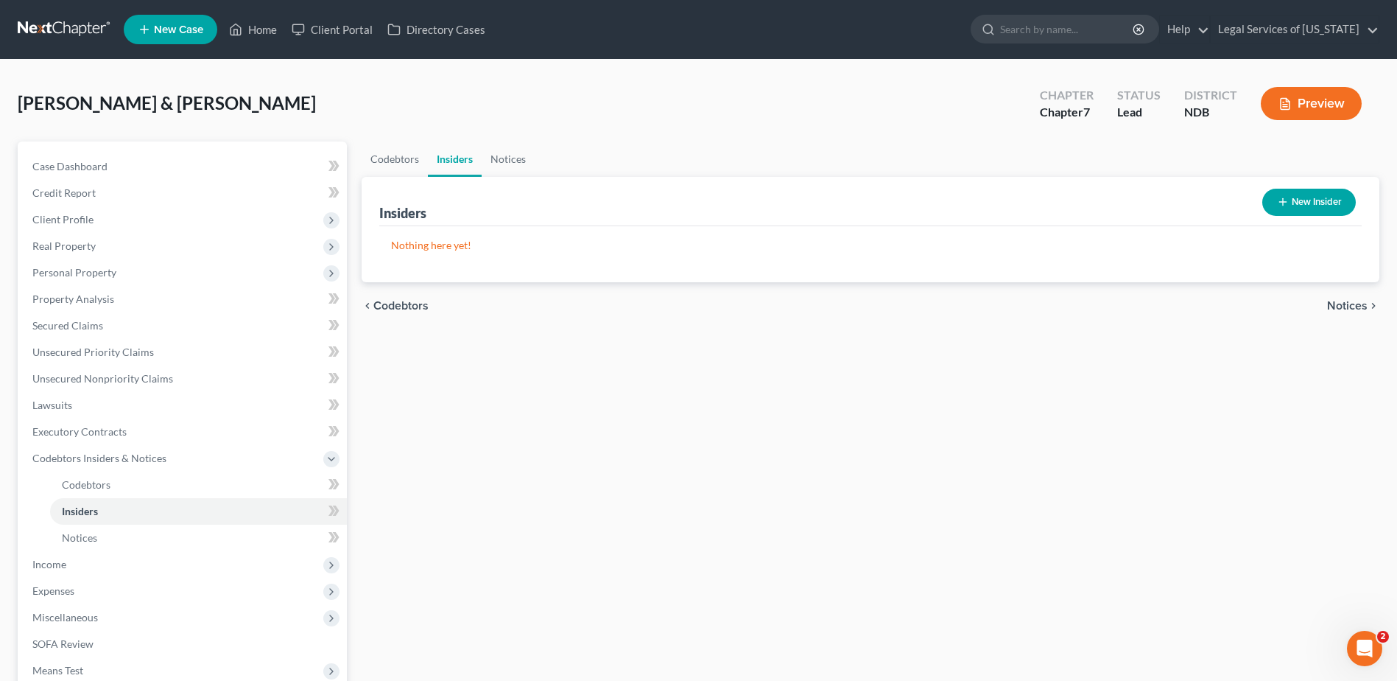
click at [1352, 309] on span "Notices" at bounding box center [1347, 306] width 41 height 12
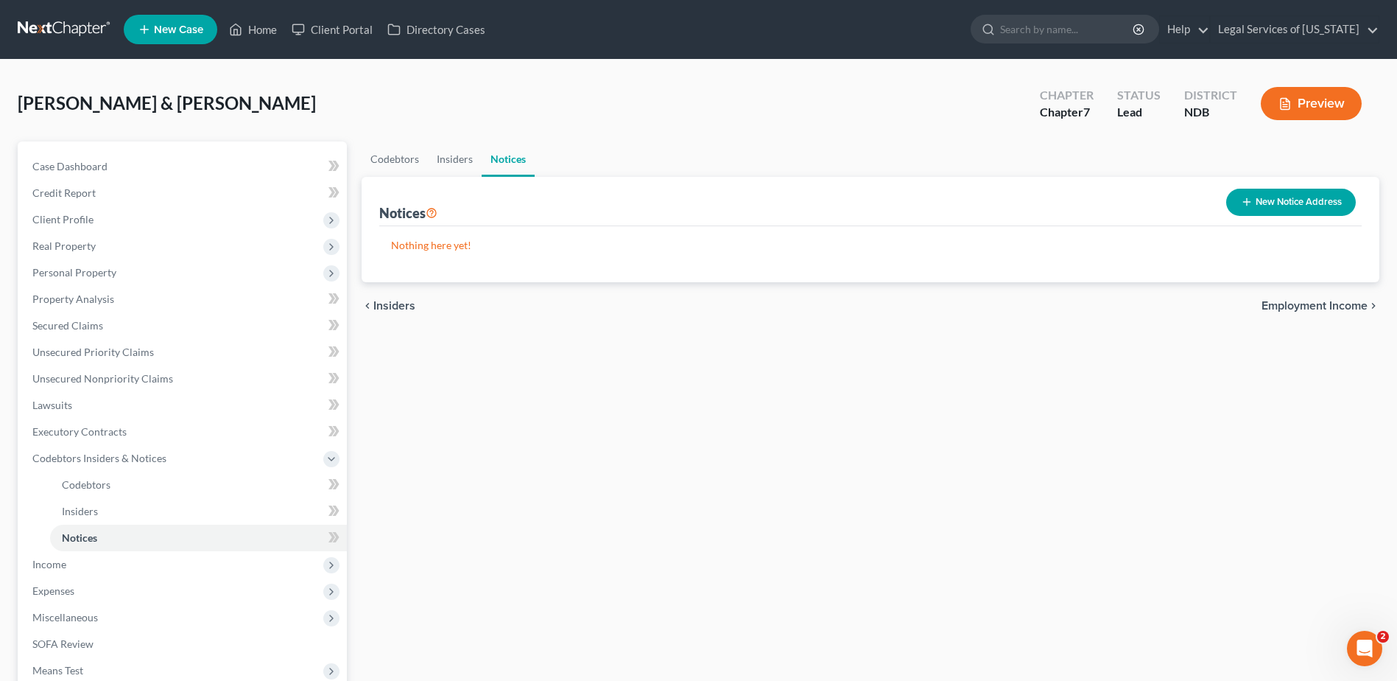
click at [1352, 304] on span "Employment Income" at bounding box center [1315, 306] width 106 height 12
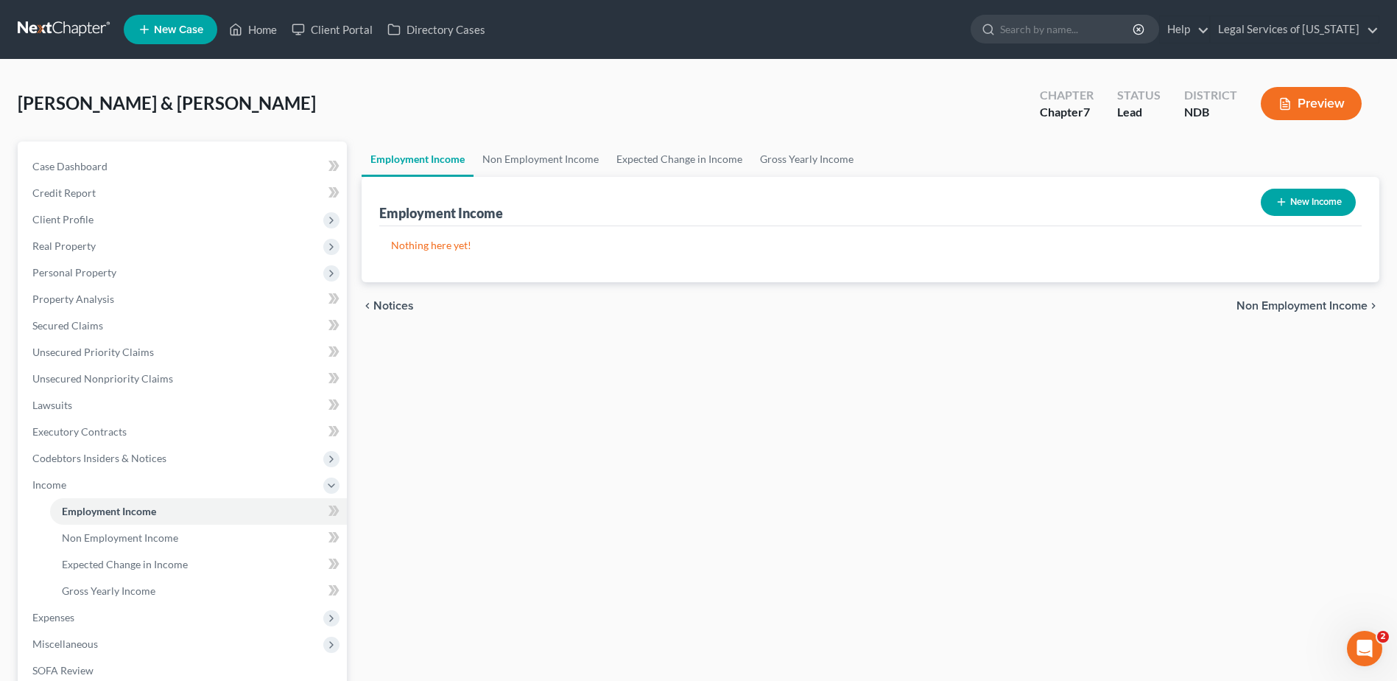
click at [1319, 200] on button "New Income" at bounding box center [1308, 202] width 95 height 27
select select "0"
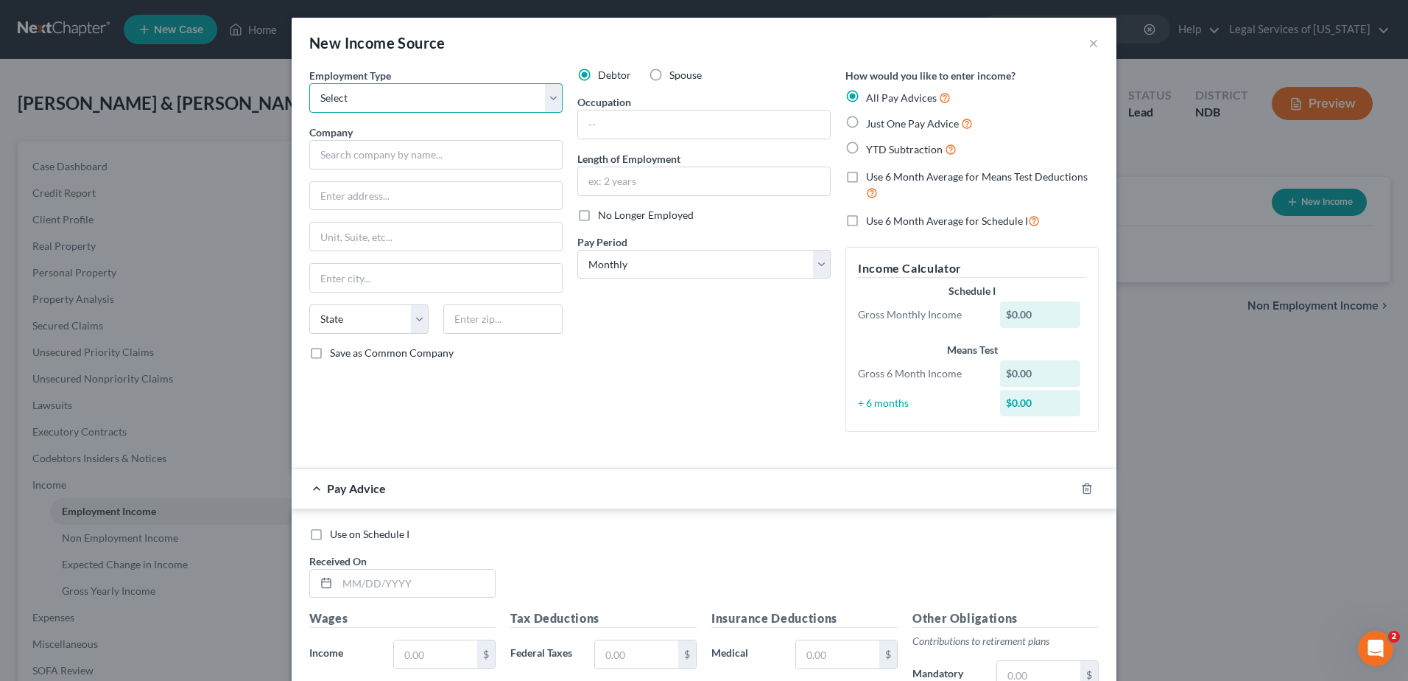
click at [542, 102] on select "Select Full or [DEMOGRAPHIC_DATA] Employment Self Employment" at bounding box center [435, 97] width 253 height 29
select select "0"
click at [309, 83] on select "Select Full or [DEMOGRAPHIC_DATA] Employment Self Employment" at bounding box center [435, 97] width 253 height 29
click at [435, 147] on input "text" at bounding box center [435, 154] width 253 height 29
type input "Walmart"
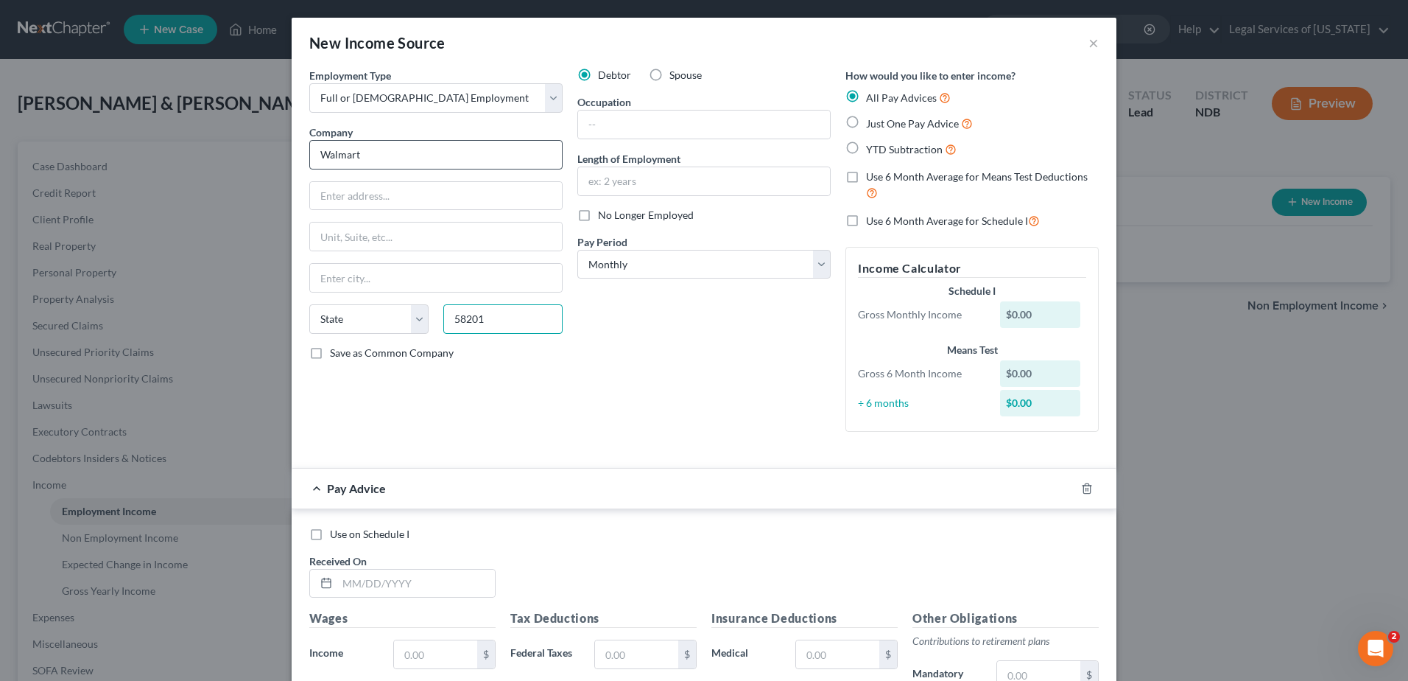
type input "58201"
type input "Grand Forks"
select select "29"
drag, startPoint x: 617, startPoint y: 125, endPoint x: 598, endPoint y: 75, distance: 53.4
click at [619, 123] on input "text" at bounding box center [704, 124] width 252 height 28
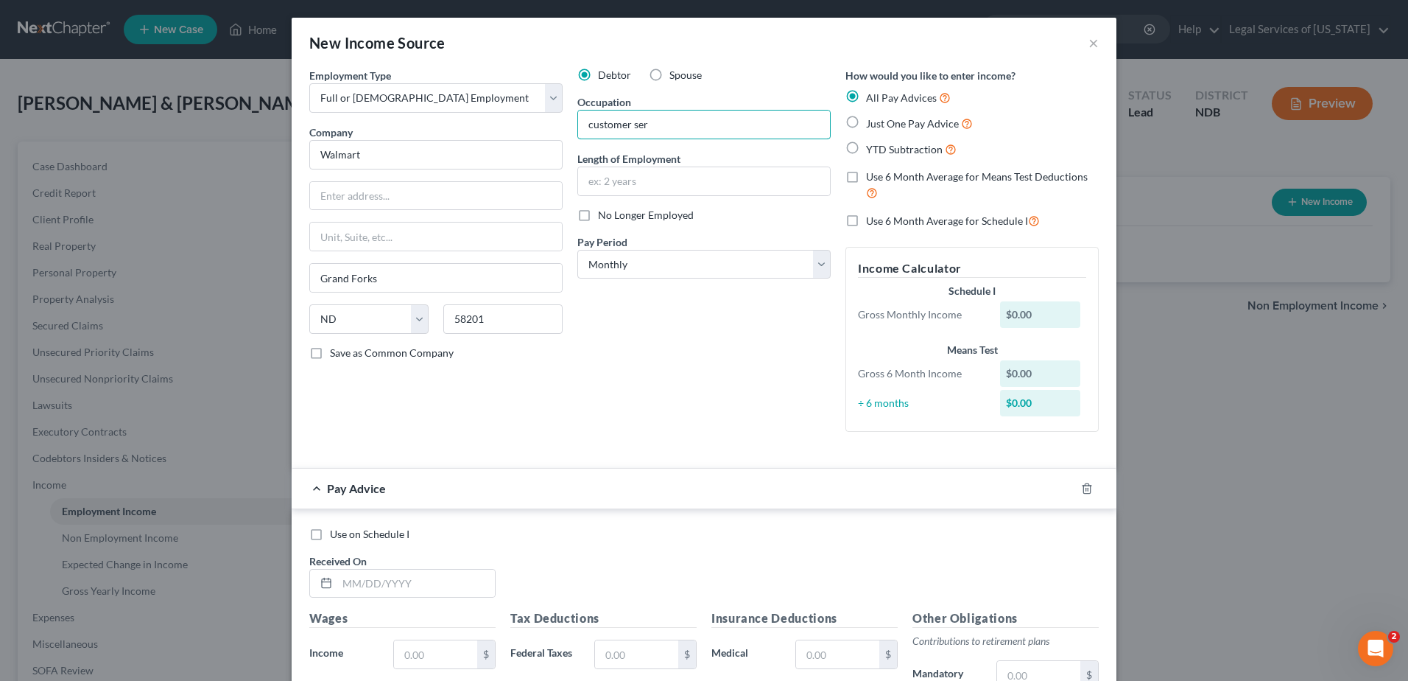
type input "customer service representative"
click at [1178, 317] on div "New Income Source × Employment Type * Select Full or [DEMOGRAPHIC_DATA] Employm…" at bounding box center [704, 340] width 1408 height 681
